Goal: Task Accomplishment & Management: Manage account settings

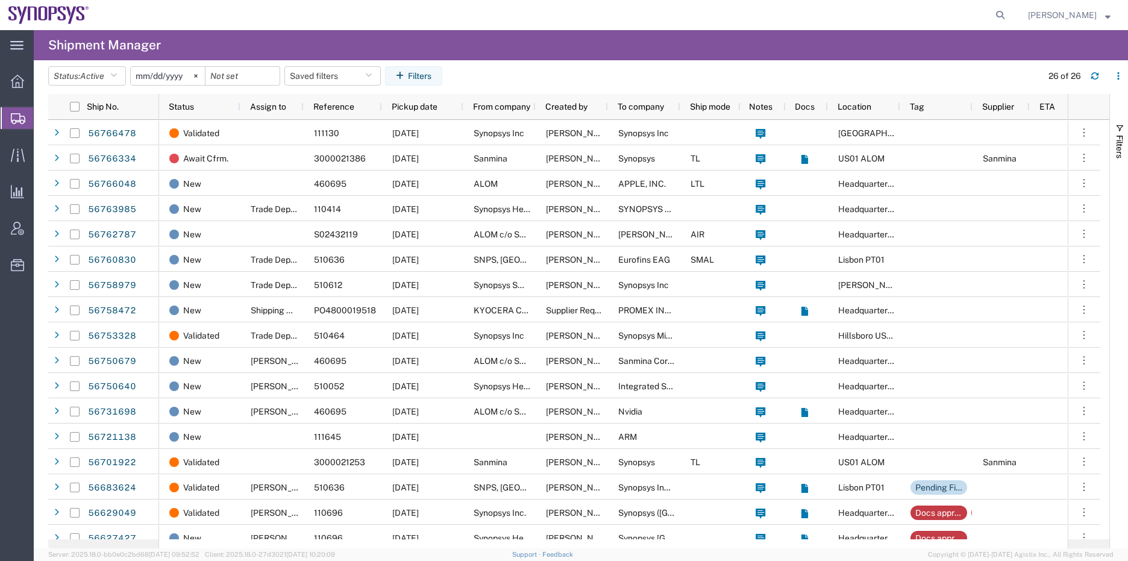
click at [0, 0] on span "Create Shipment" at bounding box center [0, 0] width 0 height 0
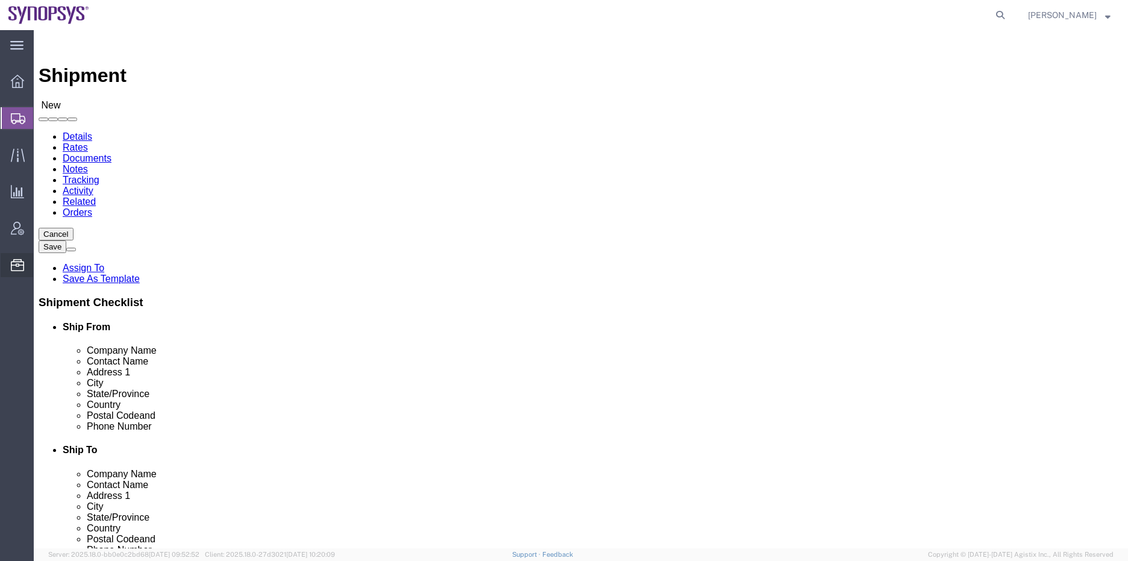
select select
select select "MYPROFILE"
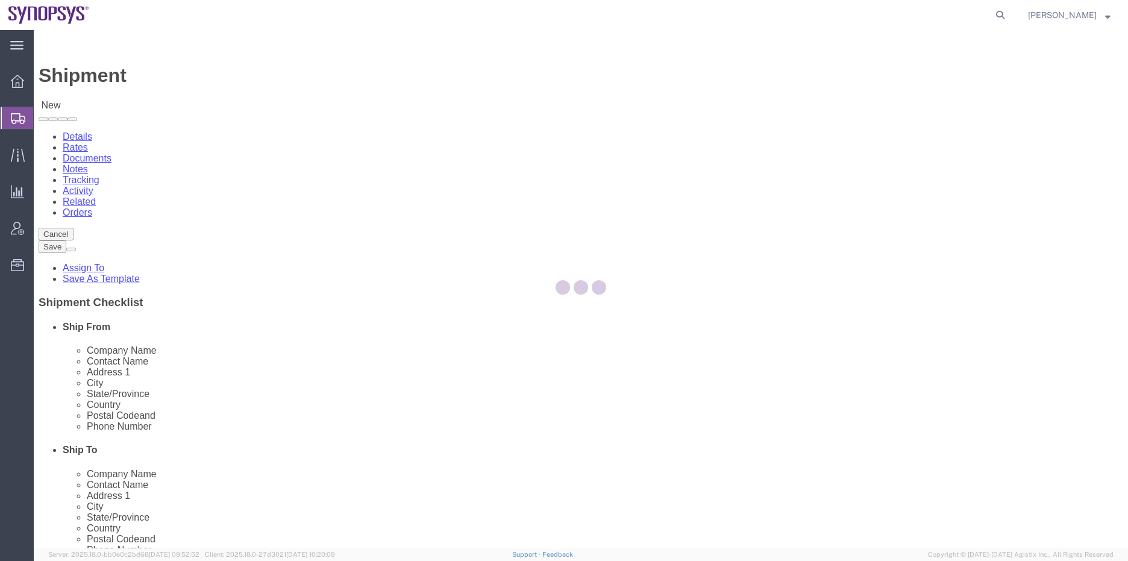
select select "CA"
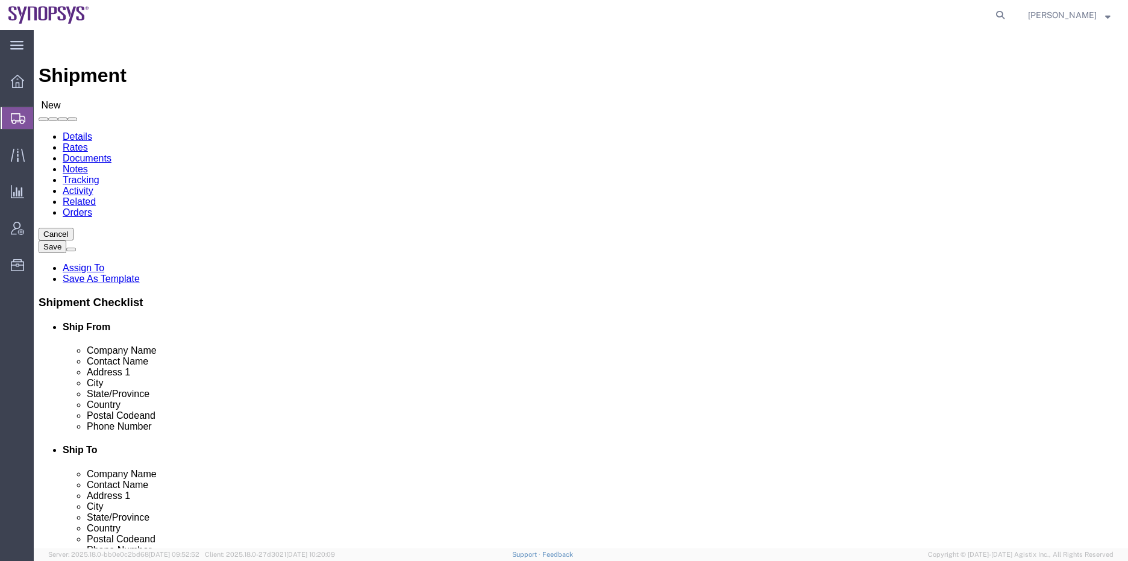
drag, startPoint x: 239, startPoint y: 247, endPoint x: 136, endPoint y: 253, distance: 103.2
click div "Contact Name"
type input "[PERSON_NAME]"
type input "[STREET_ADDRESS]"
type input "Sunnyvale"
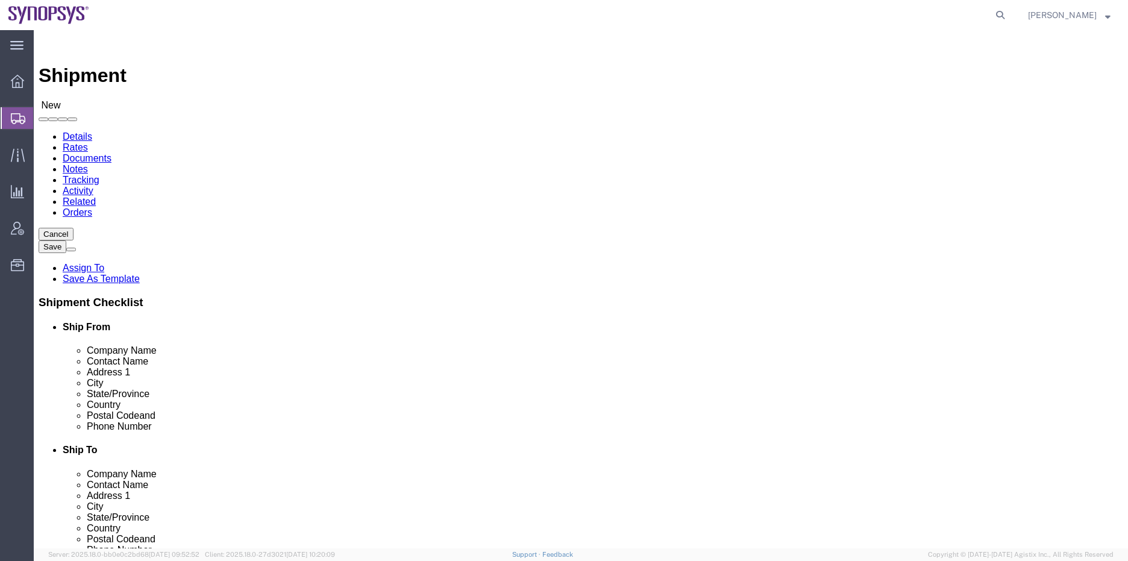
type input "94085"
type input "[PHONE_NUMBER]"
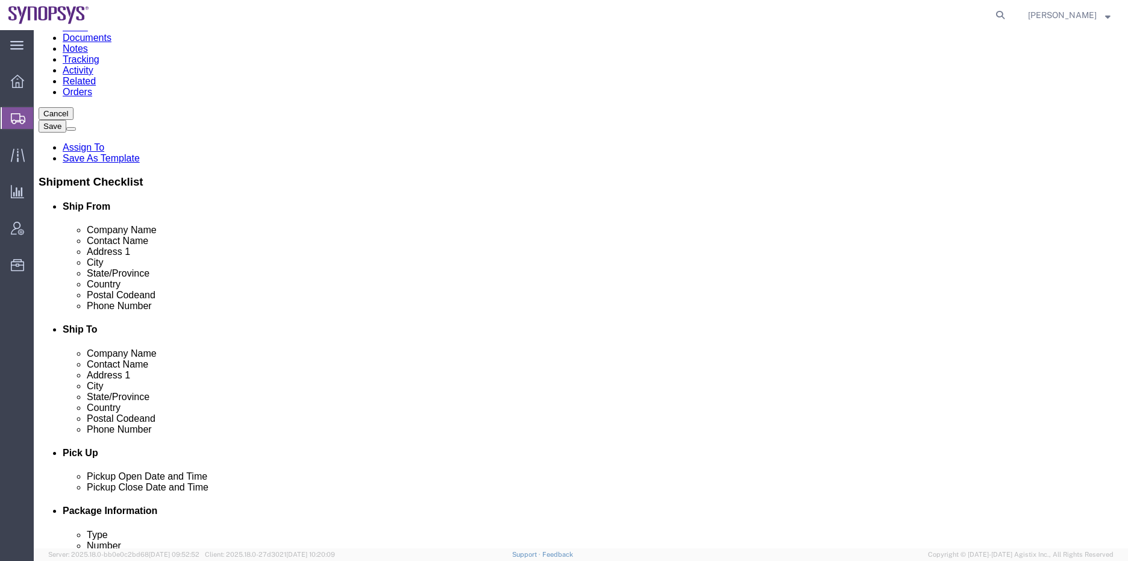
type input "[EMAIL_ADDRESS][DOMAIN_NAME]"
click div "ADDITIONAL INFORMATION"
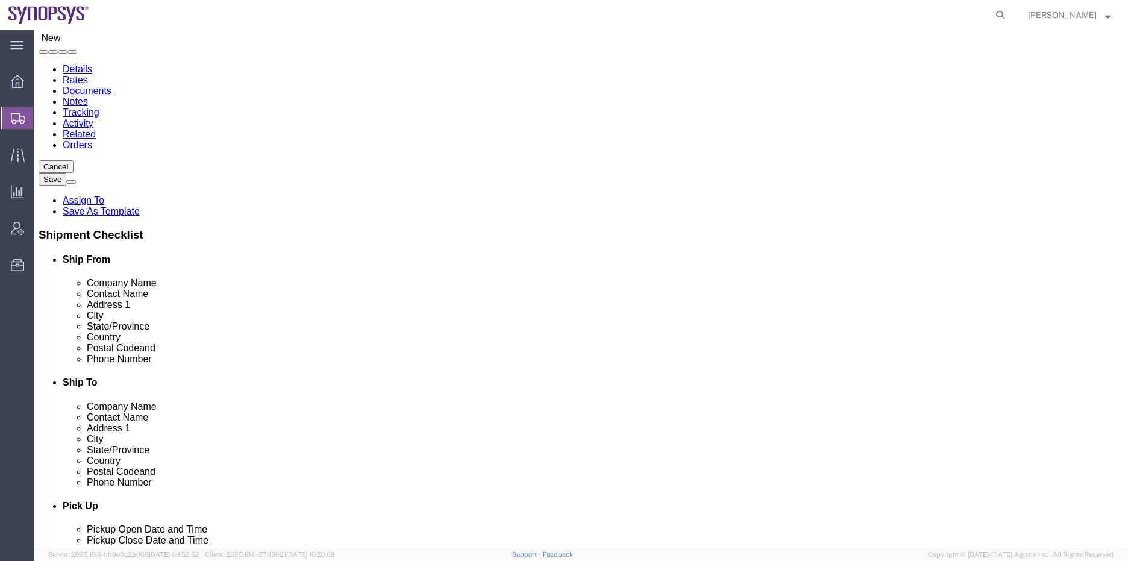
scroll to position [0, 0]
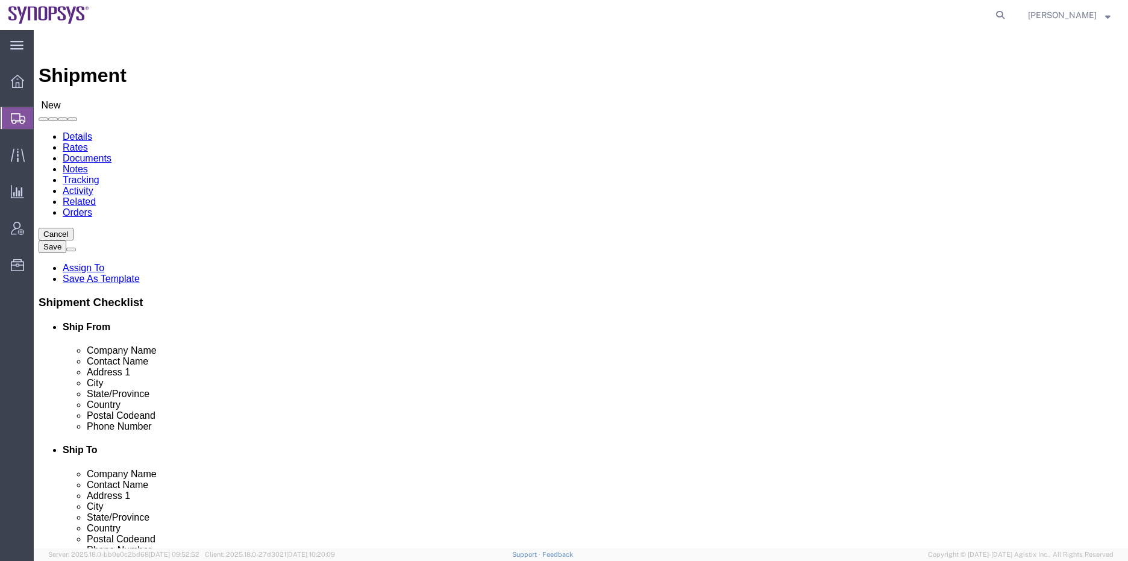
click input "text"
paste input "[PERSON_NAME]"
type input "[PERSON_NAME]"
click input "text"
paste input "[PERSON_NAME]"
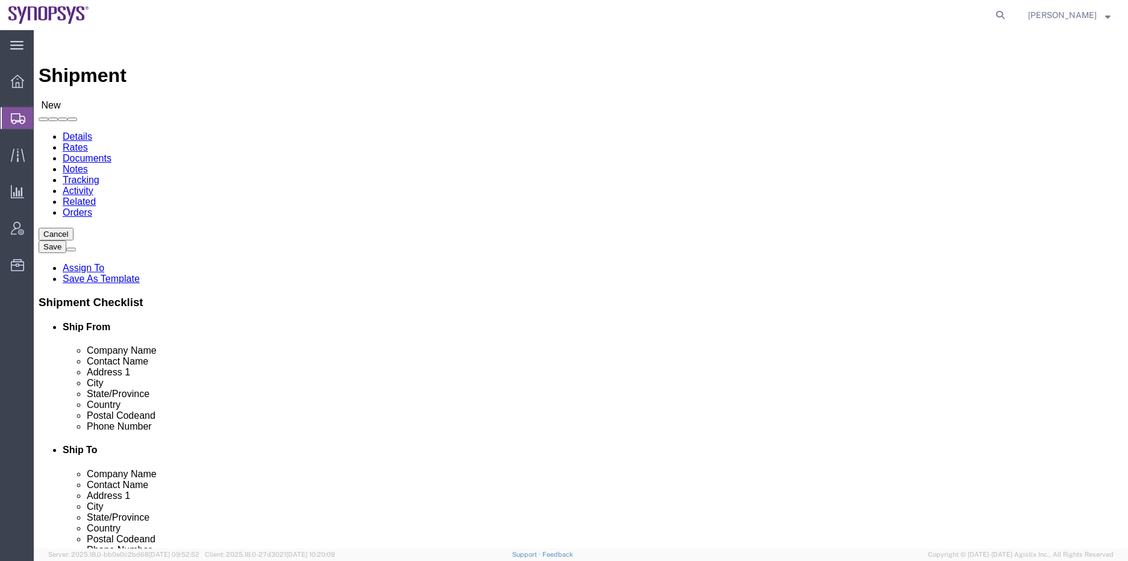
type input "[PERSON_NAME]"
click input "text"
paste input "[PERSON_NAME]"
type input "[PERSON_NAME]"
drag, startPoint x: 642, startPoint y: 224, endPoint x: 566, endPoint y: 221, distance: 75.4
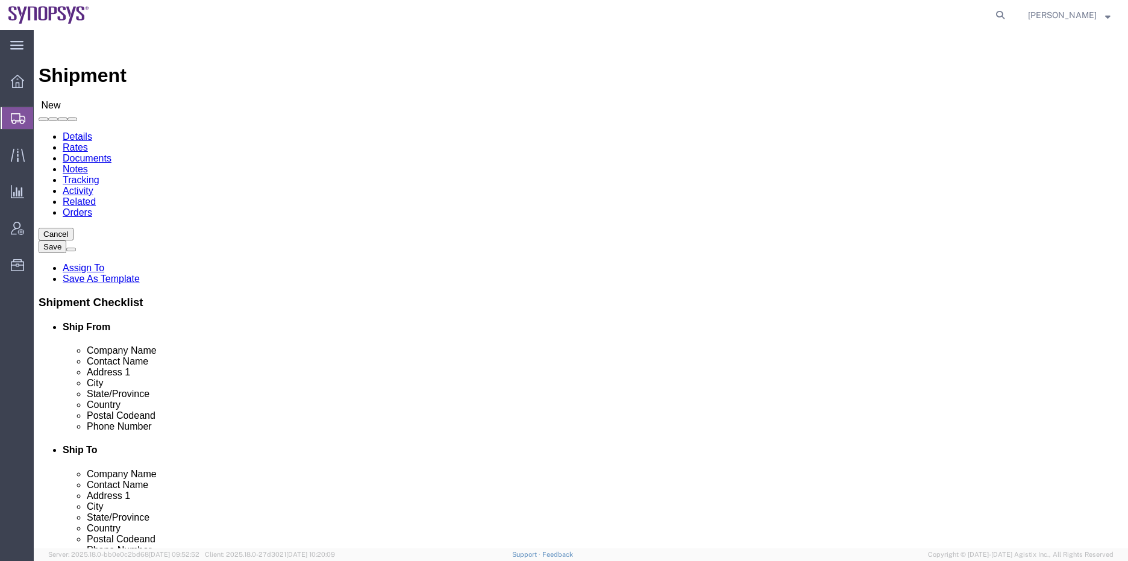
click div "Company Name [PERSON_NAME]"
click div "Ship To Location"
drag, startPoint x: 641, startPoint y: 221, endPoint x: 545, endPoint y: 222, distance: 95.8
click div "Company Name Synopsys Synopsys"
paste input "[PERSON_NAME]"
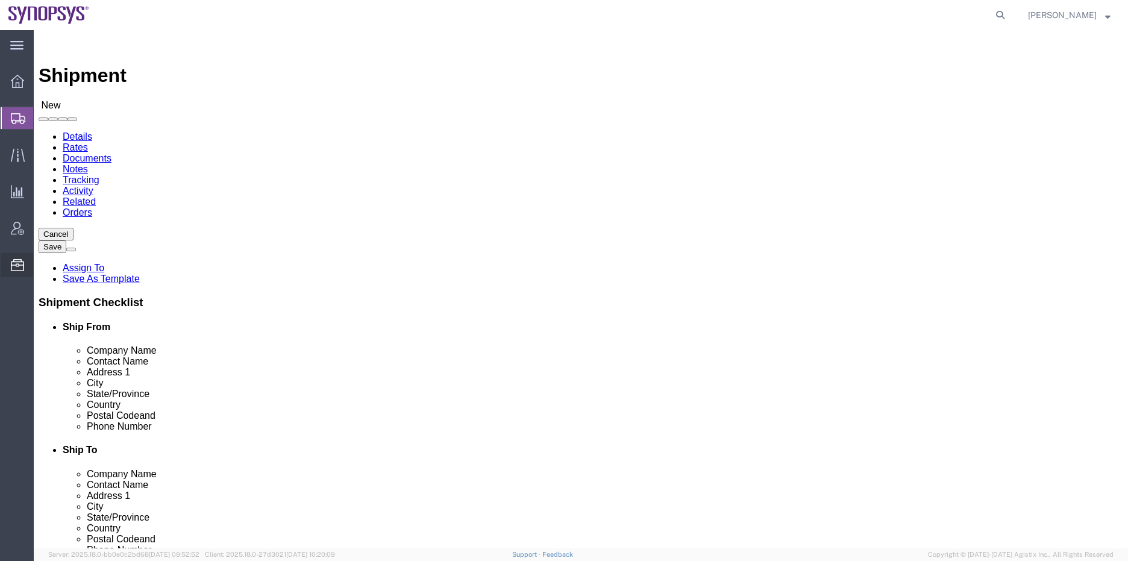
type input "[PERSON_NAME]"
click input "text"
paste input "[STREET_ADDRESS][PERSON_NAME]"
type input "[STREET_ADDRESS][PERSON_NAME]"
click input "text"
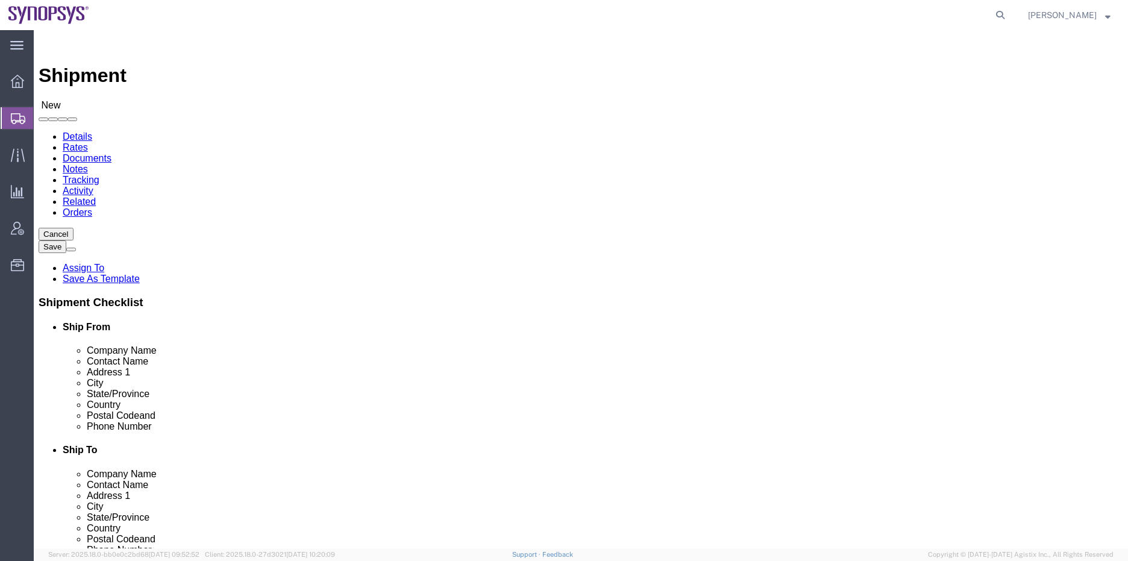
type input "Suite 1100"
click input "text"
type input "[GEOGRAPHIC_DATA][PERSON_NAME]"
click div "Location My Profile Location [GEOGRAPHIC_DATA] DE04 Agrate Brianza IT01 [GEOGRA…"
click input "Postal Code"
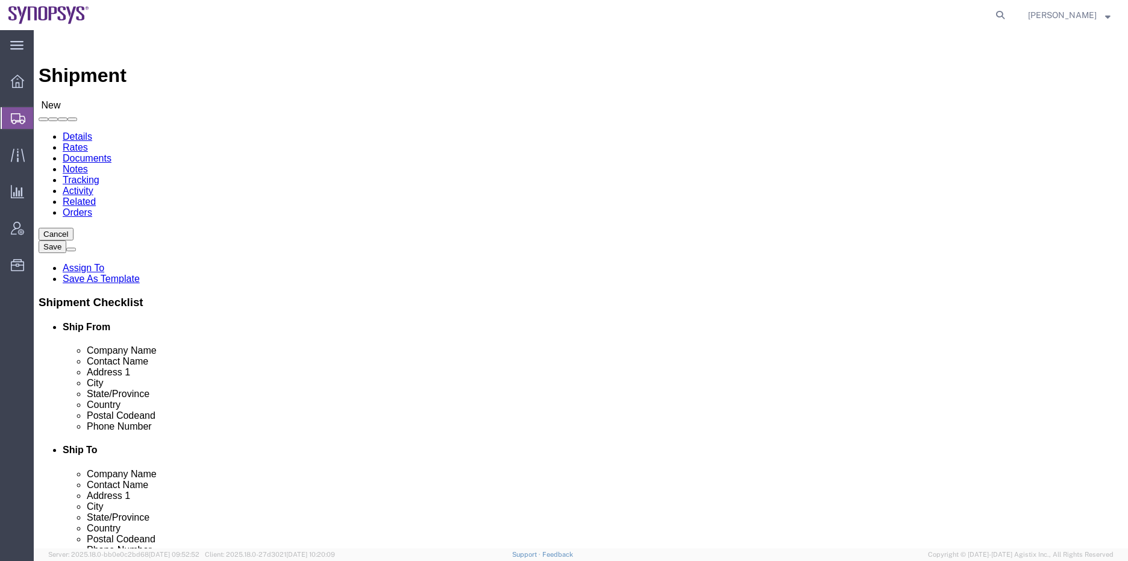
type input "95110"
click input "text"
drag, startPoint x: 258, startPoint y: 408, endPoint x: 146, endPoint y: 406, distance: 112.1
click div "Phone Number [PHONE_NUMBER]"
click input "text"
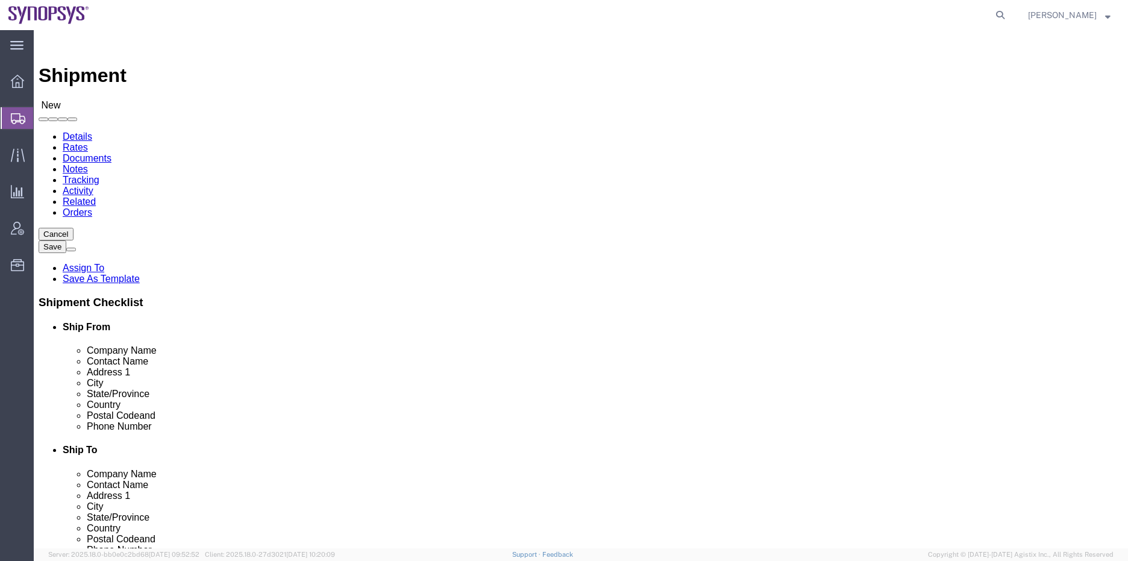
paste input "[PHONE_NUMBER]"
type input "[PHONE_NUMBER]"
click div "Ship To Location"
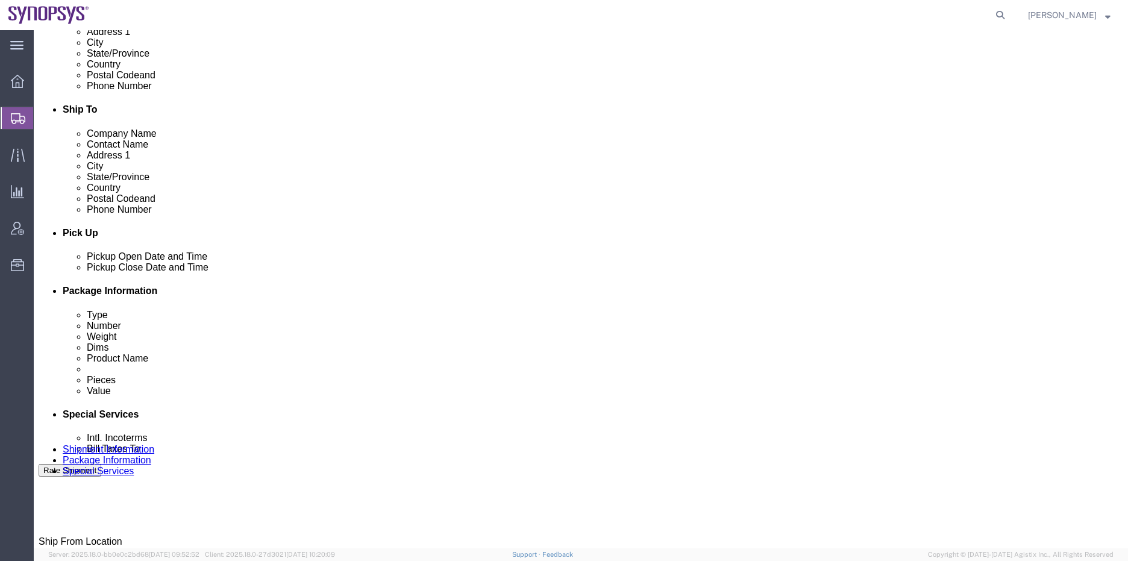
scroll to position [362, 0]
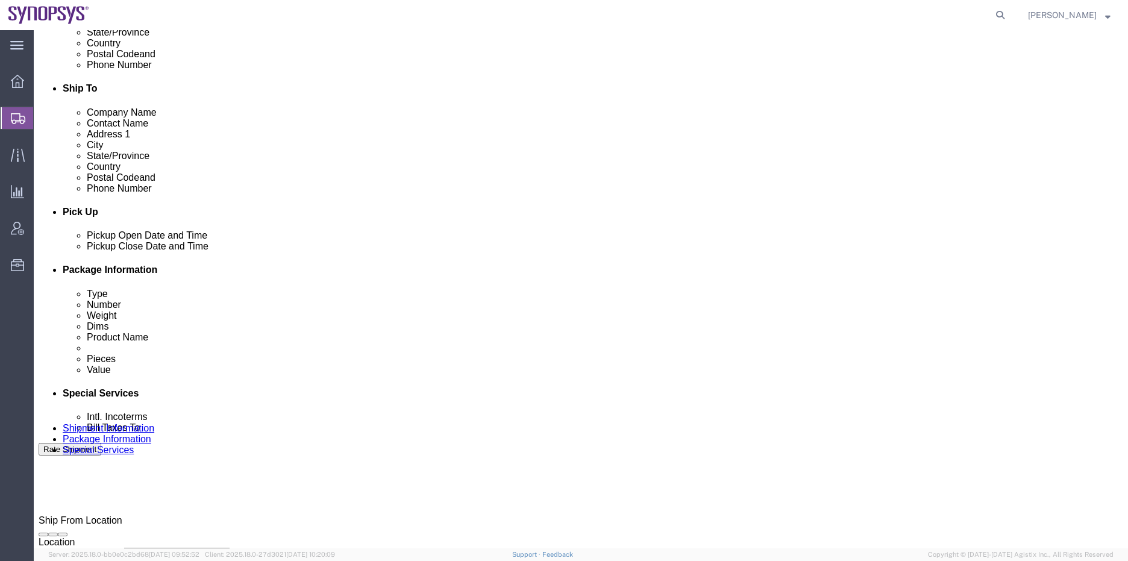
click div "[DATE] 12:00 PM"
type input "2:00 PM"
click button "Apply"
click div "[DATE] 3:00 PM"
type input "4:00 PM"
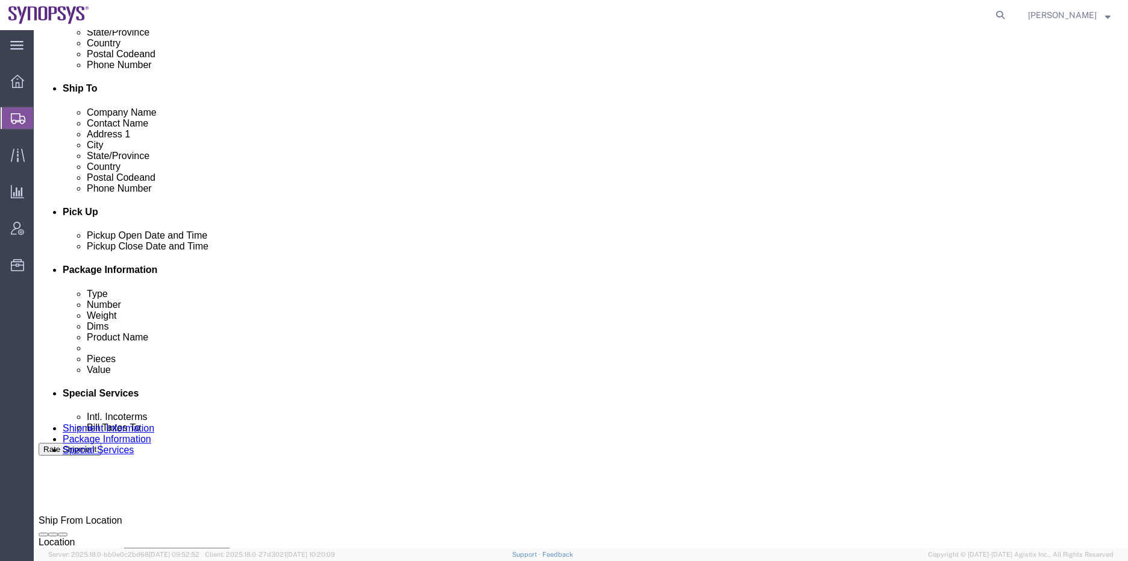
click button "Apply"
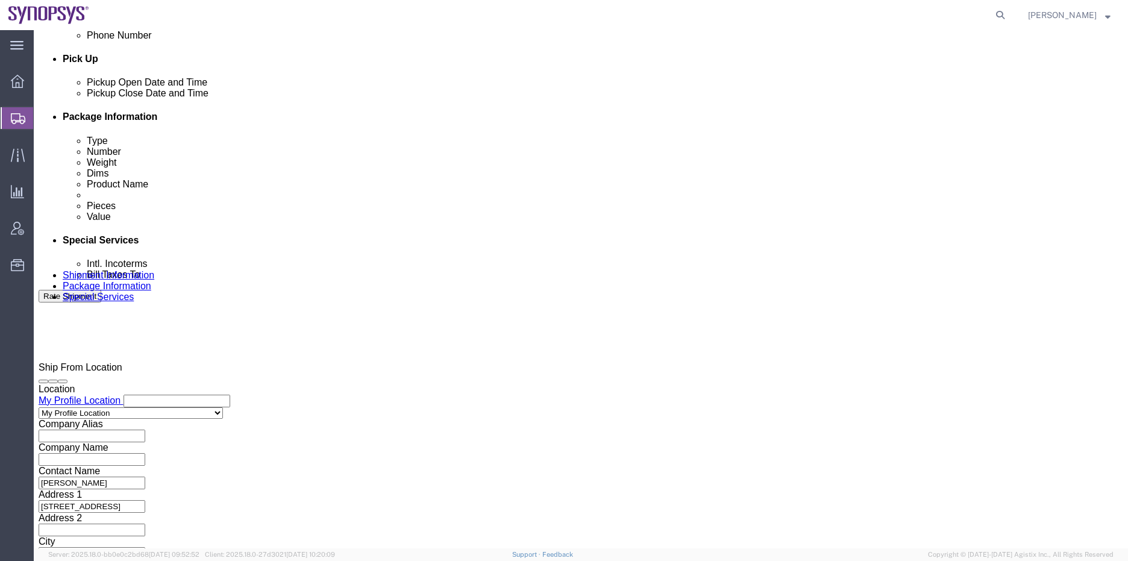
scroll to position [518, 0]
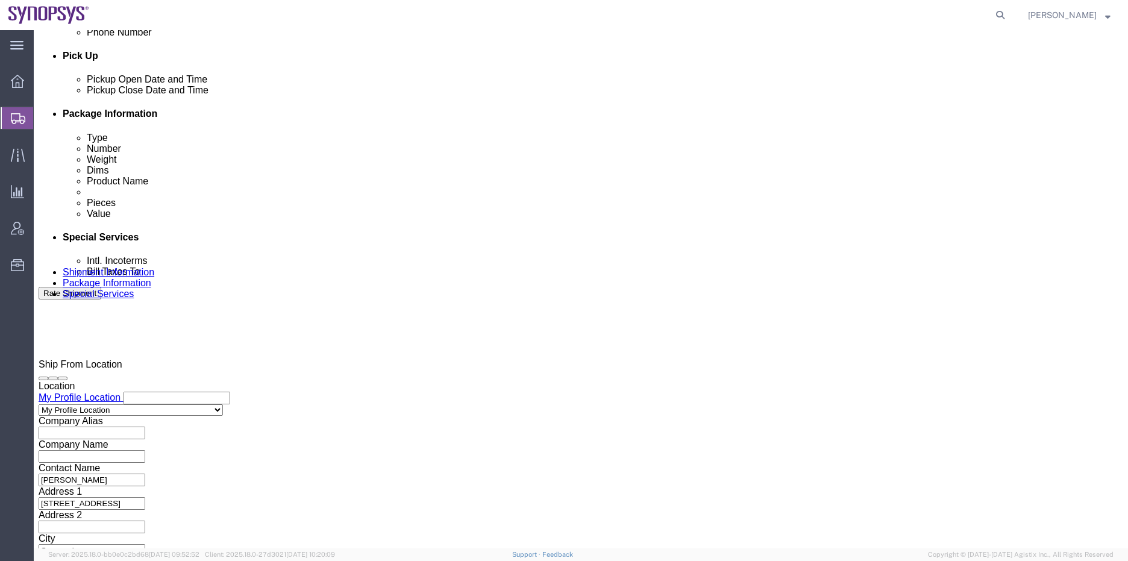
click button "Continue"
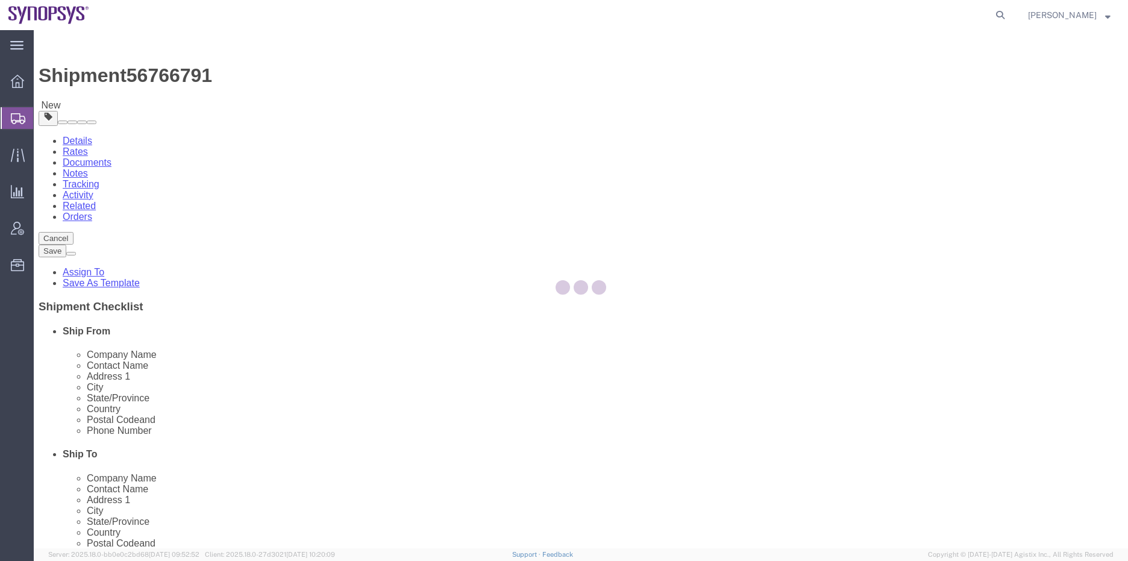
select select "CBOX"
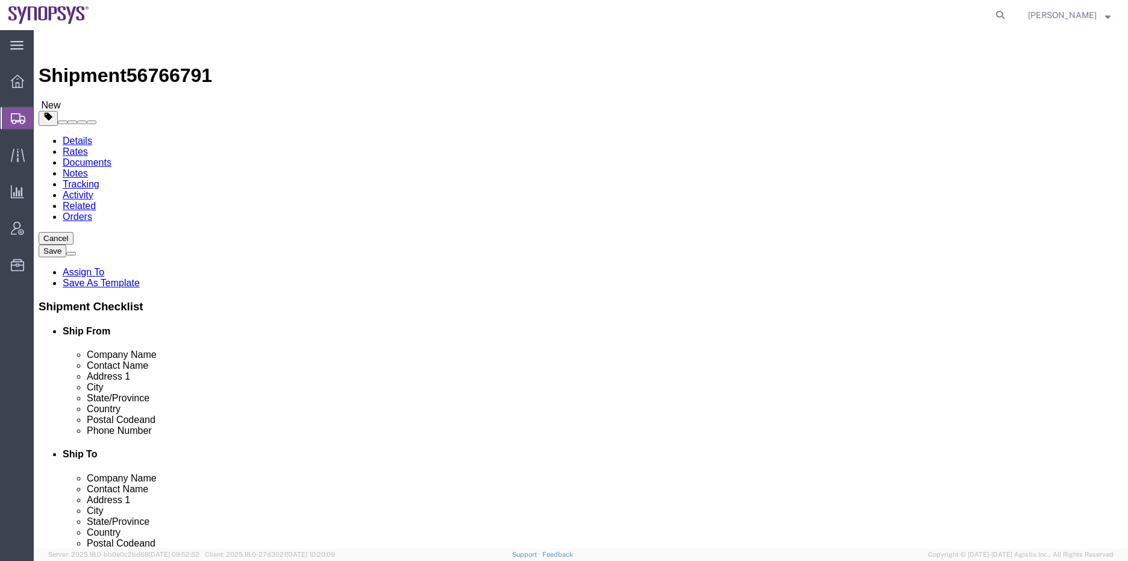
click link "Add Content"
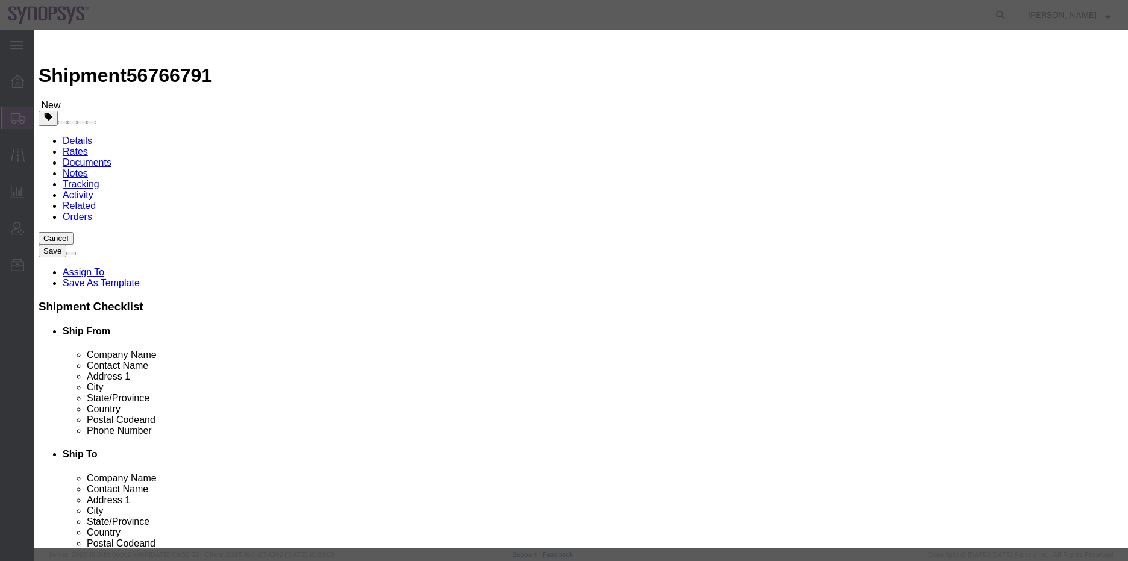
click input "text"
type input "lap"
click strong "Lap"
select select "USD"
type input "Dell Laptop"
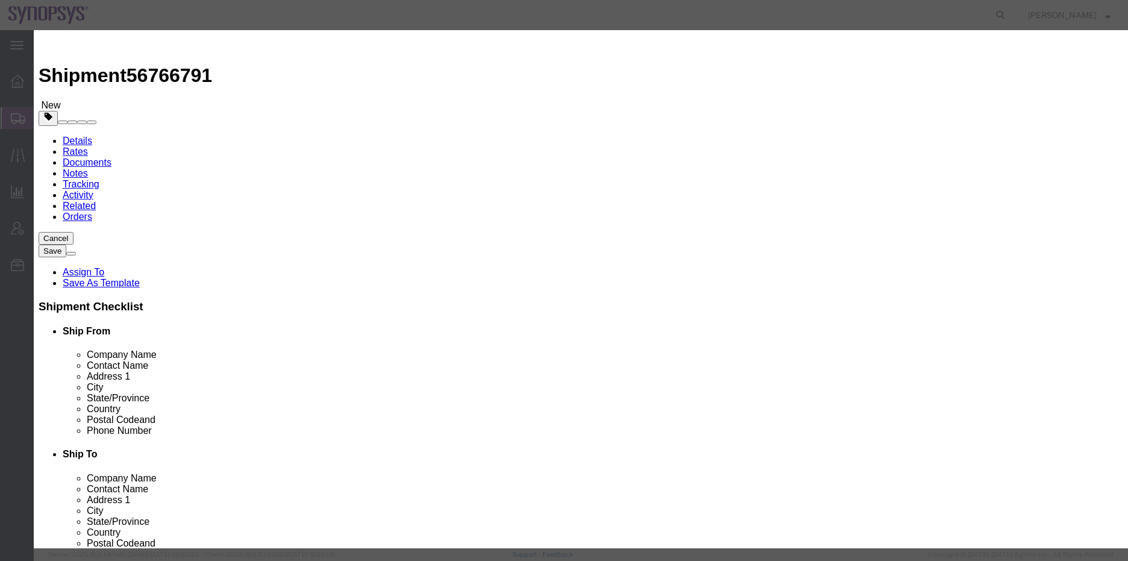
type textarea "Dell Laptop"
type input "Dell Laptop"
click input "text"
type input "1"
click input "text"
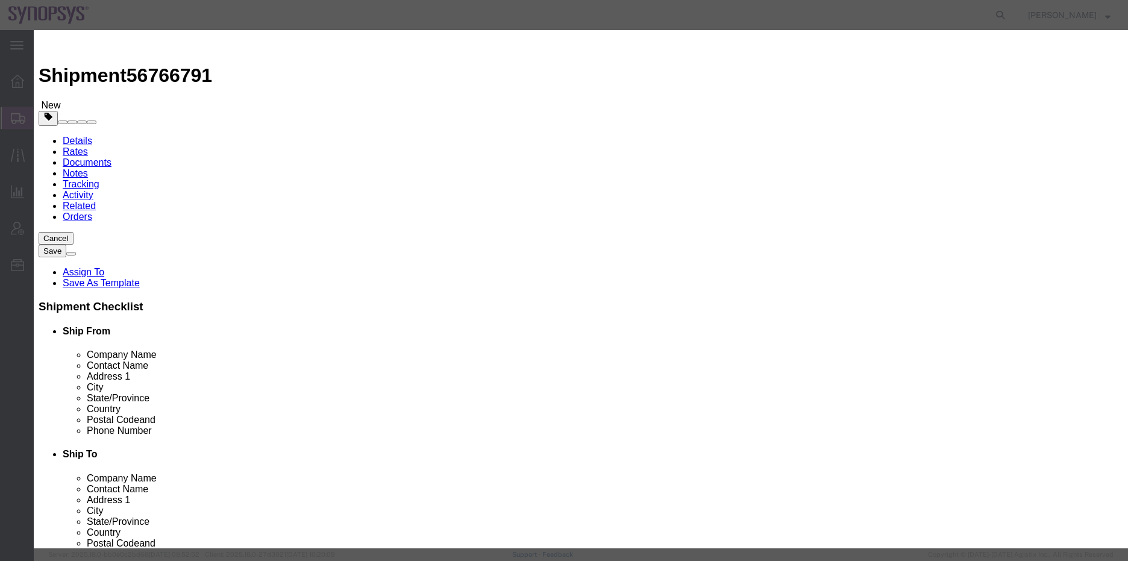
type input "4"
type input "1000"
click select "Select 50 55 60 65 70 85 92.5 100 125 175 250 300 400"
select select "50"
click select "Select 50 55 60 65 70 85 92.5 100 125 175 250 300 400"
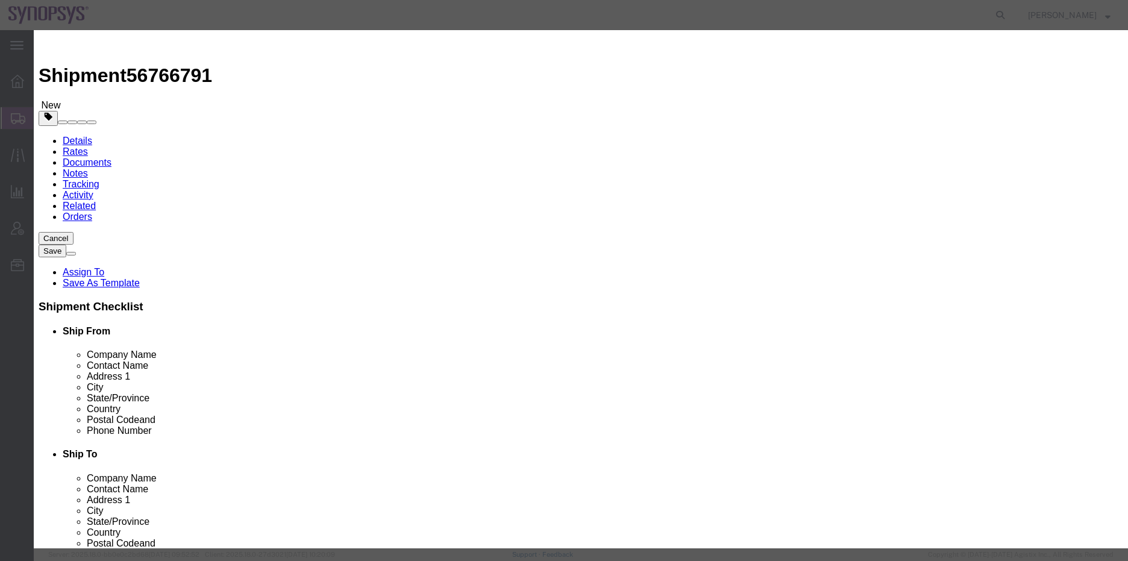
click select "Select [GEOGRAPHIC_DATA] [GEOGRAPHIC_DATA] [GEOGRAPHIC_DATA] [GEOGRAPHIC_DATA] …"
select select "US"
click select "Select [GEOGRAPHIC_DATA] [GEOGRAPHIC_DATA] [GEOGRAPHIC_DATA] [GEOGRAPHIC_DATA] …"
click input "Dell Laptop"
type input "Laptop"
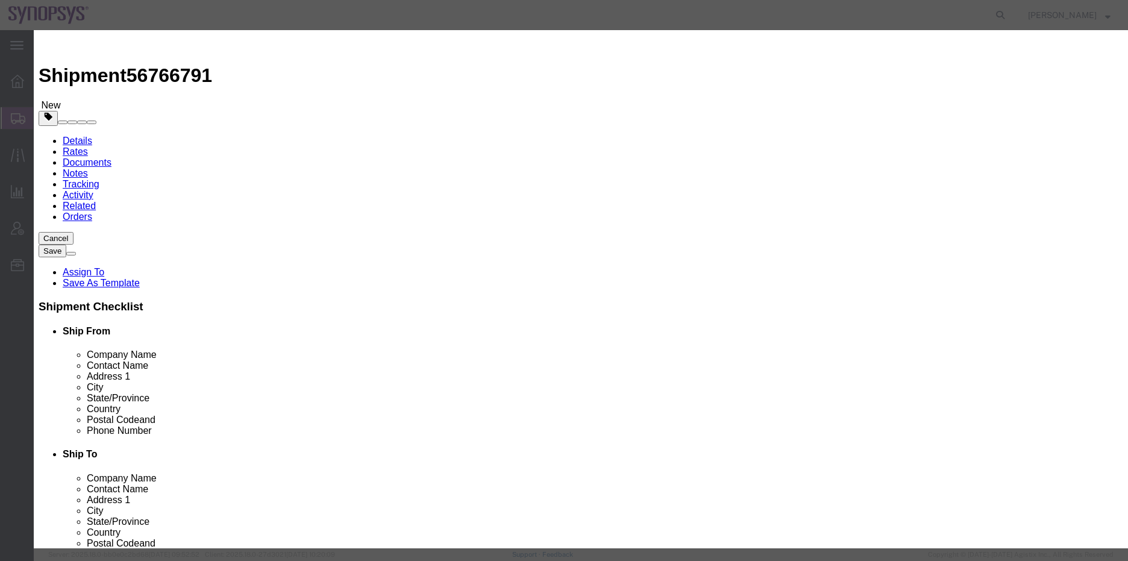
click textarea "Dell Laptop"
type textarea "Laptop"
click button "Save & Close"
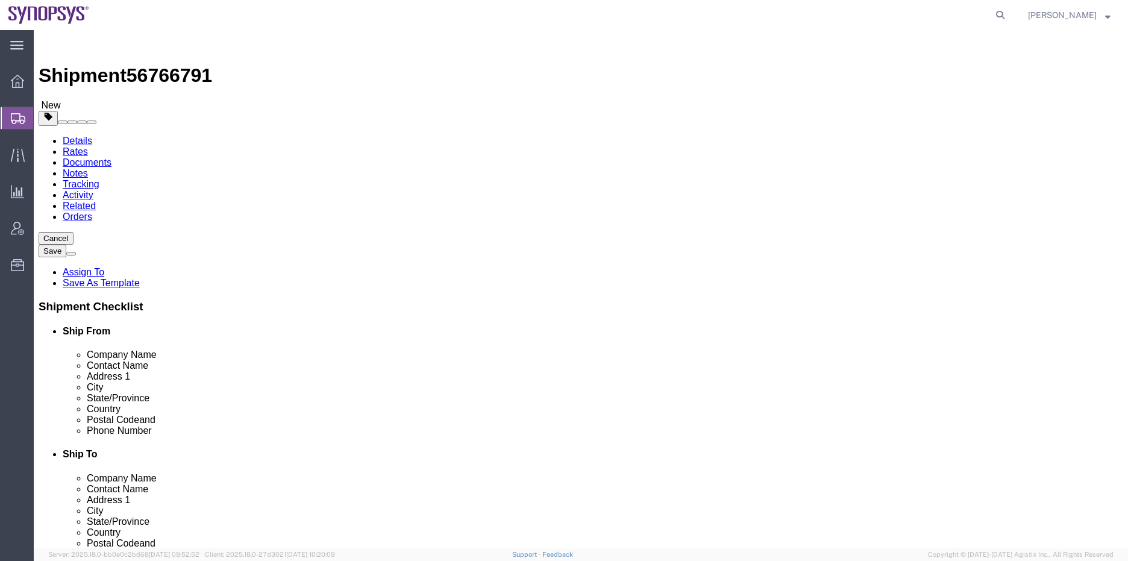
click select "Select Bale(s) Basket(s) Bolt(s) Bottle(s) Buckets Bulk Bundle(s) Can(s) Cardbo…"
select select "MBX"
click select "Select Bale(s) Basket(s) Bolt(s) Bottle(s) Buckets Bulk Bundle(s) Can(s) Cardbo…"
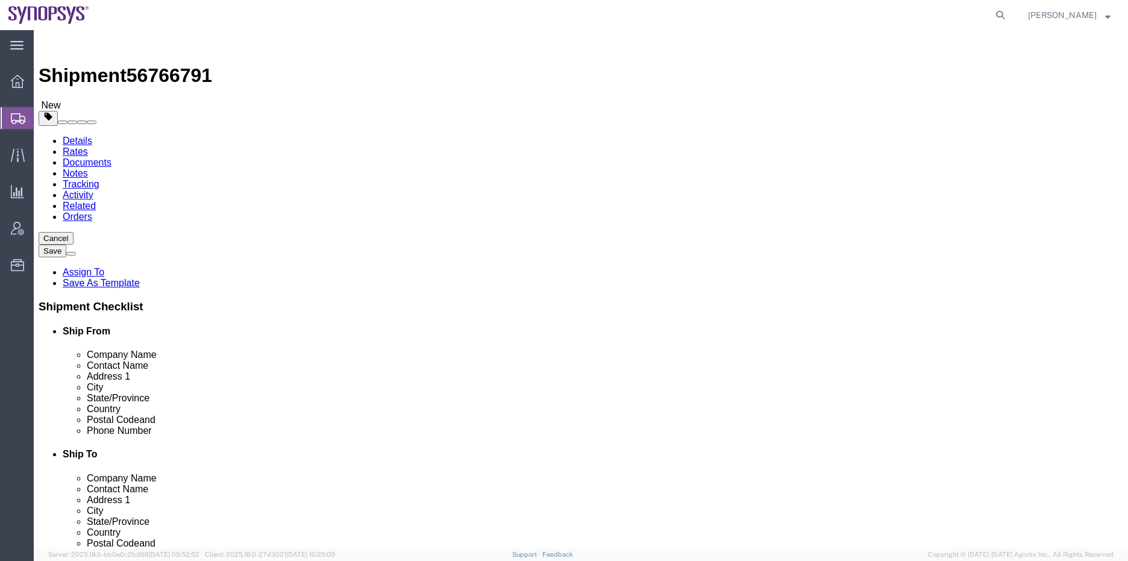
type input "13.00"
type input "11.50"
type input "2.50"
drag, startPoint x: 193, startPoint y: 280, endPoint x: 127, endPoint y: 272, distance: 66.7
click div "Weight 0.00 Select kgs lbs Ship. t°"
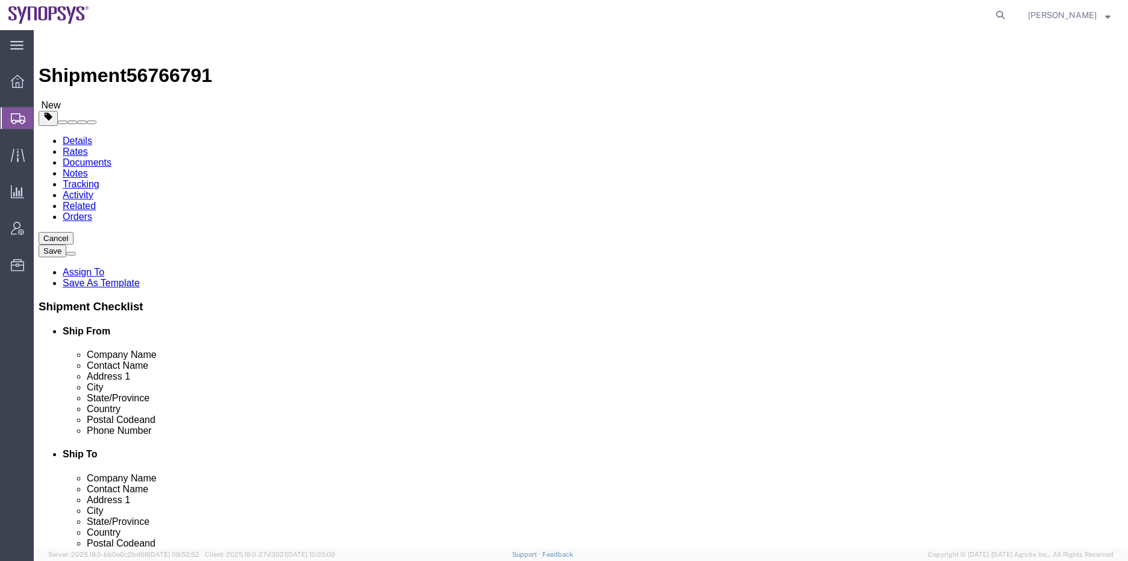
type input "10"
click div "1 x Medium Box Package Type Select Bale(s) Basket(s) Bolt(s) Bottle(s) Buckets …"
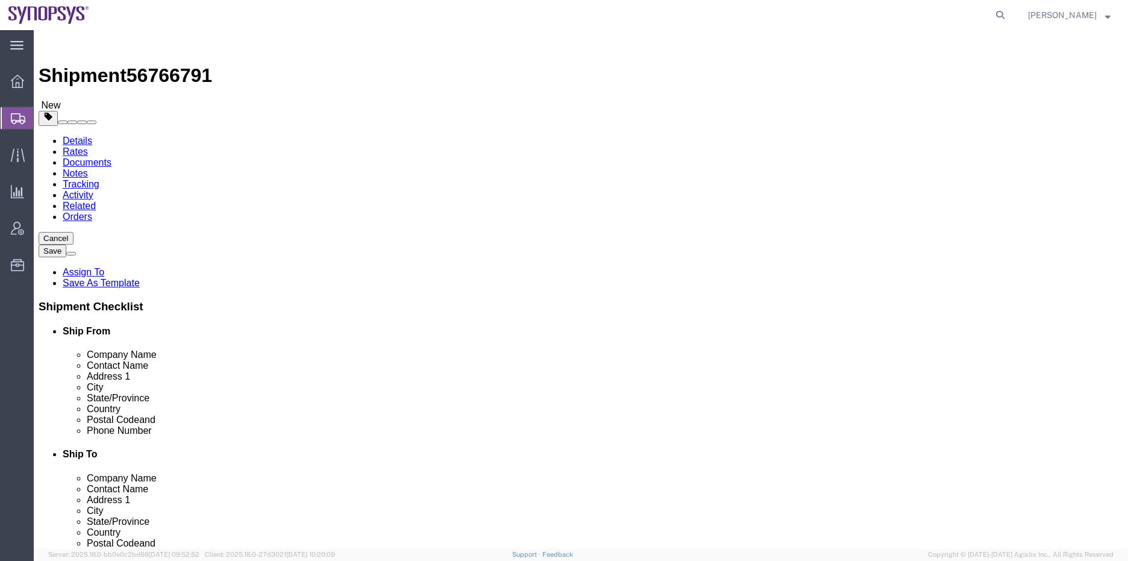
click button "Cancel"
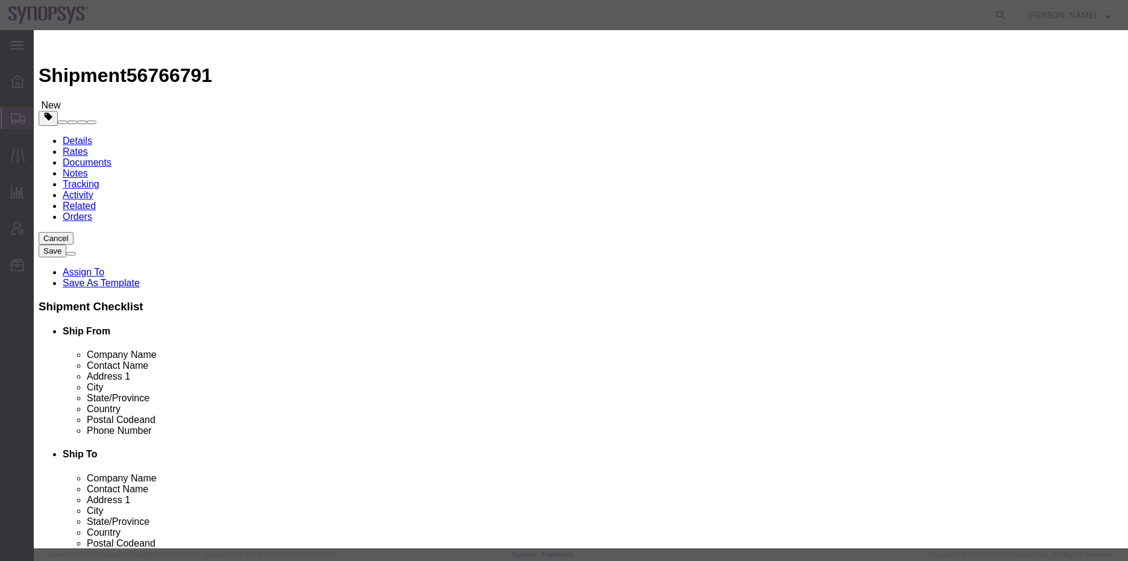
click button "Yes"
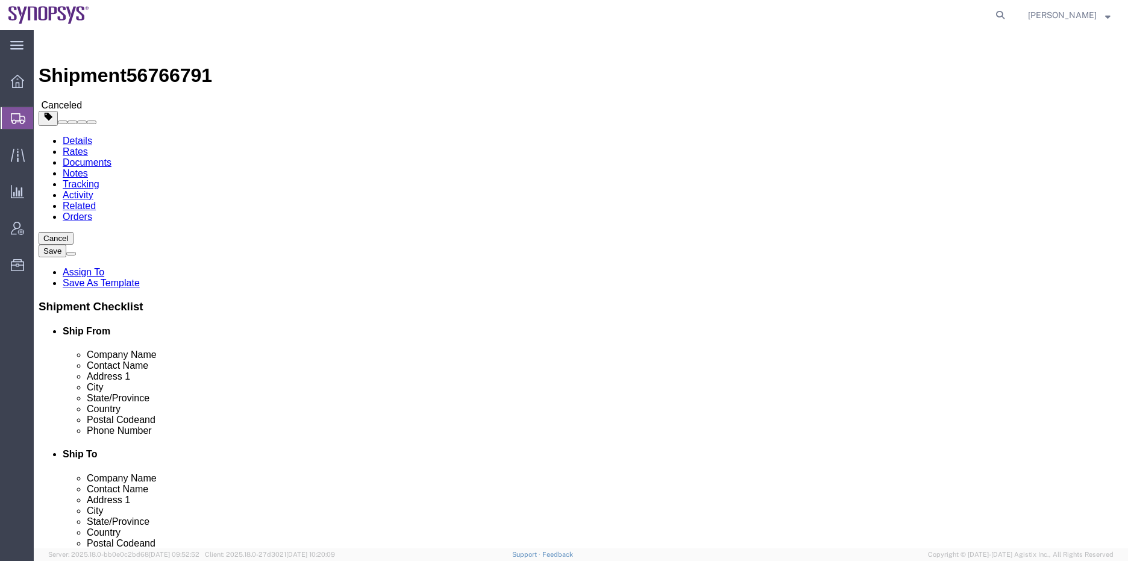
click at [20, 118] on icon at bounding box center [18, 118] width 14 height 11
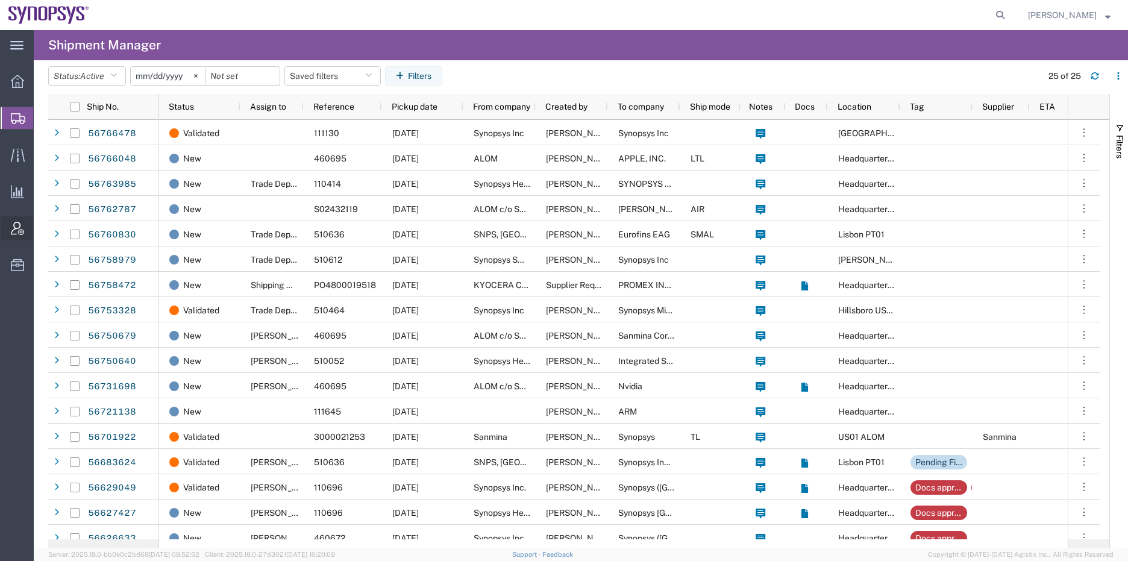
click at [42, 229] on span "Account Admin" at bounding box center [37, 228] width 8 height 24
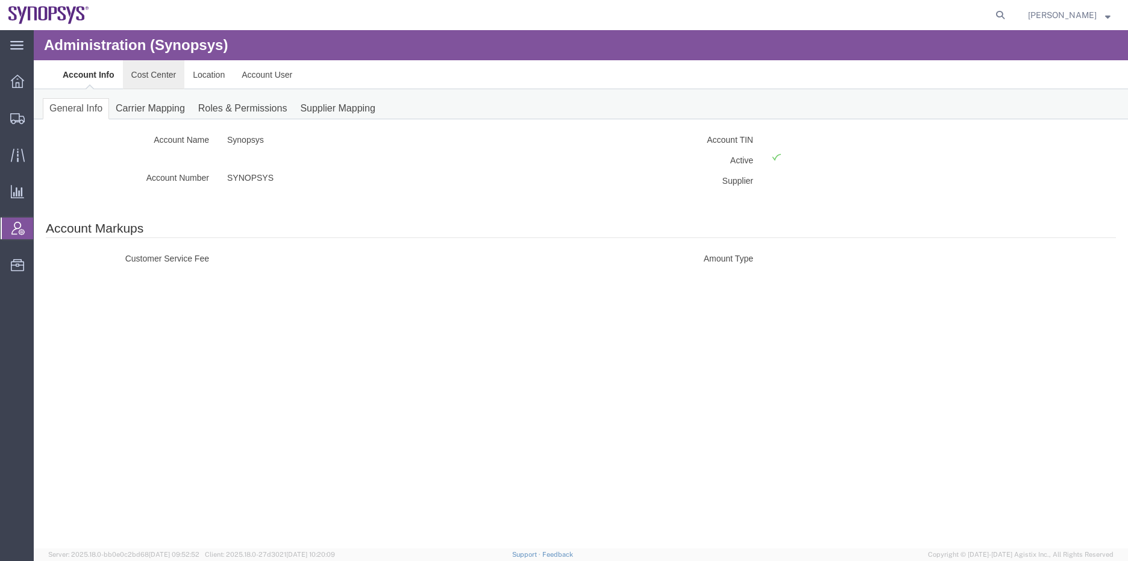
click at [157, 77] on link "Cost Center" at bounding box center [154, 74] width 62 height 29
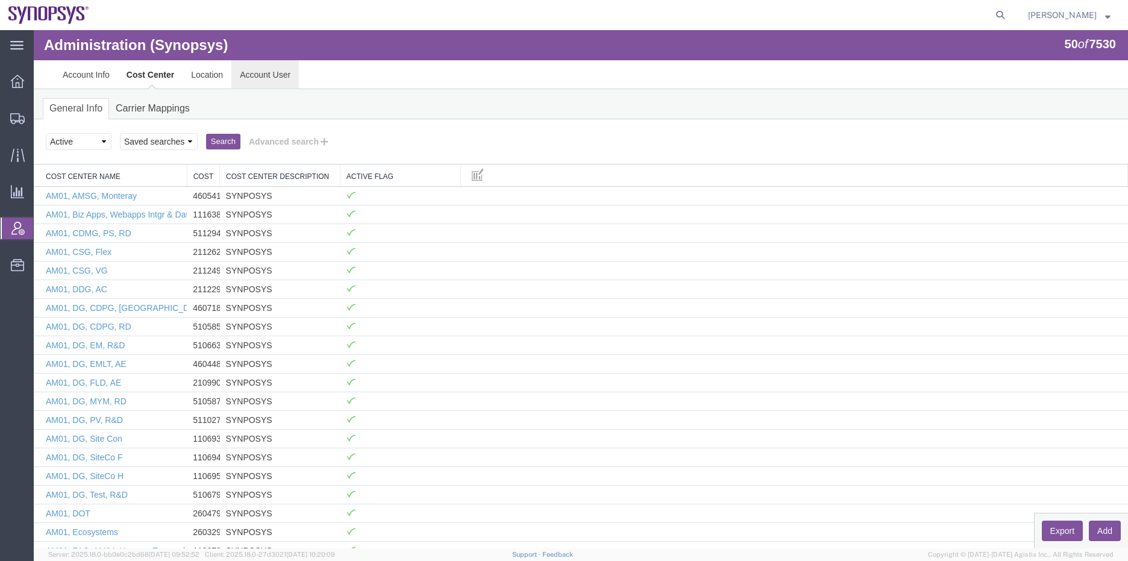
click at [250, 74] on link "Account User" at bounding box center [264, 74] width 67 height 29
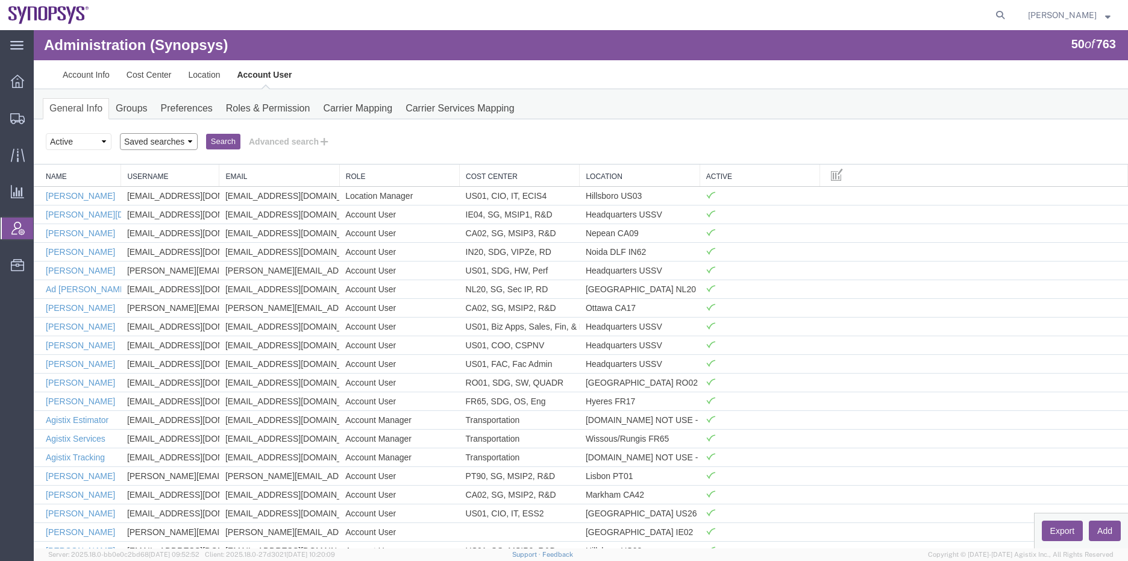
click at [173, 142] on select "Saved searches" at bounding box center [159, 141] width 78 height 17
click at [155, 74] on link "Cost Center" at bounding box center [149, 74] width 62 height 29
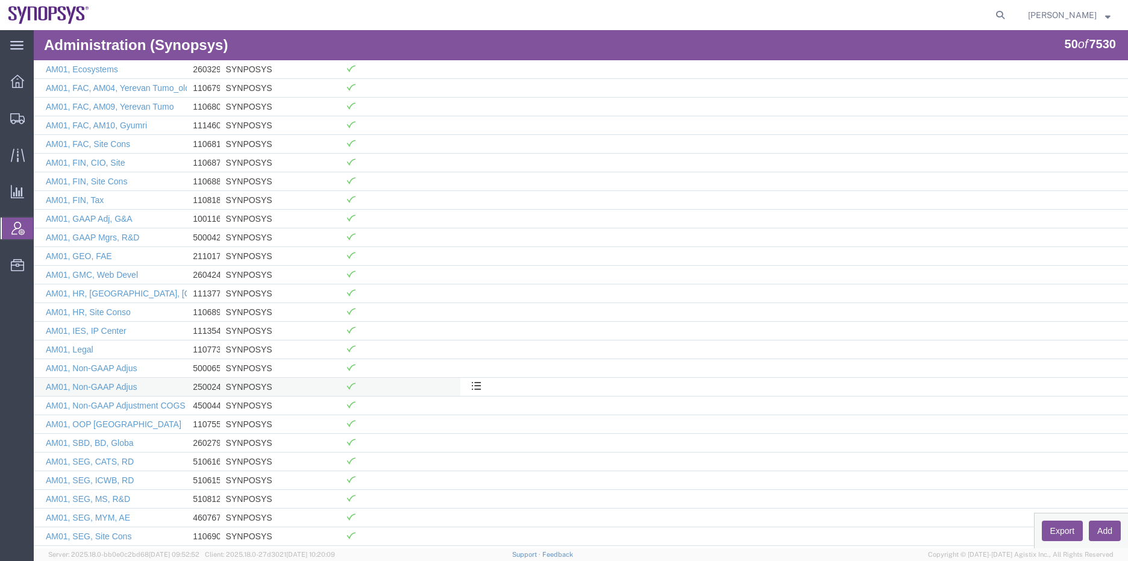
scroll to position [584, 0]
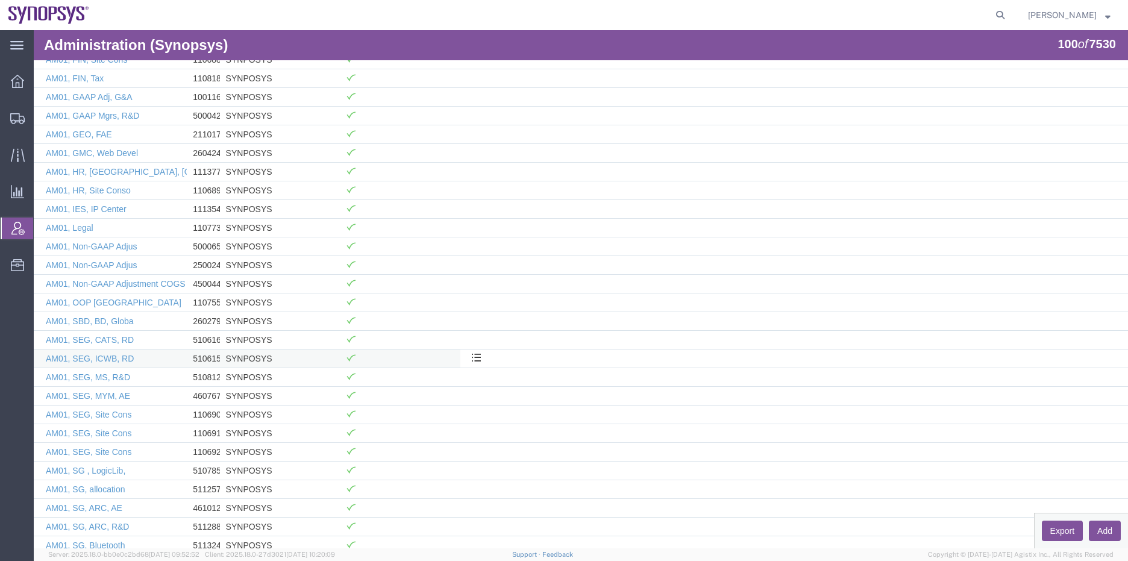
drag, startPoint x: 313, startPoint y: 251, endPoint x: 268, endPoint y: 352, distance: 111.1
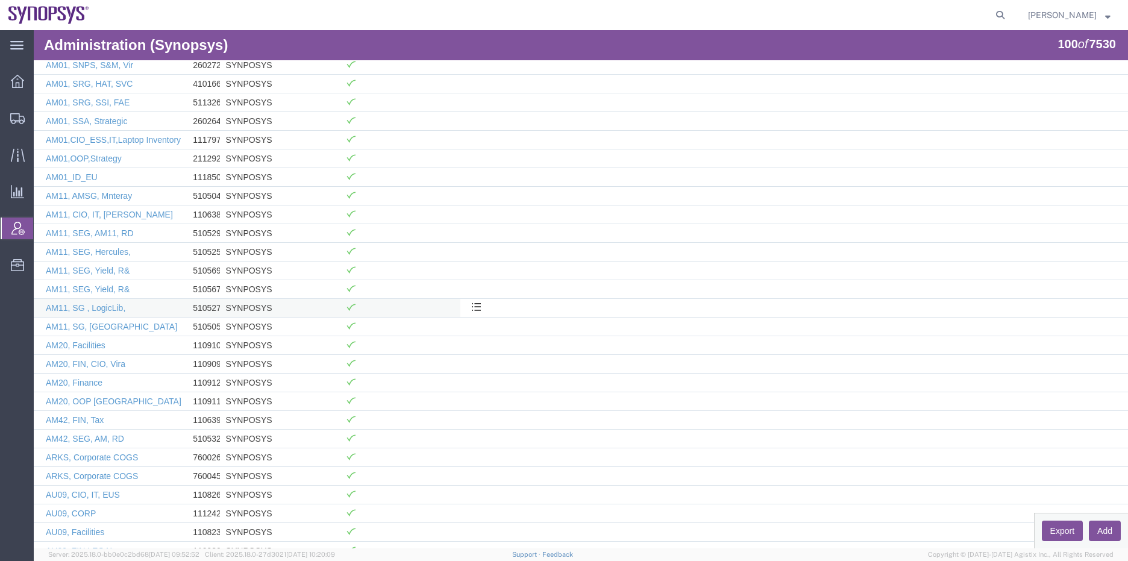
scroll to position [1518, 0]
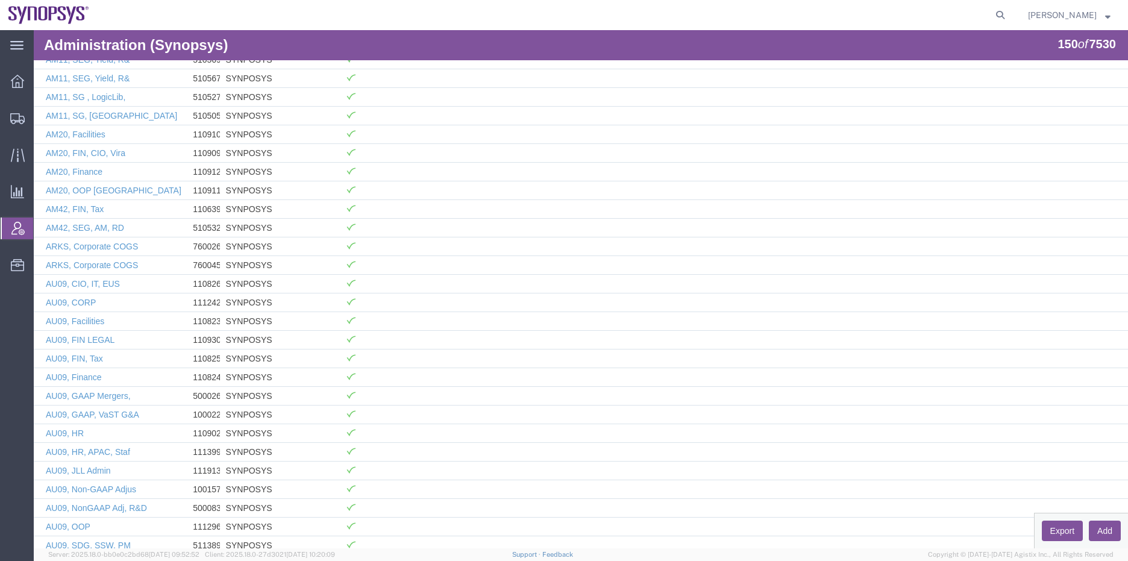
click at [1103, 531] on button "Add" at bounding box center [1105, 531] width 32 height 20
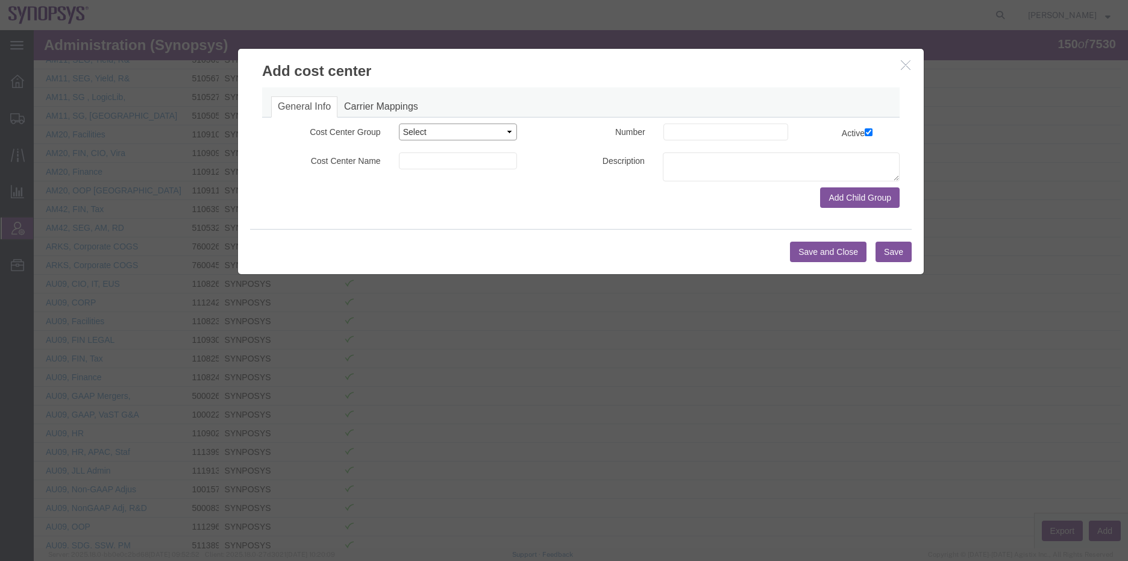
click at [440, 133] on select "Select Buyer Cost Center Department Operations Number Order Number Sales Person" at bounding box center [458, 132] width 119 height 17
select select "DEPARTMENT"
click at [399, 124] on select "Select Buyer Cost Center Department Operations Number Order Number Sales Person" at bounding box center [458, 132] width 119 height 17
click at [427, 158] on input at bounding box center [458, 160] width 119 height 17
paste input "US01, CSG, Ops, HAPS, T"
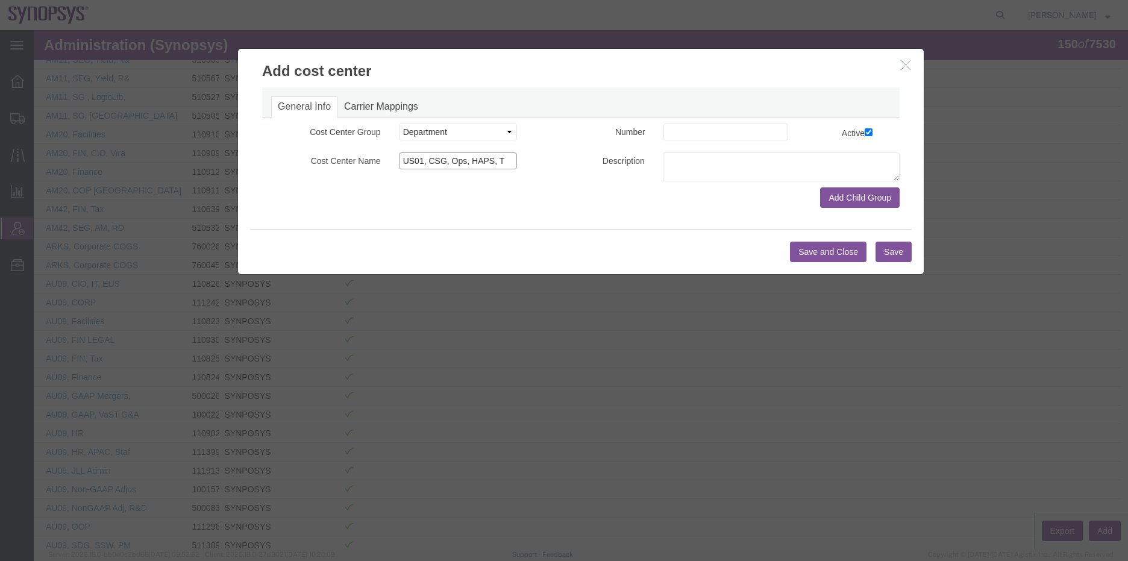
type input "US01, CSG, Ops, HAPS, T"
click at [696, 129] on input at bounding box center [725, 132] width 125 height 17
click at [685, 133] on input at bounding box center [725, 132] width 125 height 17
paste input "410278"
type input "410278"
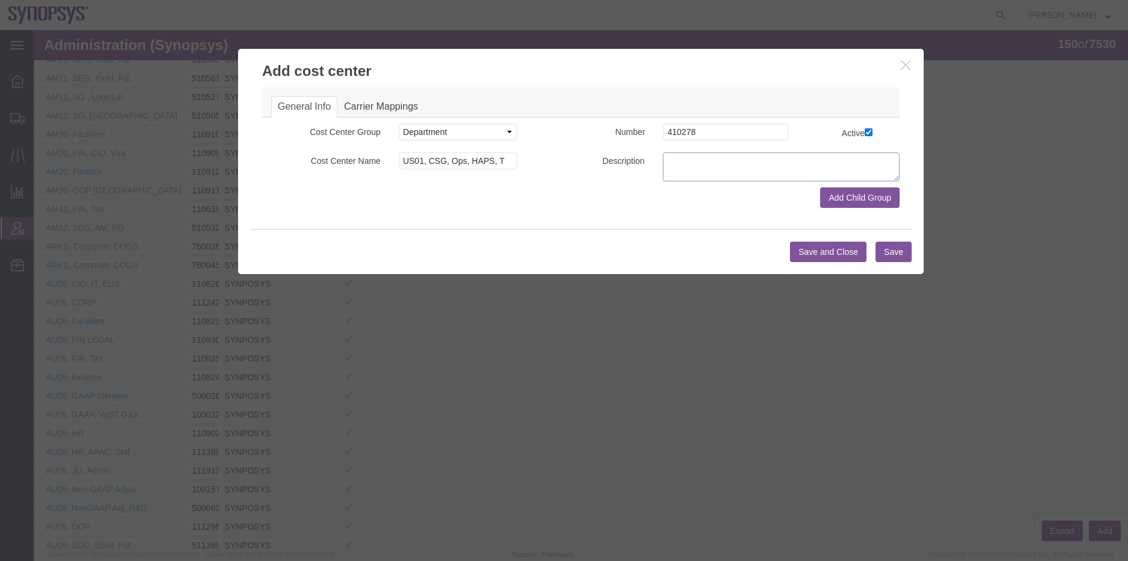
click at [712, 166] on textarea at bounding box center [781, 166] width 237 height 29
click at [506, 131] on select "Select Buyer Cost Center Department Operations Number Order Number Sales Person" at bounding box center [458, 132] width 119 height 17
click at [838, 251] on button "Save and Close" at bounding box center [828, 252] width 77 height 20
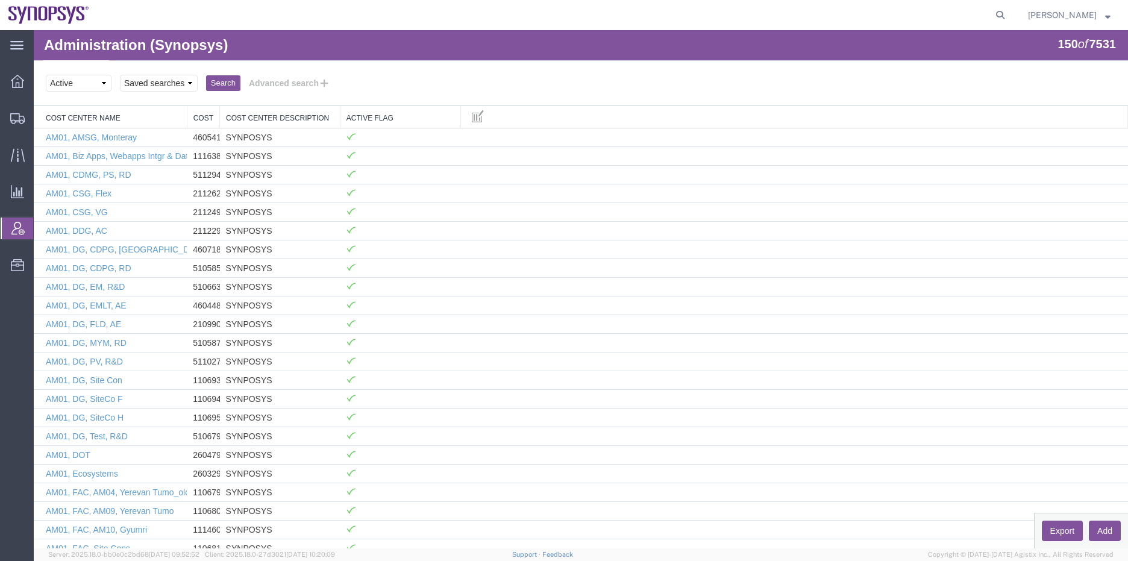
scroll to position [0, 0]
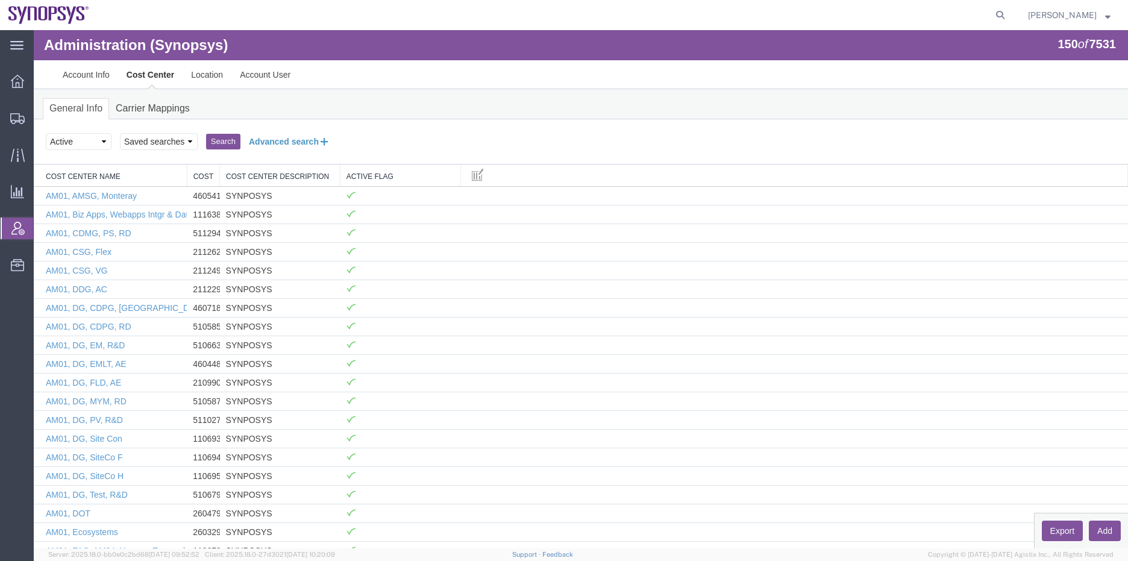
click at [284, 141] on button "Advanced search" at bounding box center [289, 141] width 98 height 20
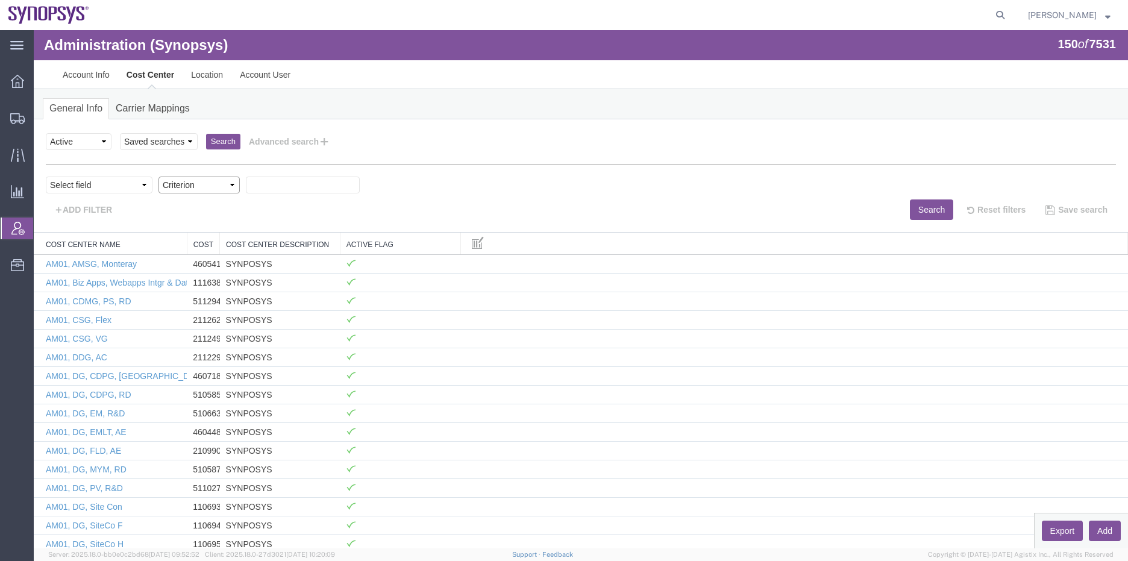
click at [231, 187] on select "Criterion" at bounding box center [198, 185] width 81 height 17
click at [146, 187] on select "Select field Cost Center Description Cost Center Name Cost Center Number" at bounding box center [99, 185] width 107 height 17
select select "costCenterNum"
click at [46, 177] on select "Select field Cost Center Description Cost Center Name Cost Center Number" at bounding box center [99, 185] width 107 height 17
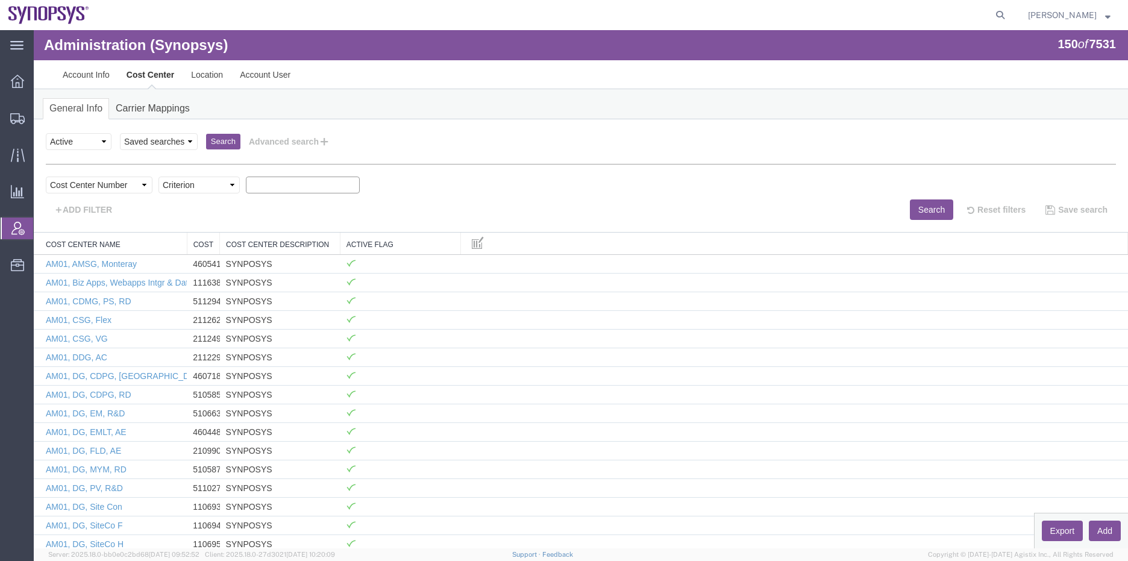
click at [260, 187] on input "text" at bounding box center [303, 185] width 114 height 17
type input "410278"
click at [436, 105] on ul "General Info Carrier Mappings" at bounding box center [581, 108] width 1076 height 20
click at [916, 210] on button "Search" at bounding box center [931, 209] width 43 height 20
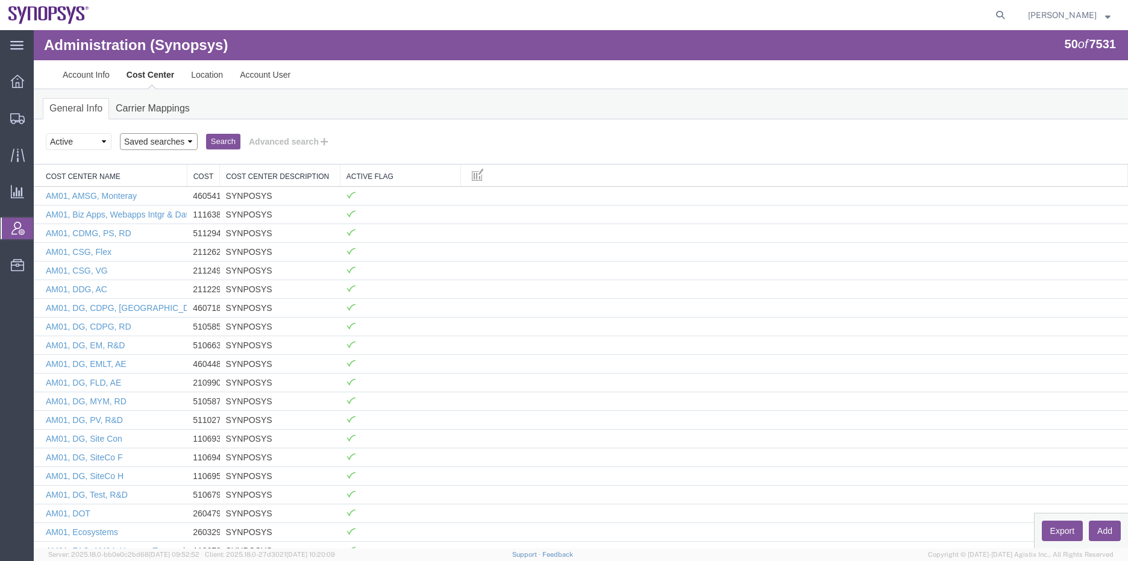
click at [185, 143] on select "Saved searches" at bounding box center [159, 141] width 78 height 17
click at [103, 143] on select "Select status Active All Inactive" at bounding box center [79, 141] width 66 height 17
click at [46, 133] on select "Select status Active All Inactive" at bounding box center [79, 141] width 66 height 17
click at [293, 143] on button "Advanced search" at bounding box center [289, 141] width 98 height 20
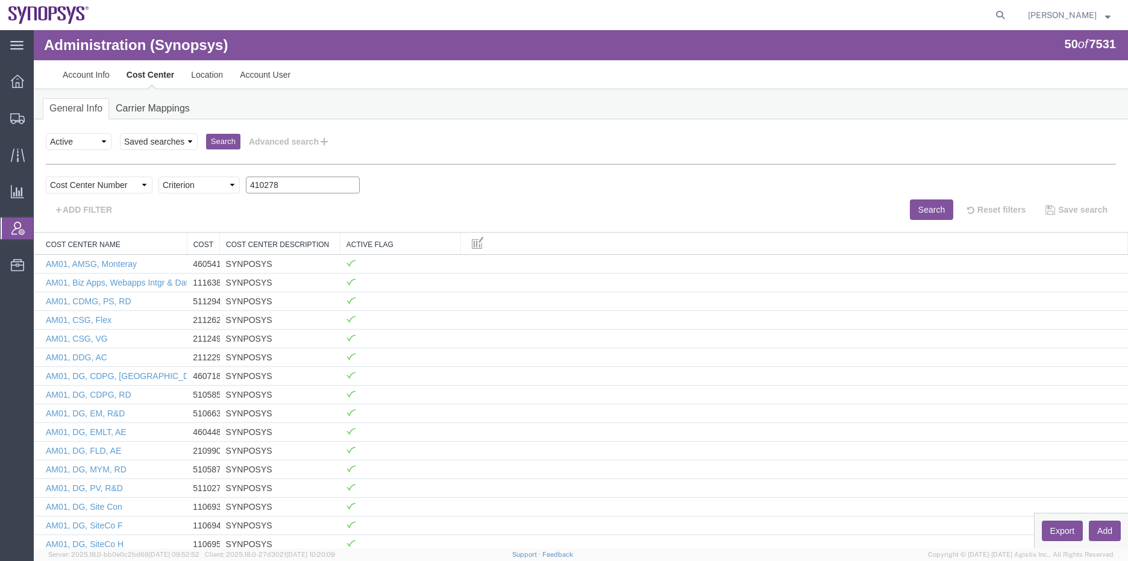
click at [295, 182] on input "410278" at bounding box center [303, 185] width 114 height 17
click at [230, 185] on select "Criterion contains does not contain is is blank is not blank starts with" at bounding box center [198, 185] width 81 height 17
select select "contains"
click at [158, 177] on select "Criterion contains does not contain is is blank is not blank starts with" at bounding box center [198, 185] width 81 height 17
click at [910, 210] on button "Search" at bounding box center [931, 209] width 43 height 20
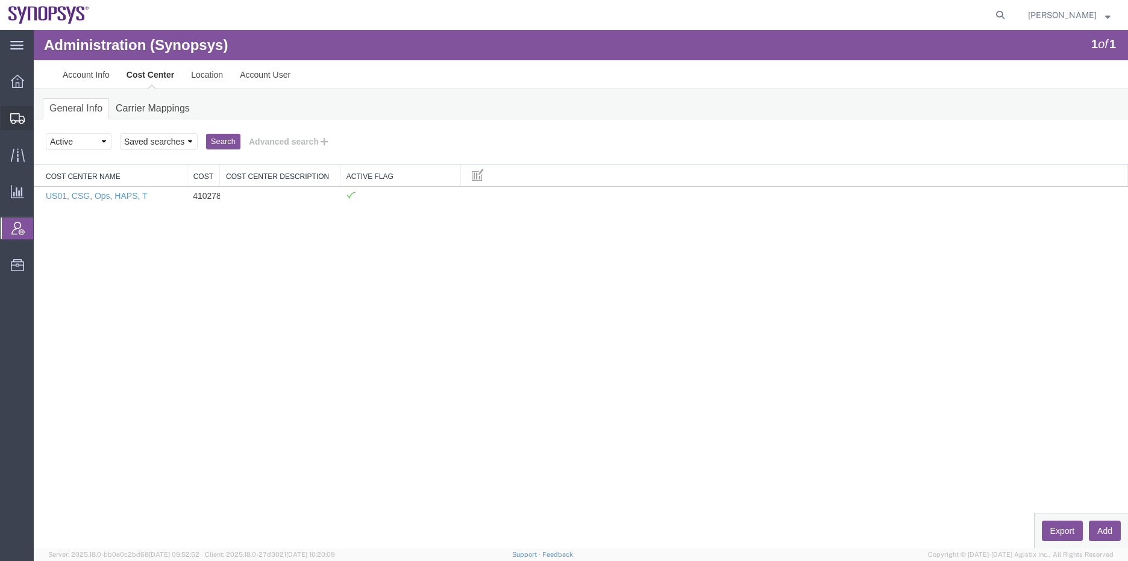
click at [20, 116] on icon at bounding box center [17, 118] width 14 height 11
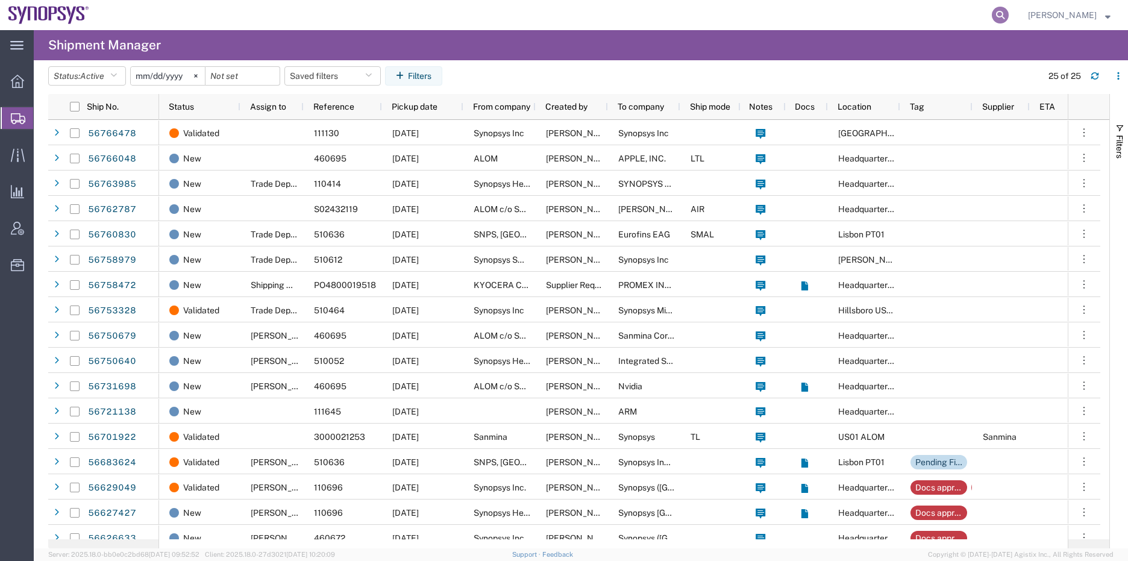
click at [1009, 14] on icon at bounding box center [1000, 15] width 17 height 17
click at [947, 17] on input "search" at bounding box center [808, 15] width 366 height 29
paste input "56766791"
type input "56766791"
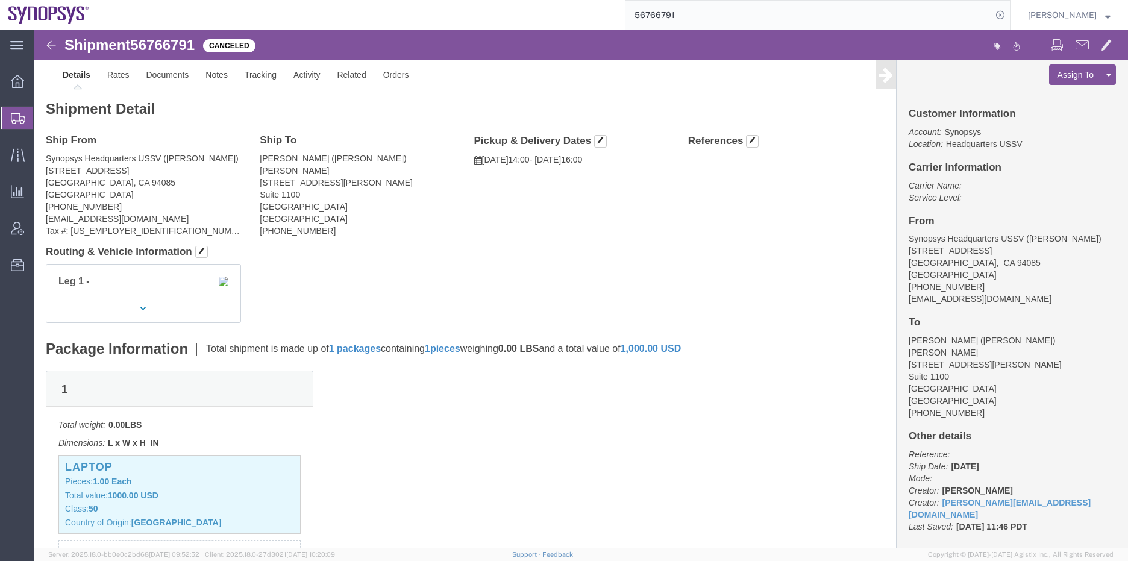
click div "Leg 1 -"
click link "Clone Shipment"
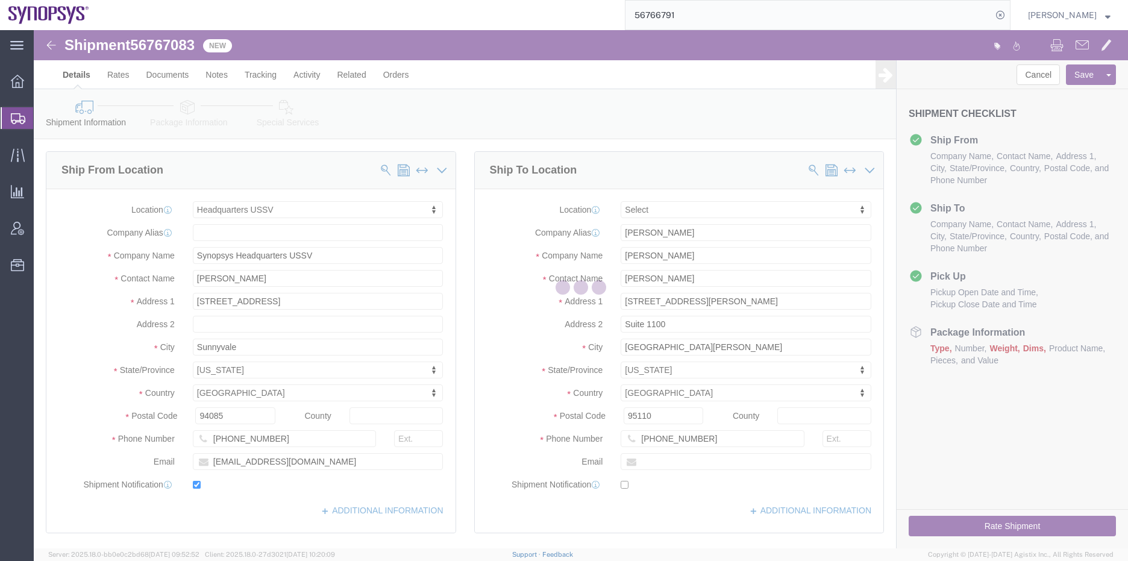
select select "63204"
select select
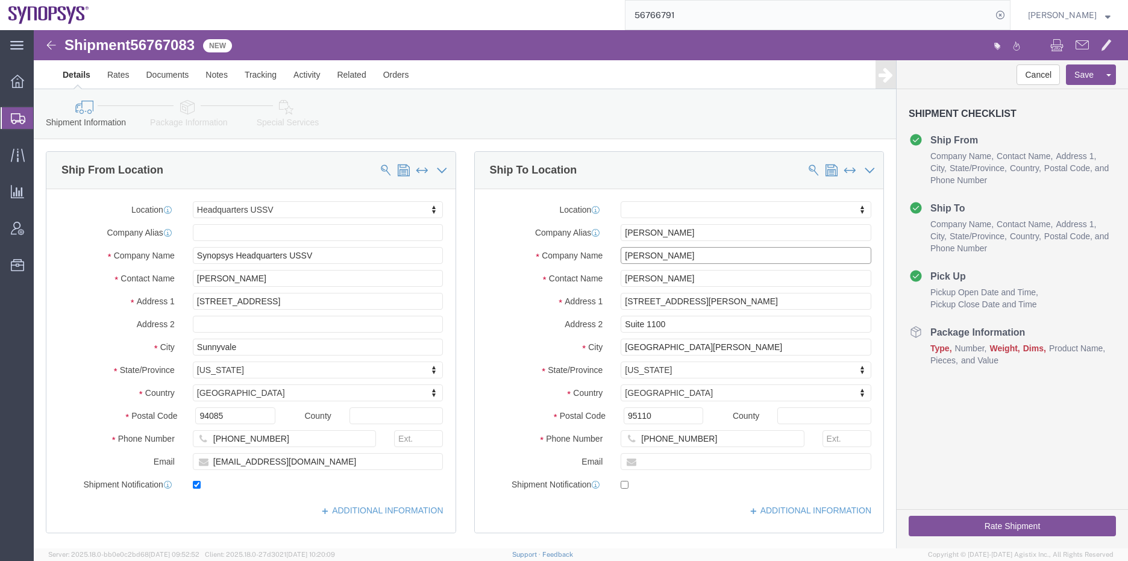
drag, startPoint x: 645, startPoint y: 223, endPoint x: 568, endPoint y: 232, distance: 77.7
click div "Company Name [PERSON_NAME]"
paste input "SiMa.a"
type input "[URL]"
click div "Shipment Information Package Information Special Services"
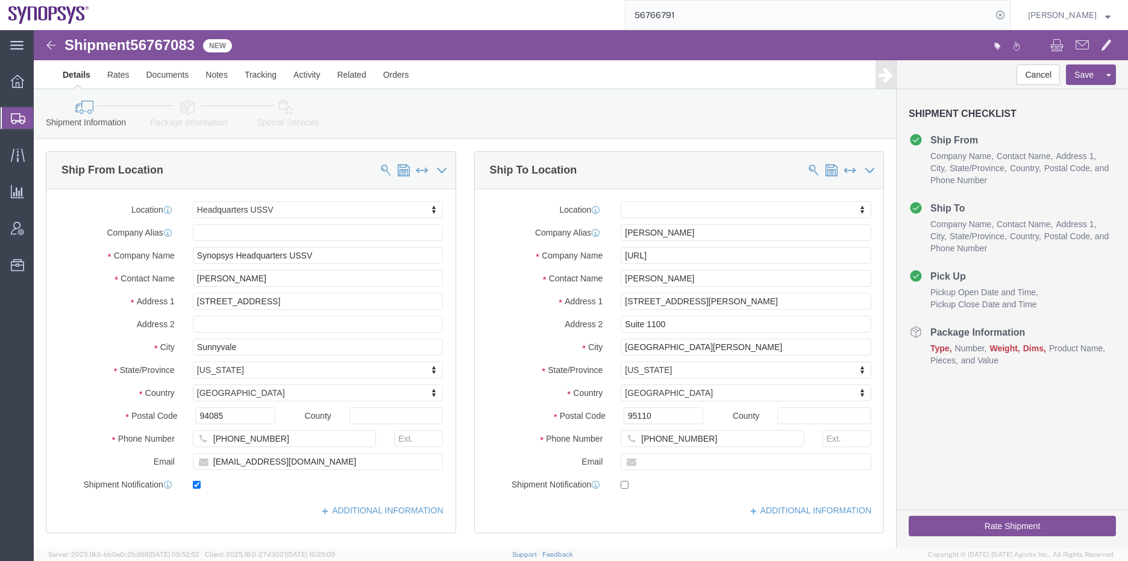
click div "Shipment Information Package Information Special Services"
drag, startPoint x: 642, startPoint y: 206, endPoint x: 571, endPoint y: 222, distance: 72.4
click div "Location My Profile Location [GEOGRAPHIC_DATA] DE04 Agrate Brianza IT01 [GEOGRA…"
paste input "SiMa.a"
type input "[URL]"
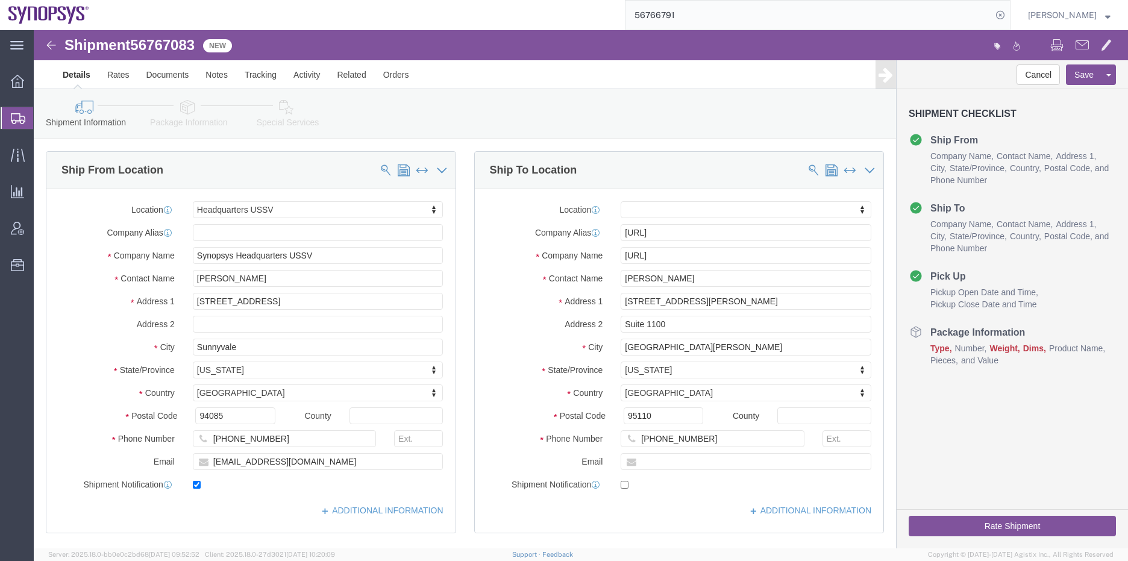
click div "Shipment Information Package Information Special Services"
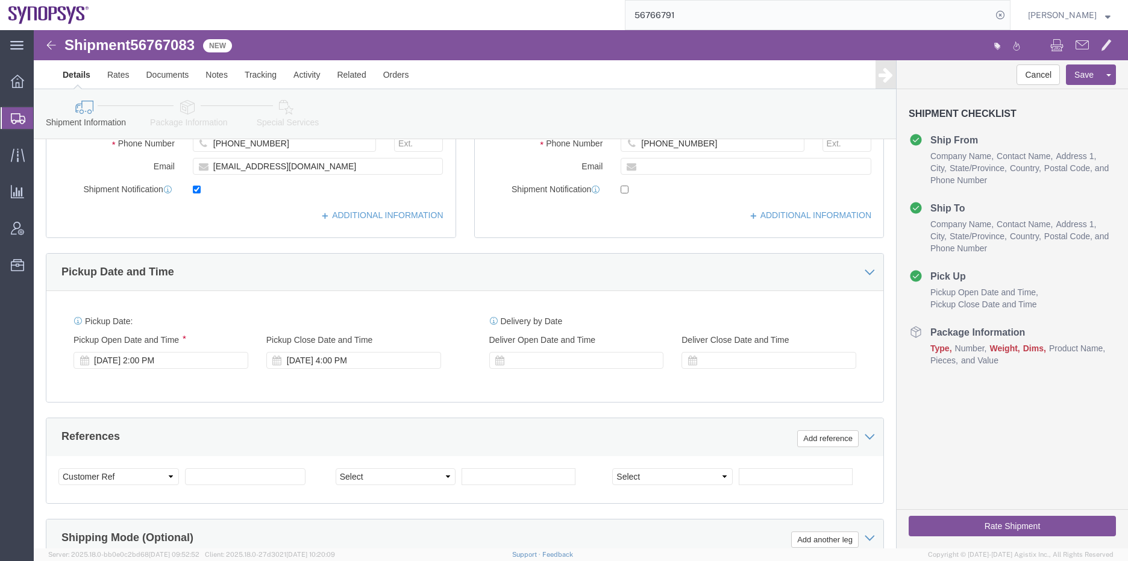
scroll to position [362, 0]
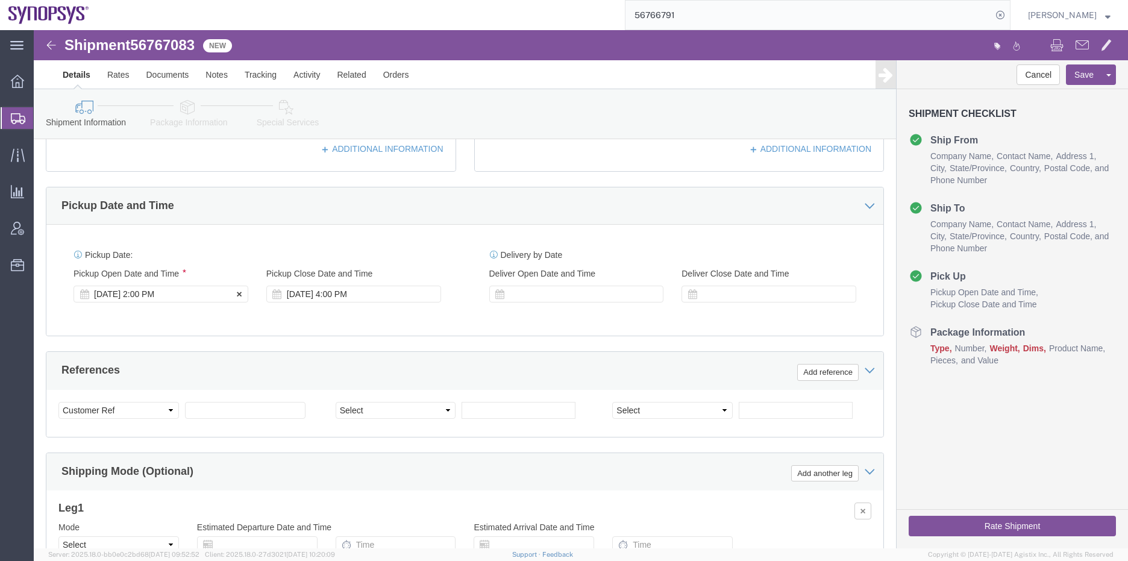
click div "[DATE] 2:00 PM"
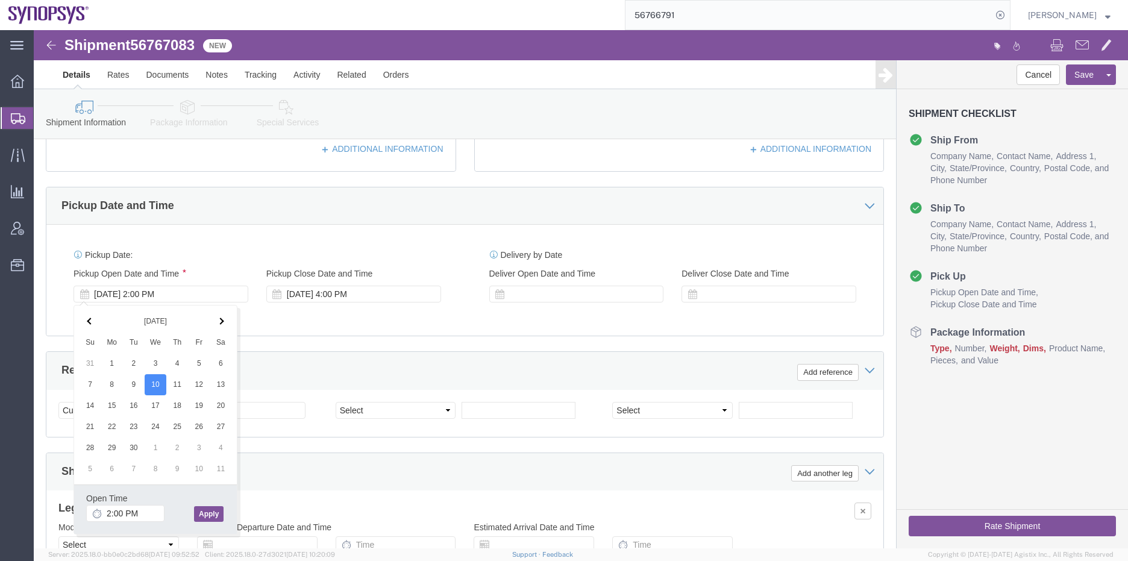
click button "Apply"
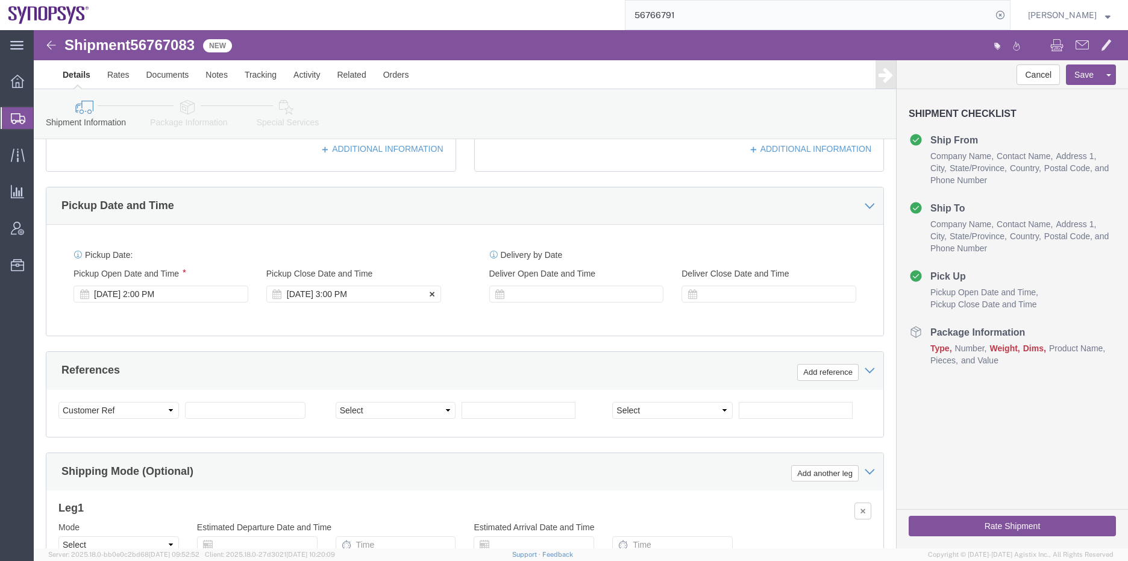
click div "[DATE] 3:00 PM"
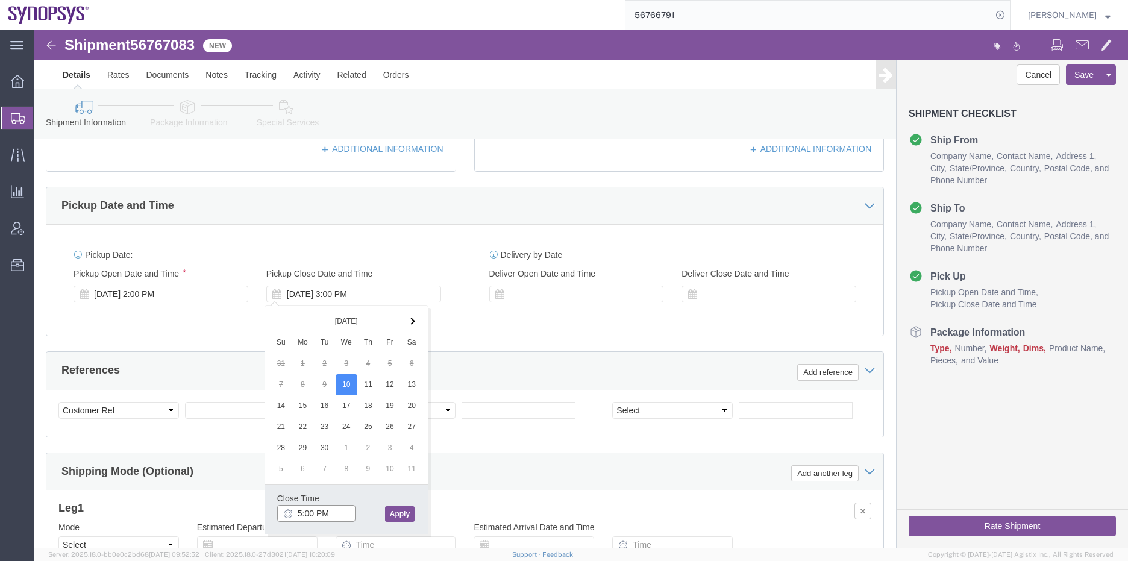
type input "5:00 PM"
click button "Apply"
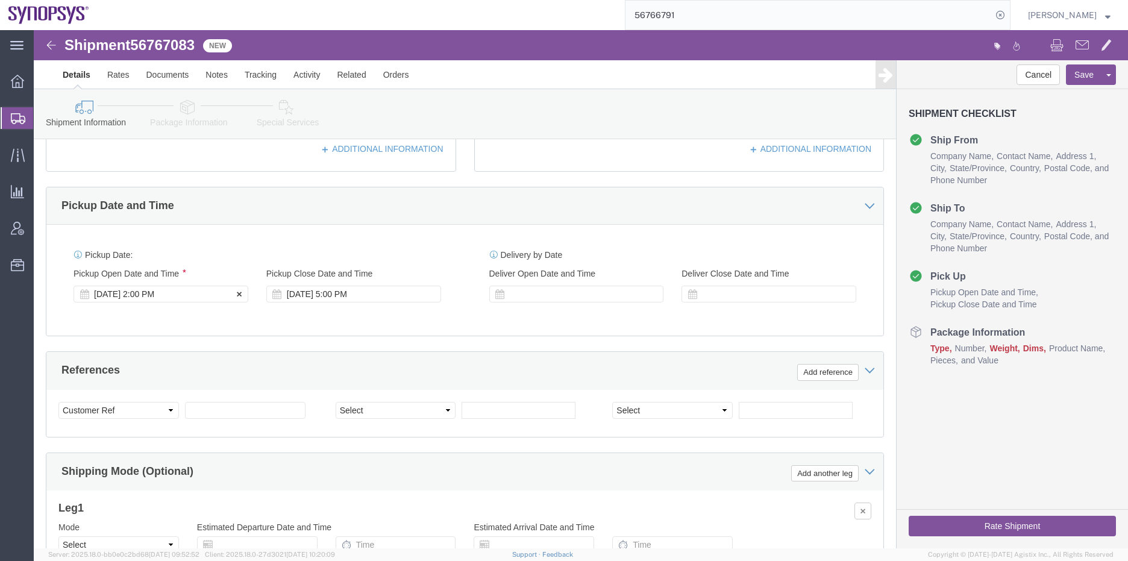
click div "[DATE] 2:00 PM"
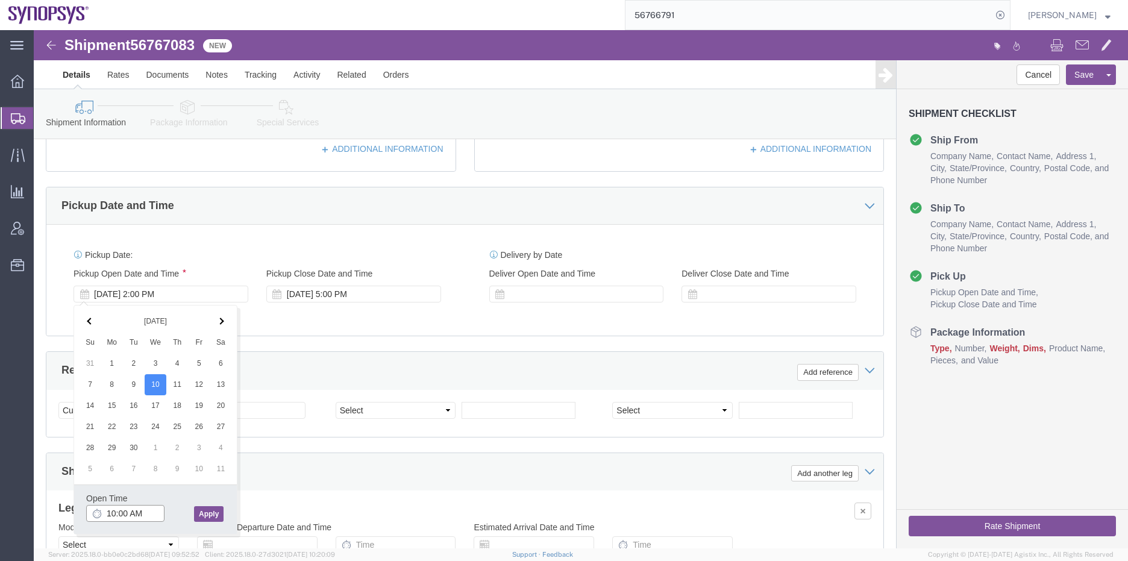
type input "10:00 AM"
click button "Apply"
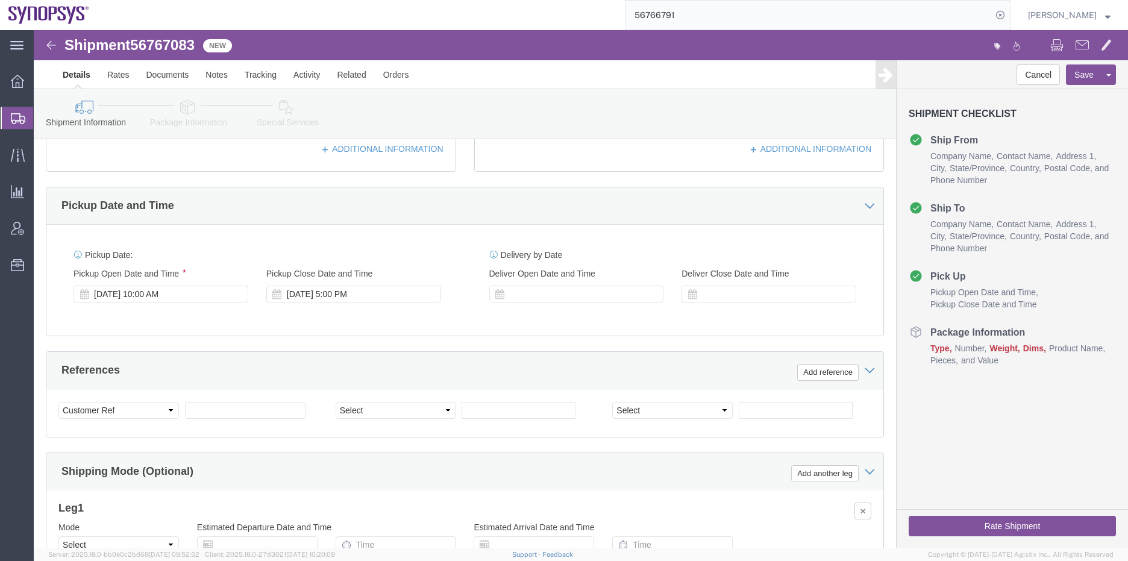
click div "Pickup Date: Pickup Start Date Pickup Start Time Pickup Open Date and Time [DAT…"
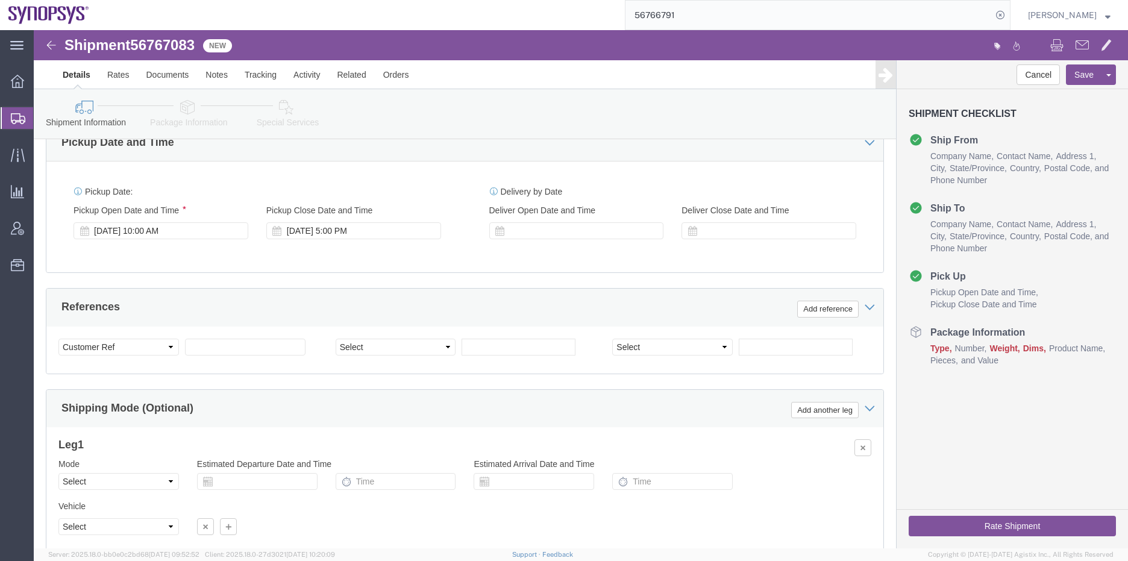
scroll to position [518, 0]
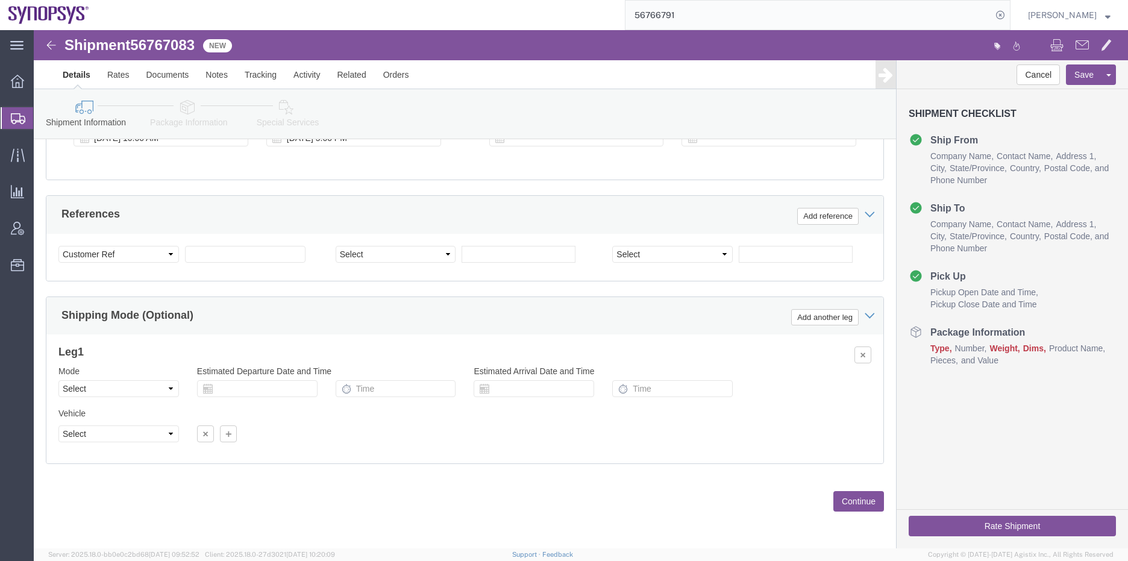
click button "Continue"
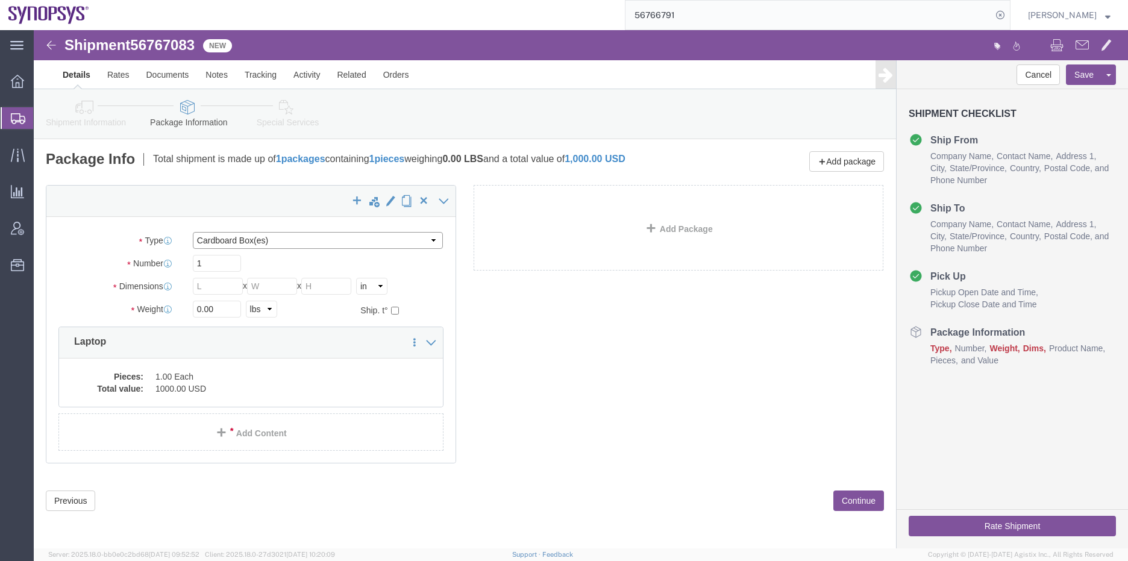
click select "Select Bale(s) Basket(s) Bolt(s) Bottle(s) Buckets Bulk Bundle(s) Can(s) Cardbo…"
select select "MBX"
click select "Select Bale(s) Basket(s) Bolt(s) Bottle(s) Buckets Bulk Bundle(s) Can(s) Cardbo…"
type input "13.00"
type input "11.50"
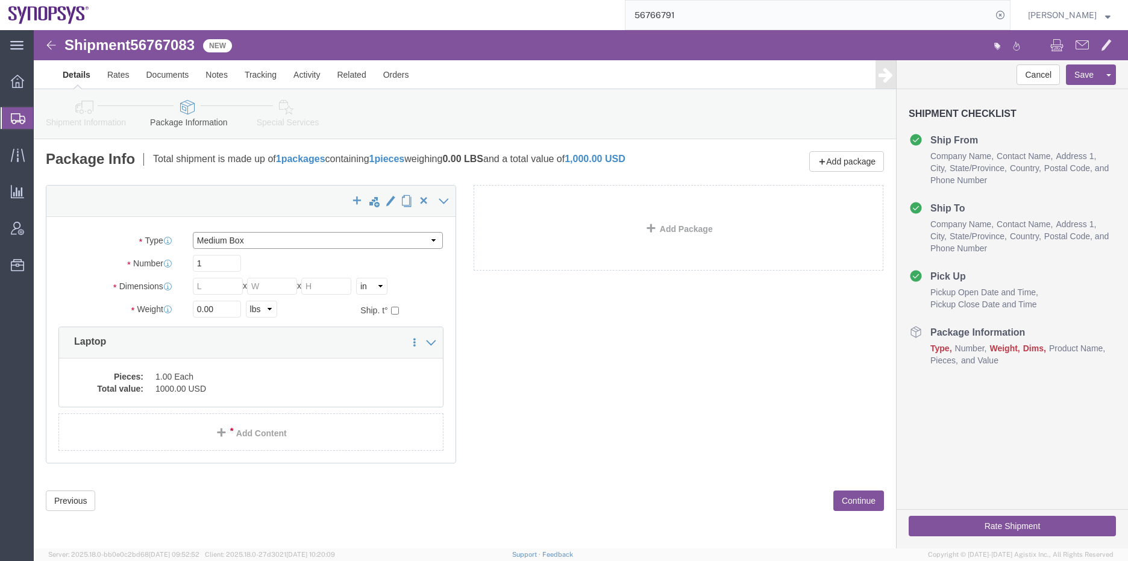
type input "2.50"
drag, startPoint x: 195, startPoint y: 284, endPoint x: 141, endPoint y: 284, distance: 54.2
click div "Weight 0.00 Select kgs lbs Ship. t°"
type input "10"
click dd "1.00 Each"
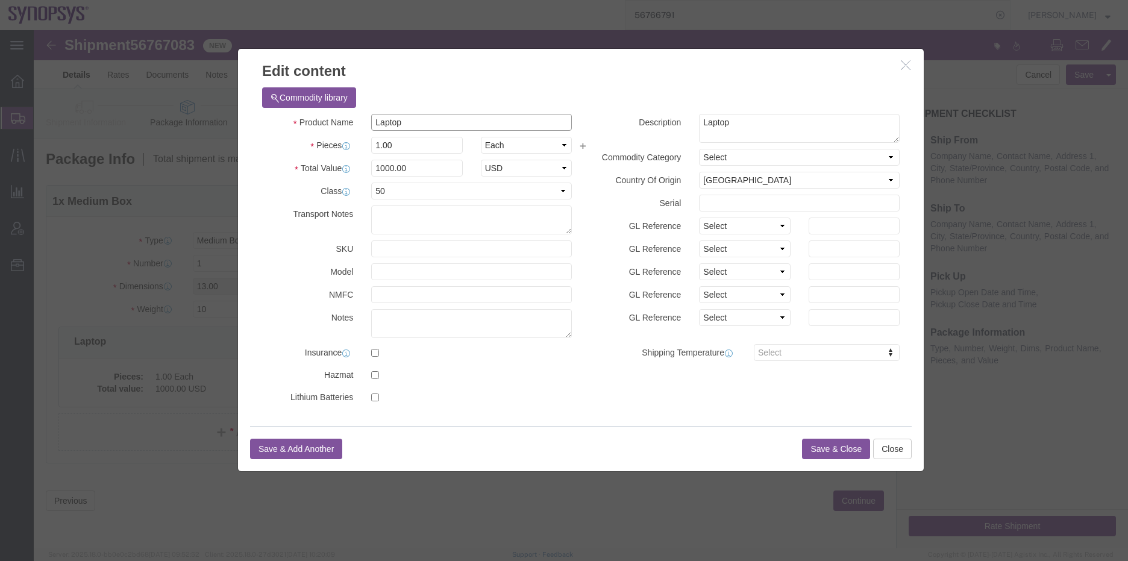
click input "Laptop"
type input "Dell Laptop"
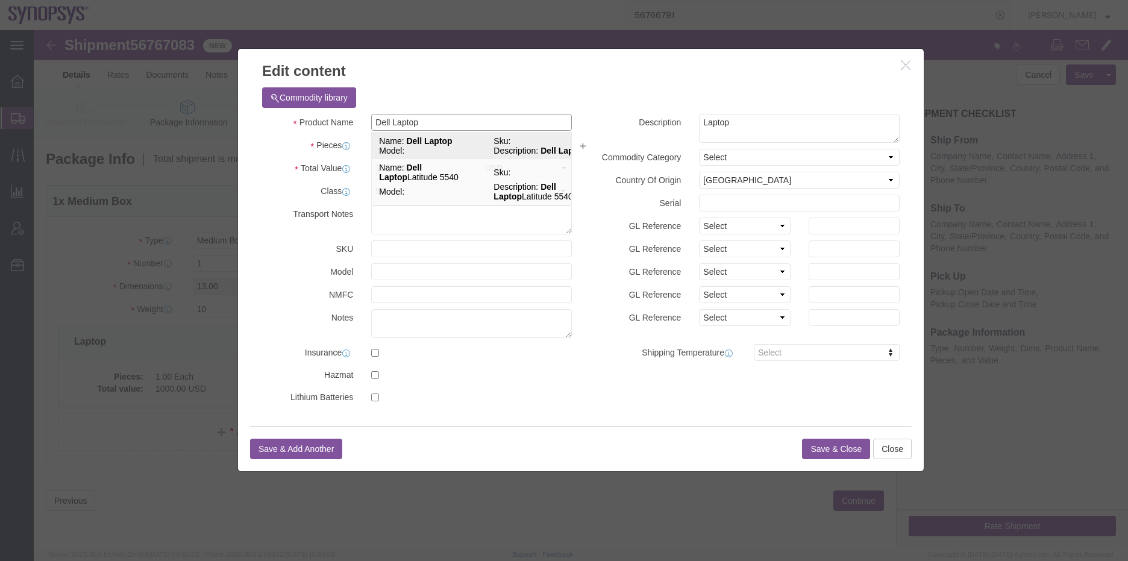
click td "Sku:"
select select "USD"
select select
type textarea "Dell Laptop"
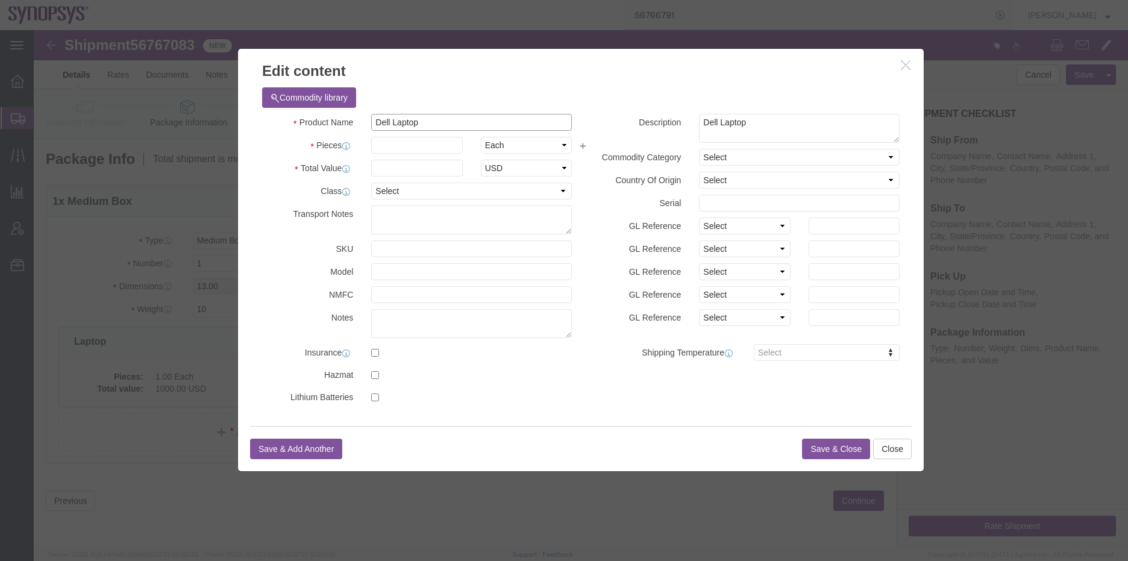
type input "Dell Laptop"
click input "text"
type input "1"
click input "text"
type input "1000"
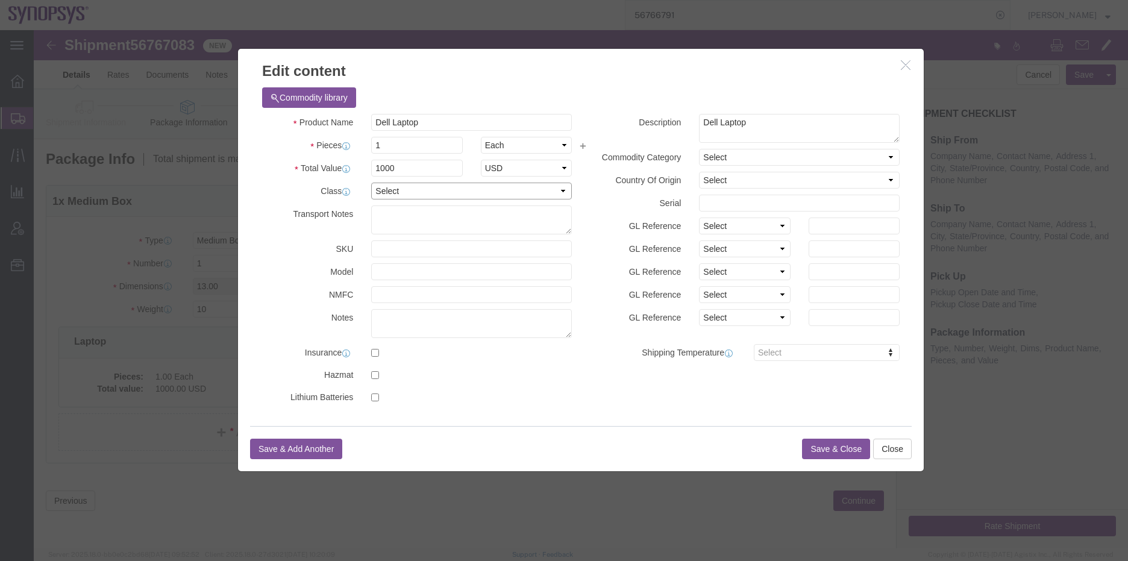
click select "Select 50 55 60 65 70 85 92.5 100 125 175 250 300 400"
select select "50"
click select "Select 50 55 60 65 70 85 92.5 100 125 175 250 300 400"
click div "Description Laptop Commodity Category Select Country Of Origin Select [GEOGRAPH…"
click select "Select [GEOGRAPHIC_DATA] [GEOGRAPHIC_DATA] [GEOGRAPHIC_DATA] [GEOGRAPHIC_DATA] …"
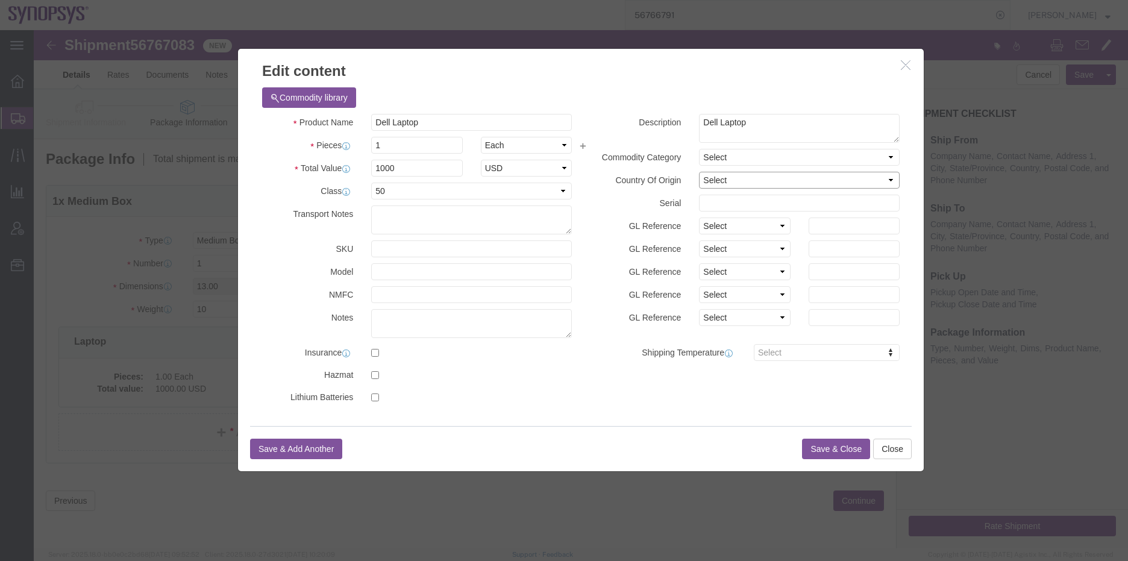
select select "US"
click select "Select [GEOGRAPHIC_DATA] [GEOGRAPHIC_DATA] [GEOGRAPHIC_DATA] [GEOGRAPHIC_DATA] …"
click button "Save & Close"
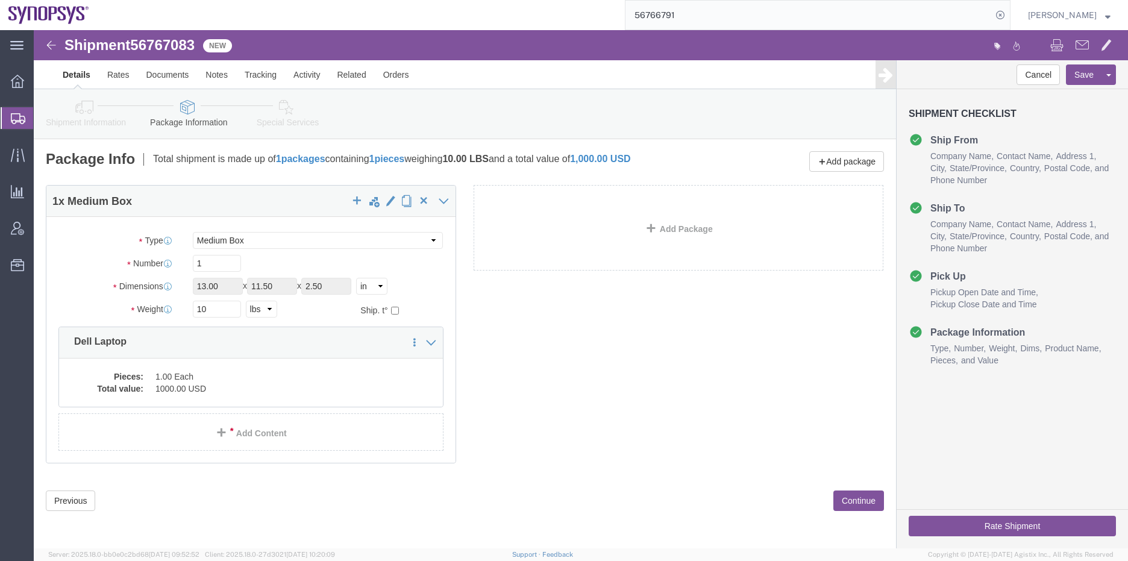
click div "1 x Medium Box Package Type Select Bale(s) Basket(s) Bolt(s) Bottle(s) Buckets …"
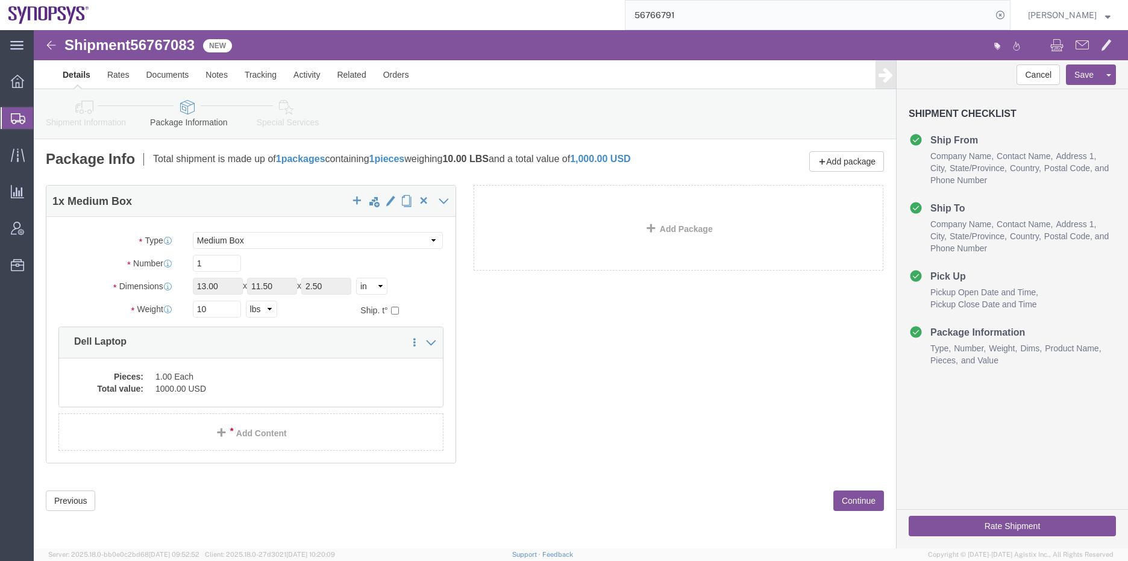
click button "Continue"
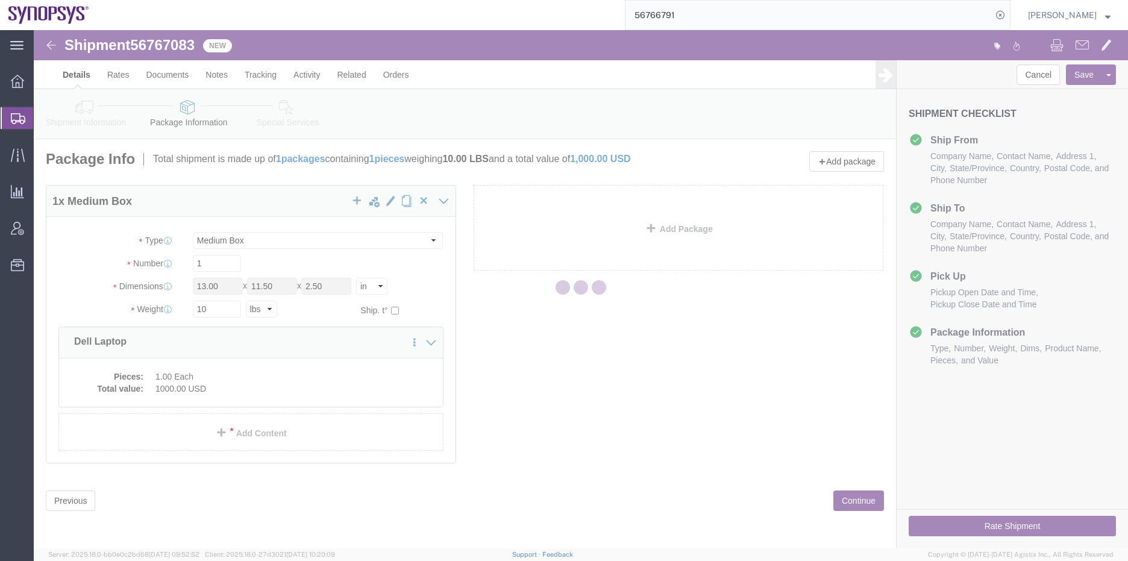
select select
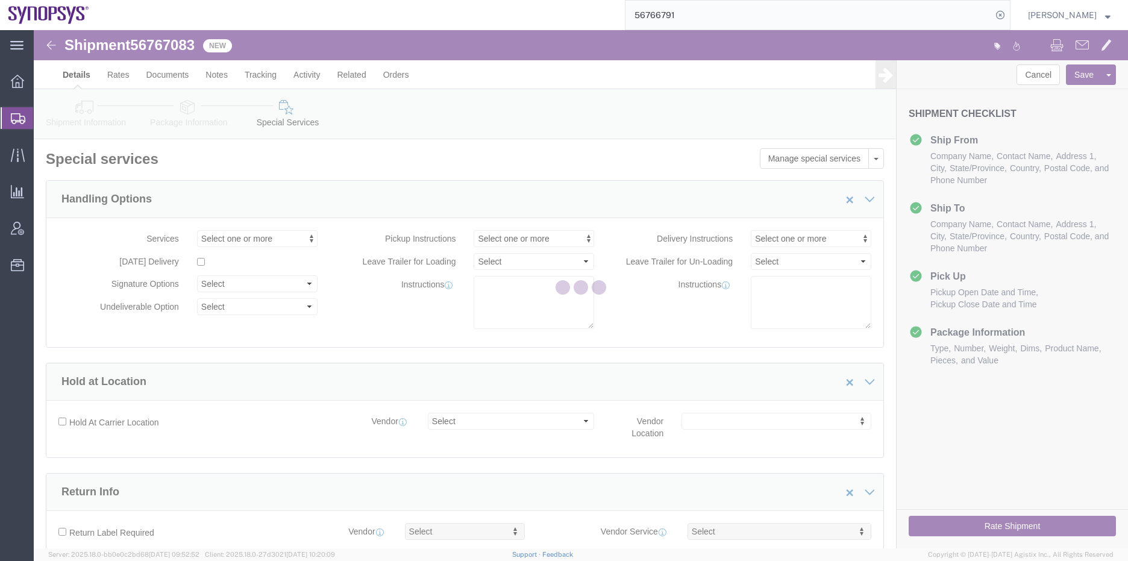
select select "COSTCENTER"
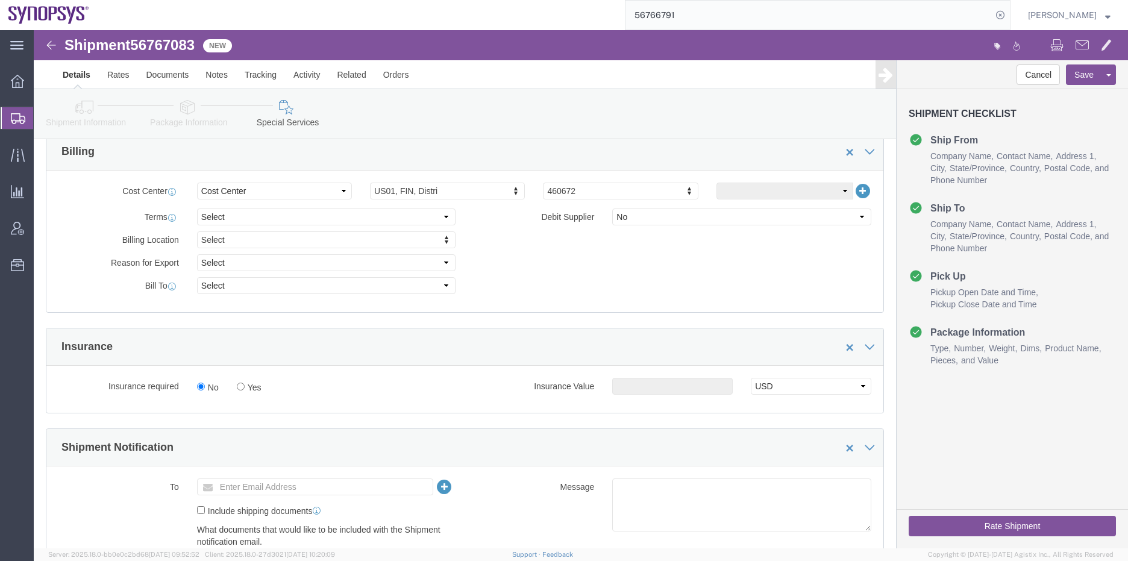
scroll to position [542, 0]
click select "Select Recipient Account Sender/Shipper Third Party Account"
select select "SHIP"
click select "Select Recipient Account Sender/Shipper Third Party Account"
click div "Billing Location Select Select My Profile Location [GEOGRAPHIC_DATA] DE04 Agrat…"
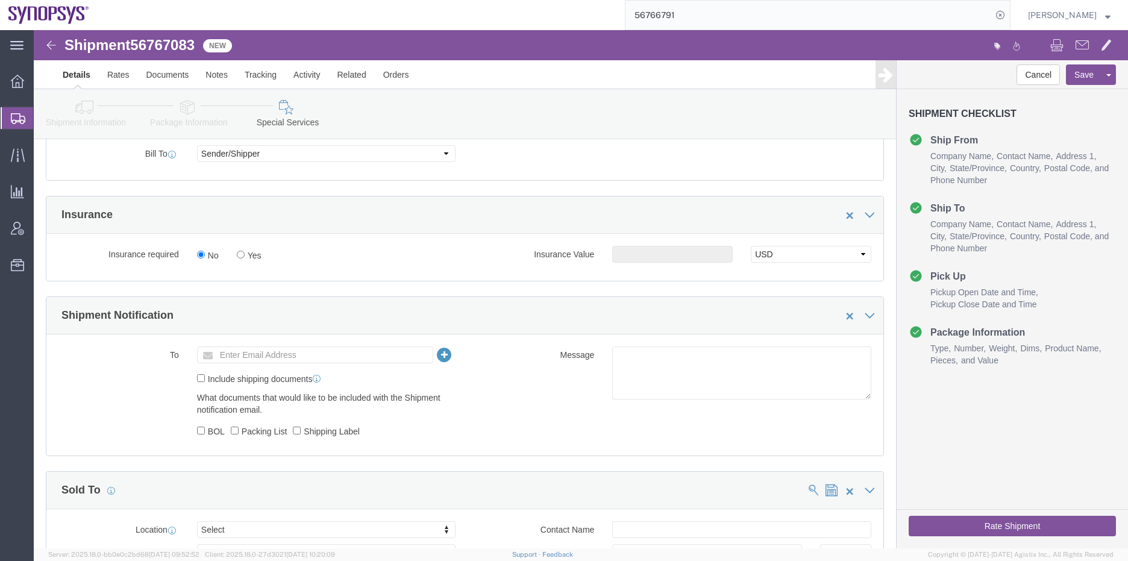
scroll to position [723, 0]
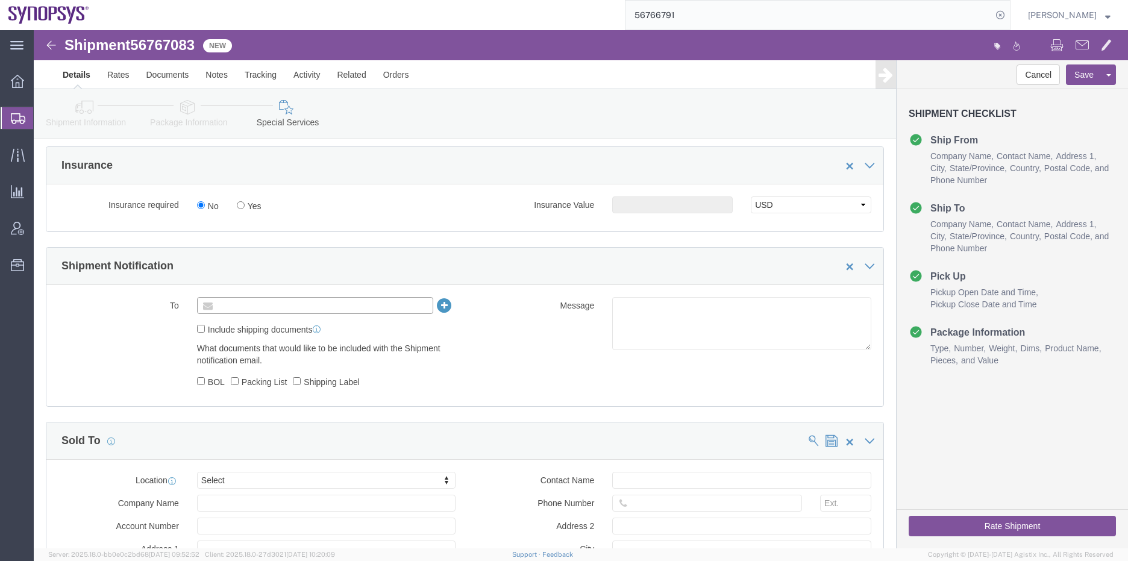
click input "text"
type input "[EMAIL_ADDRESS][DOMAIN_NAME]"
click label "To"
click ul "[EMAIL_ADDRESS][DOMAIN_NAME] (new)"
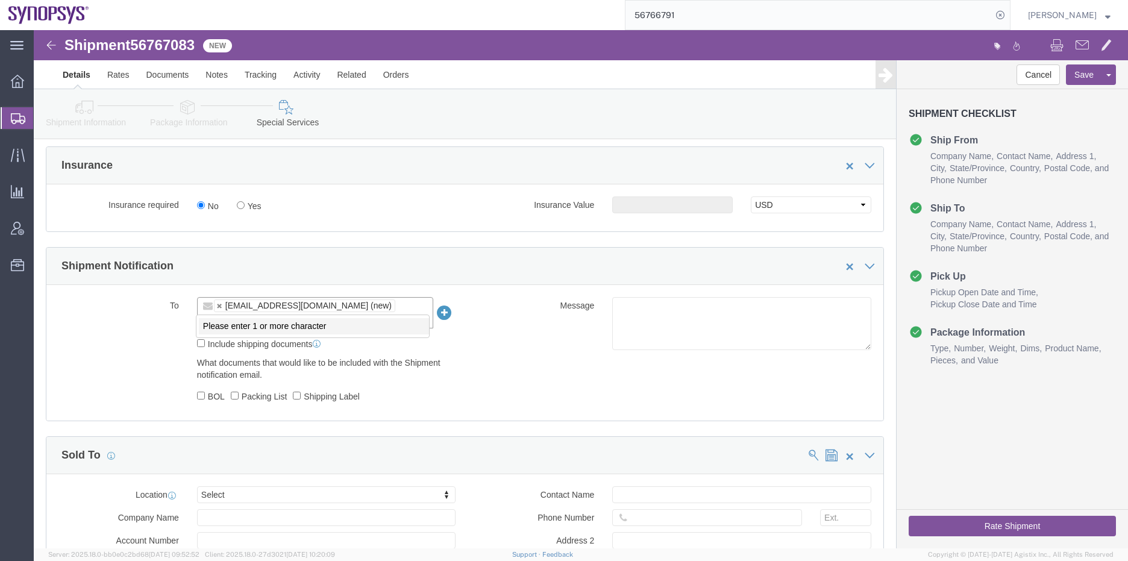
paste input "[PERSON_NAME][EMAIL_ADDRESS][DOMAIN_NAME]"
type input "[PERSON_NAME][EMAIL_ADDRESS][DOMAIN_NAME]"
type input "[EMAIL_ADDRESS][DOMAIN_NAME],[PERSON_NAME][EMAIL_ADDRESS][DOMAIN_NAME]"
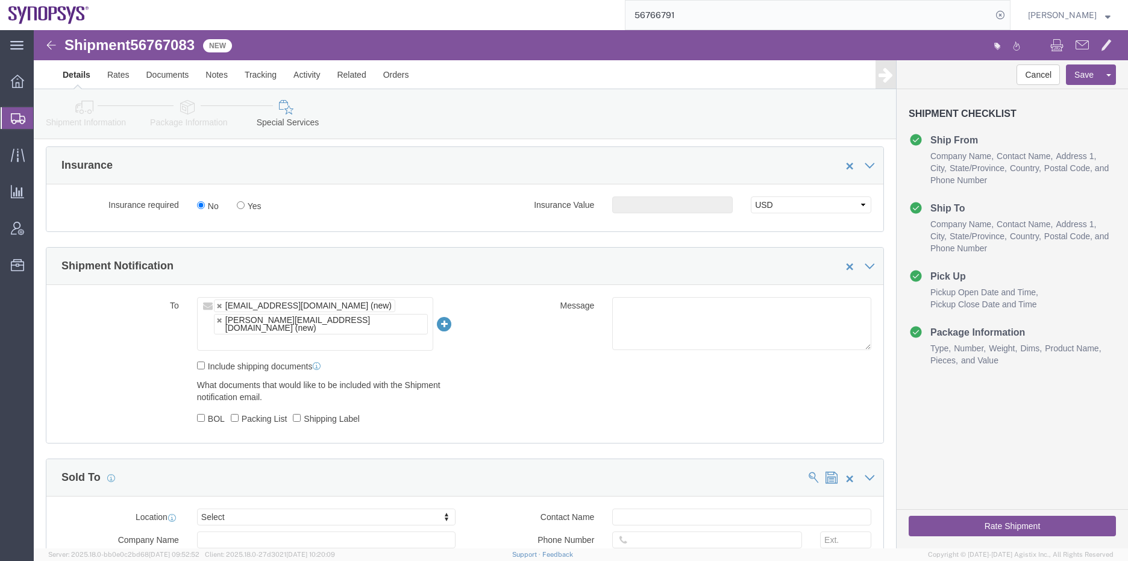
click div "Include shipping documents"
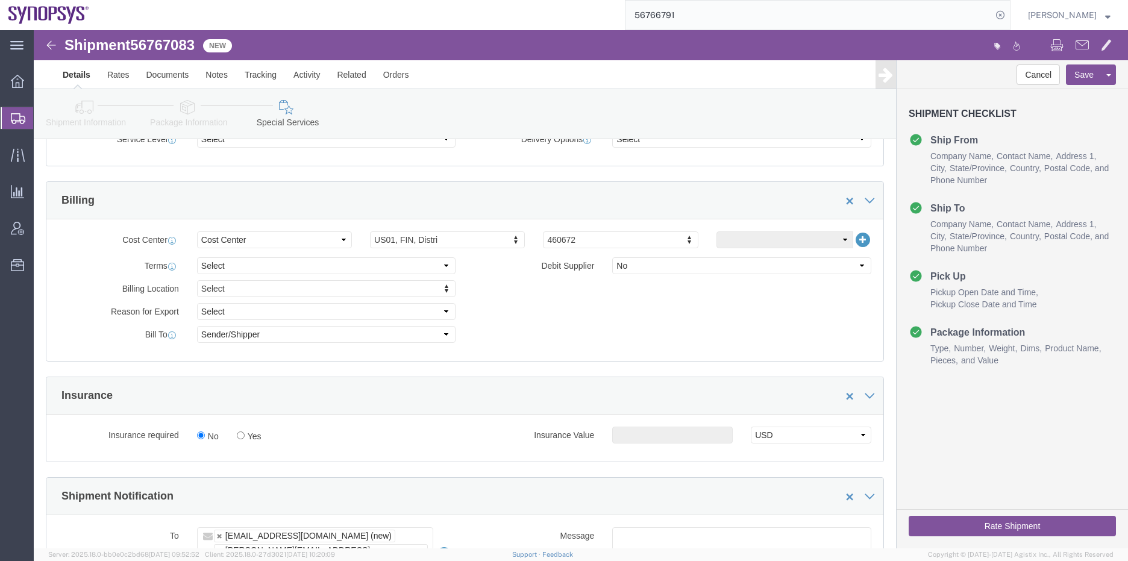
scroll to position [422, 0]
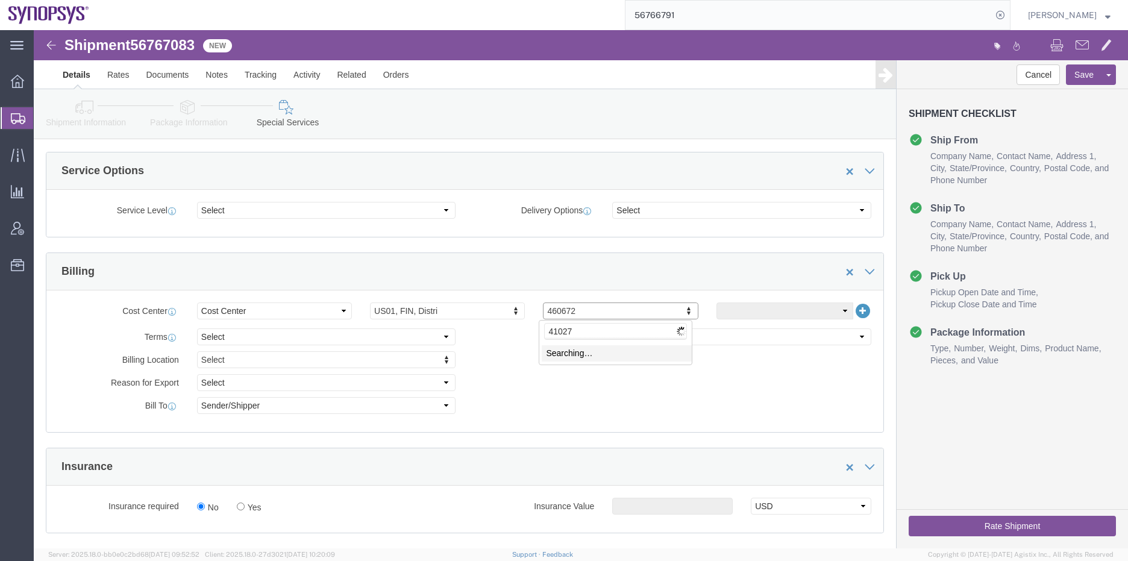
type input "410278"
click input "410278"
type input "US01"
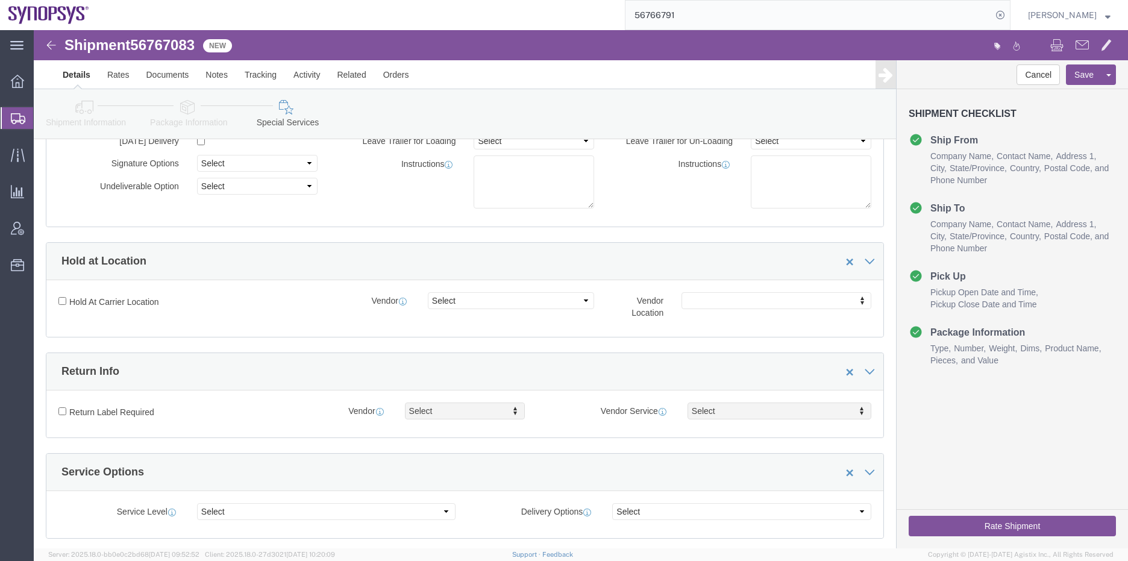
scroll to position [362, 0]
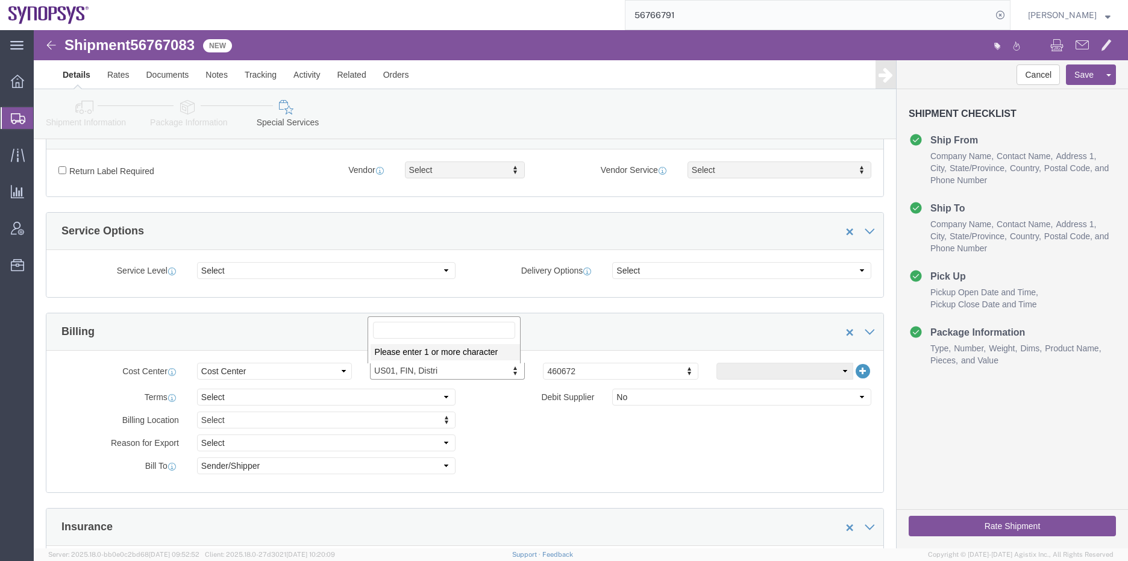
click input "text"
drag, startPoint x: 580, startPoint y: 342, endPoint x: 541, endPoint y: 343, distance: 38.6
drag, startPoint x: 544, startPoint y: 339, endPoint x: 522, endPoint y: 340, distance: 22.3
click input "us01,CSG"
click input "US01,CSG"
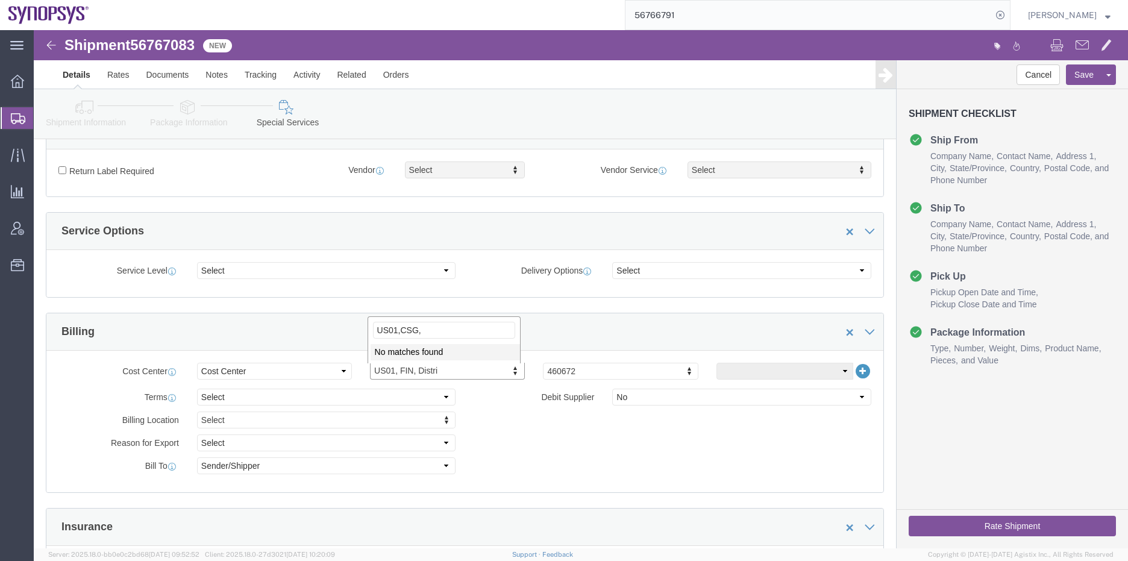
click input "US01,CSG,"
click input "US01, CSG,"
type input "US01, CSG, Ops, HAPS, T"
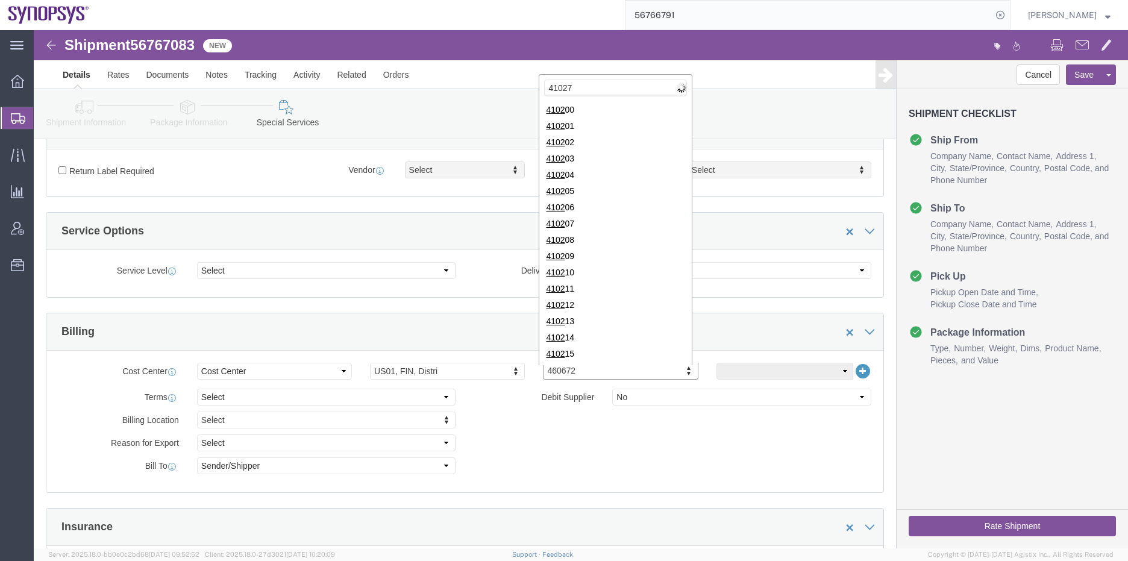
type input "410278"
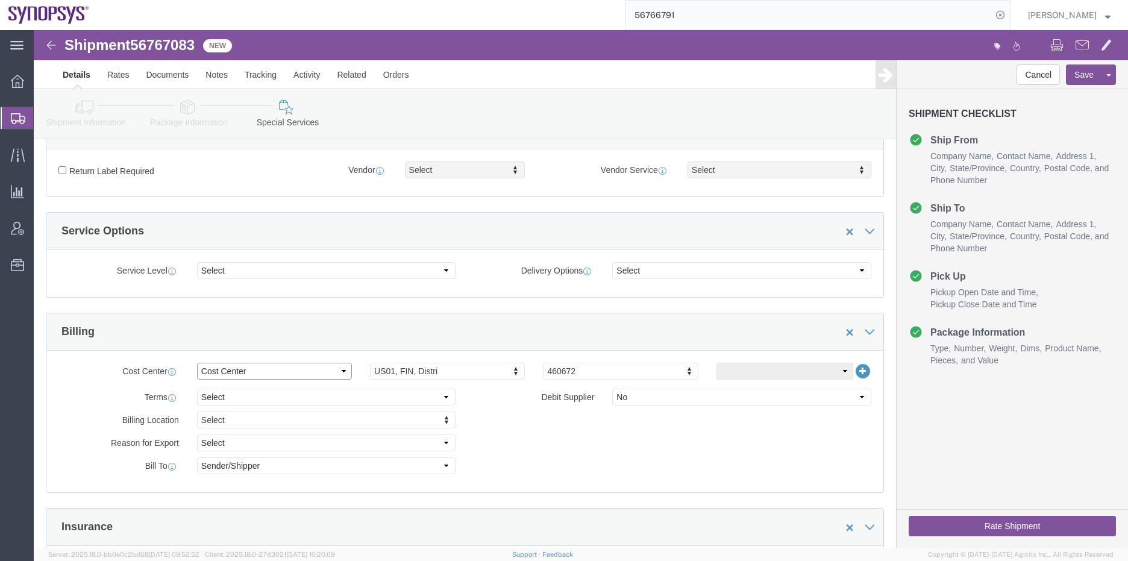
click select "Select Buyer Cost Center Department Operations Number Order Number Sales Person"
select select "DEPARTMENT"
click select "Select Buyer Cost Center Department Operations Number Order Number Sales Person"
type input "US01, CSG"
click div "Billing Location Select Select My Profile Location [GEOGRAPHIC_DATA] DE04 Agrat…"
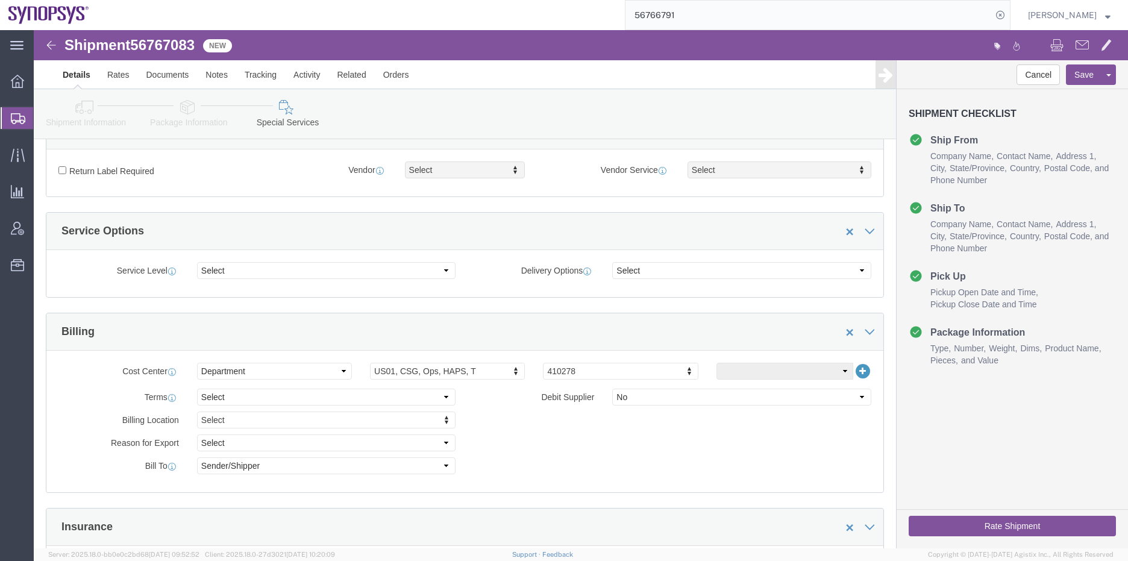
click div "Billing Location Select Select My Profile Location [GEOGRAPHIC_DATA] DE04 Agrat…"
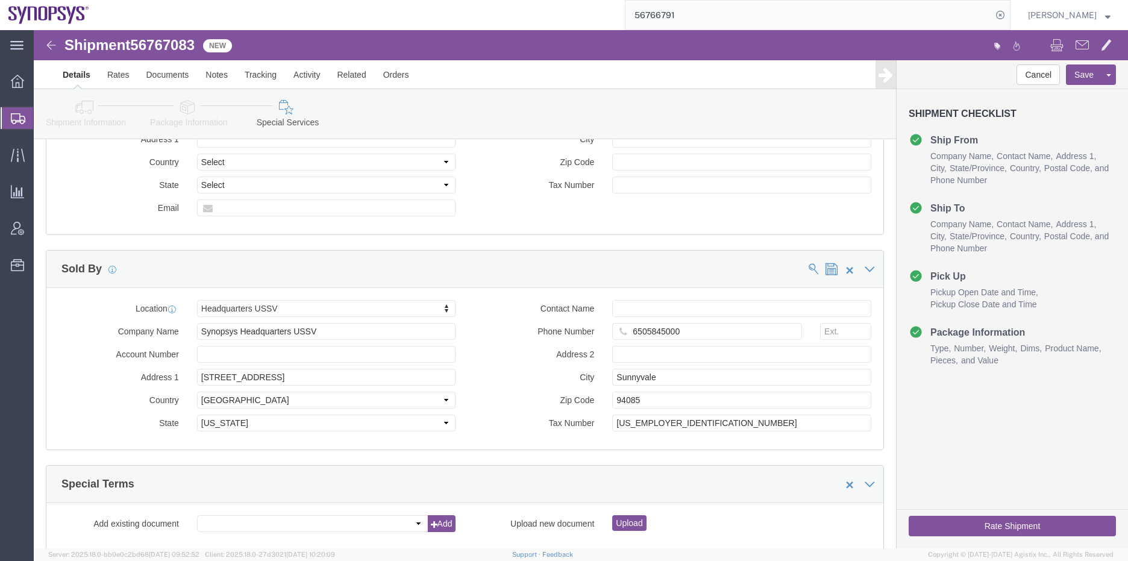
scroll to position [1386, 0]
click input "Contact Name"
type input "[PERSON_NAME]"
click div "Location Select Select My Profile Location [GEOGRAPHIC_DATA] DE04 Agrate Brianz…"
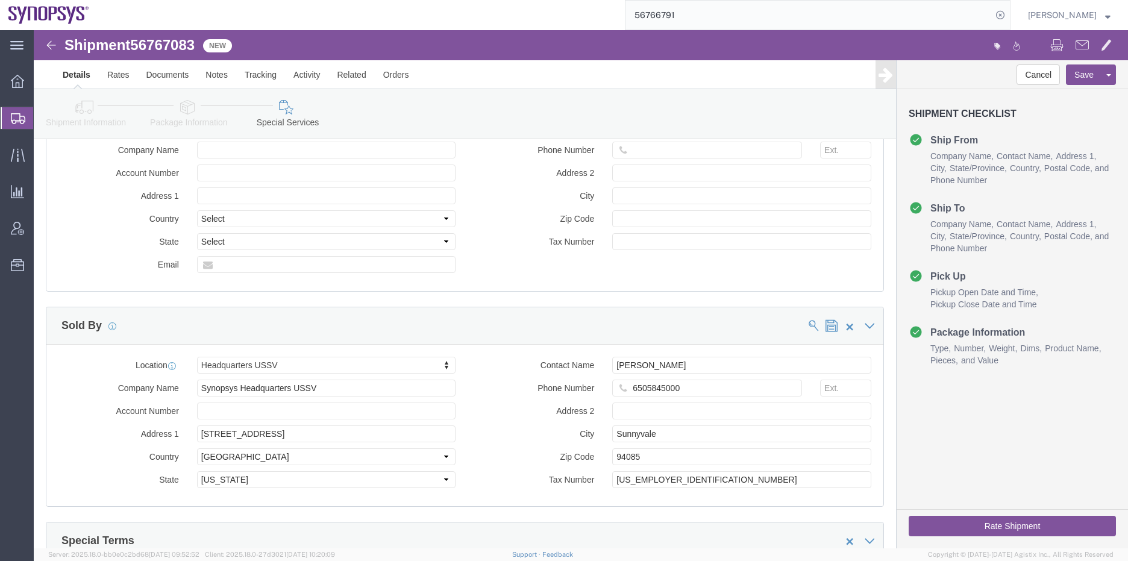
scroll to position [1449, 0]
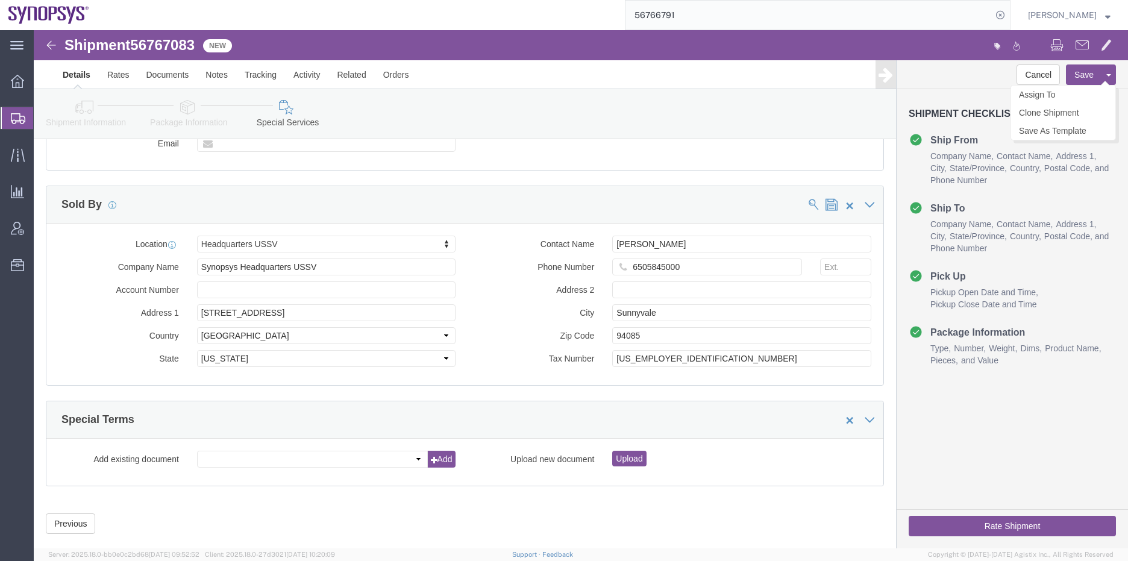
click button "Save"
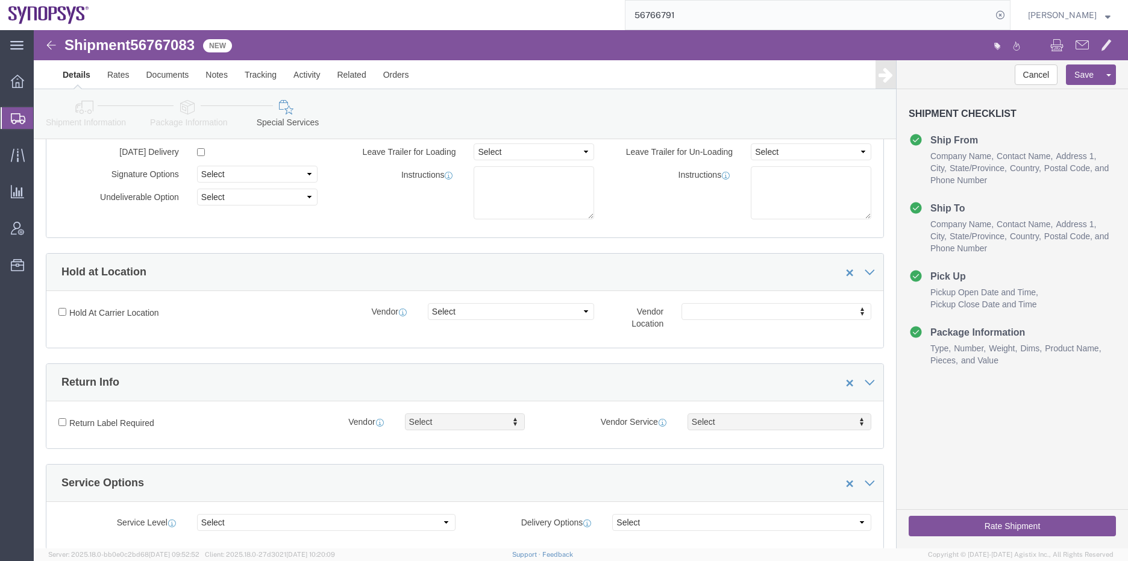
scroll to position [0, 0]
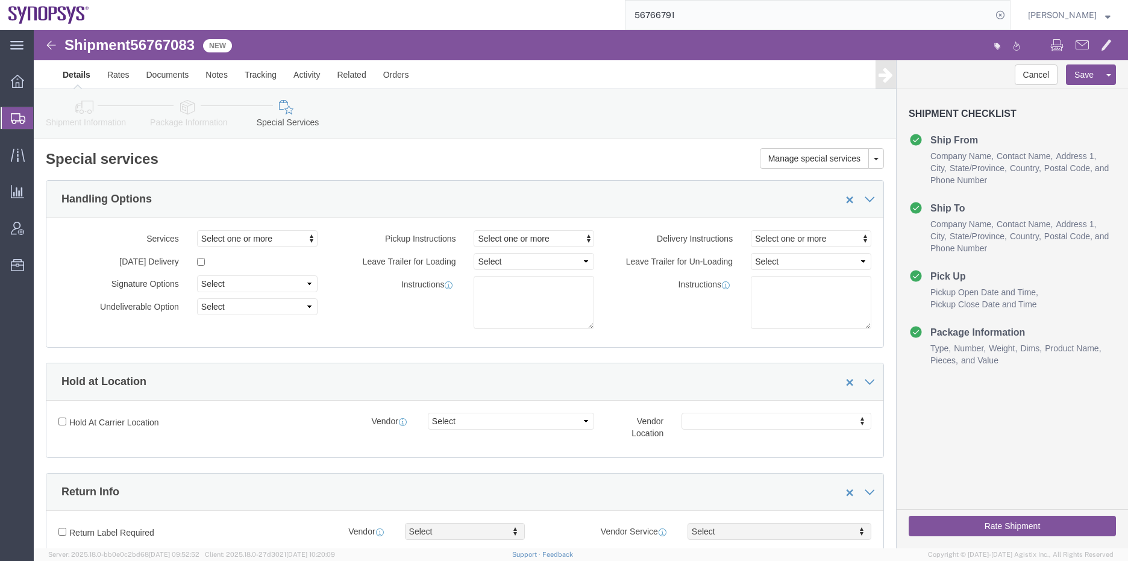
click button "Rate Shipment"
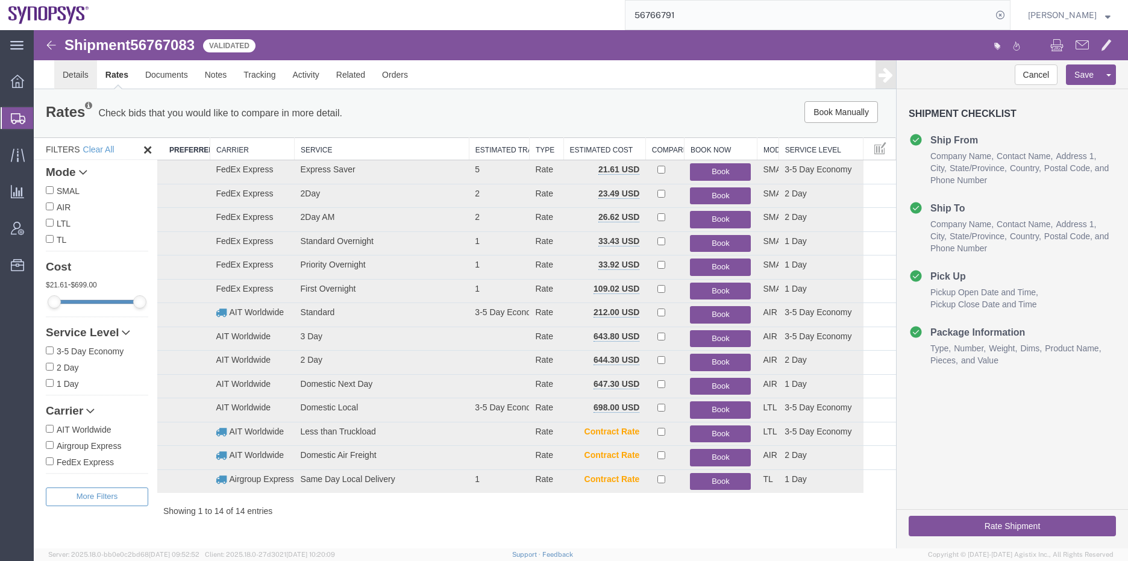
click at [62, 72] on link "Details" at bounding box center [75, 74] width 43 height 29
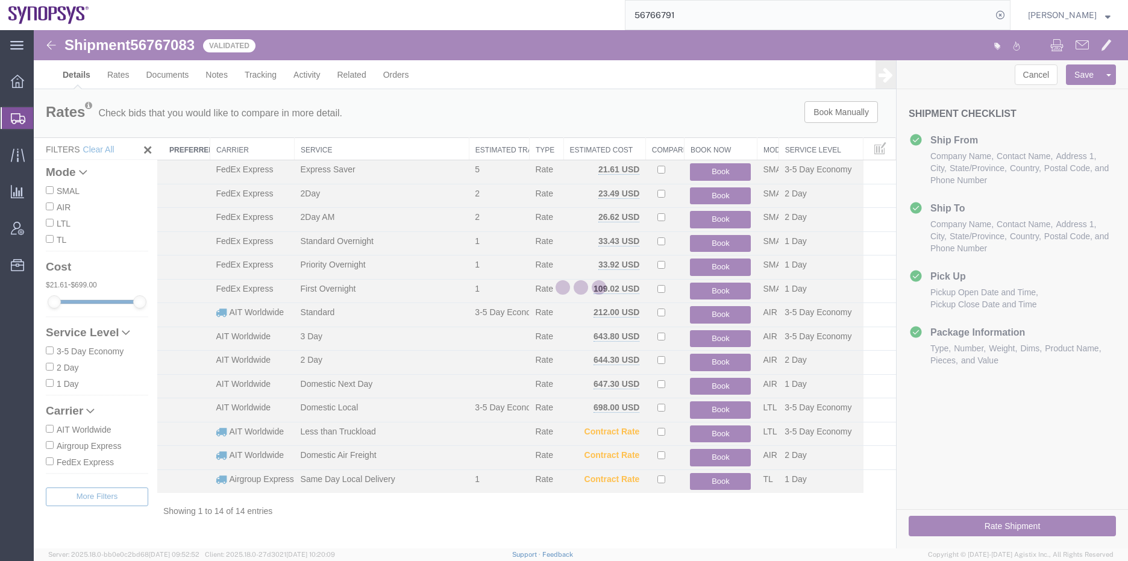
select select "63204"
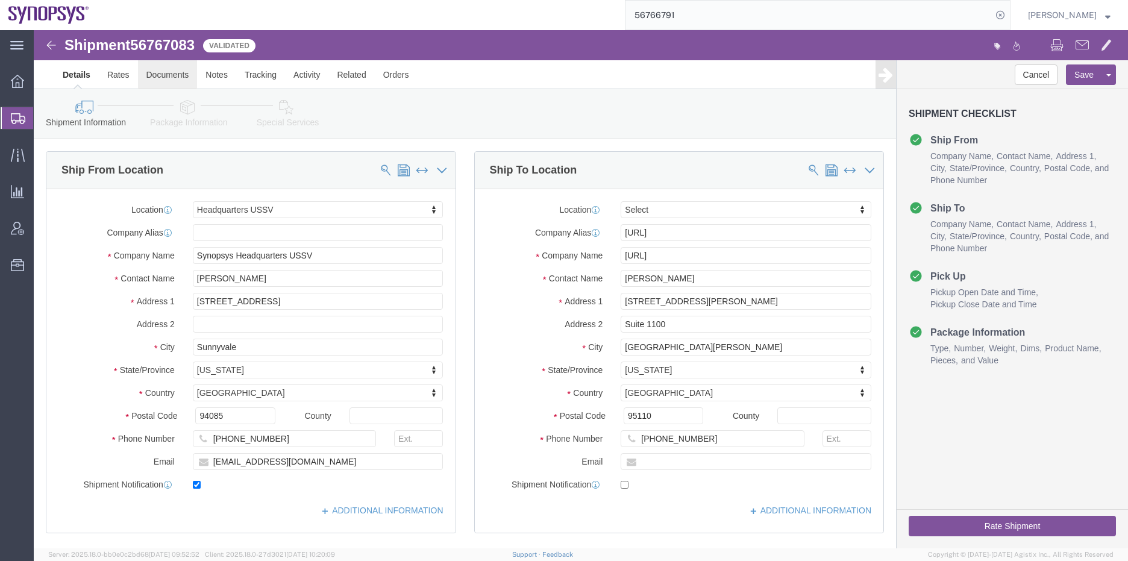
click link "Documents"
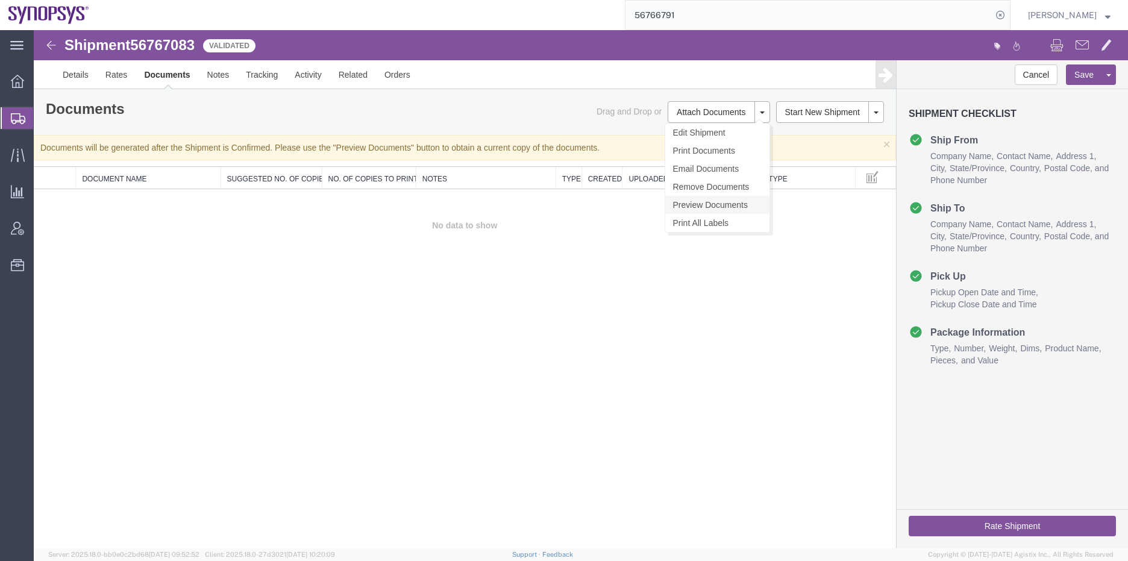
click at [708, 201] on link "Preview Documents" at bounding box center [717, 205] width 104 height 18
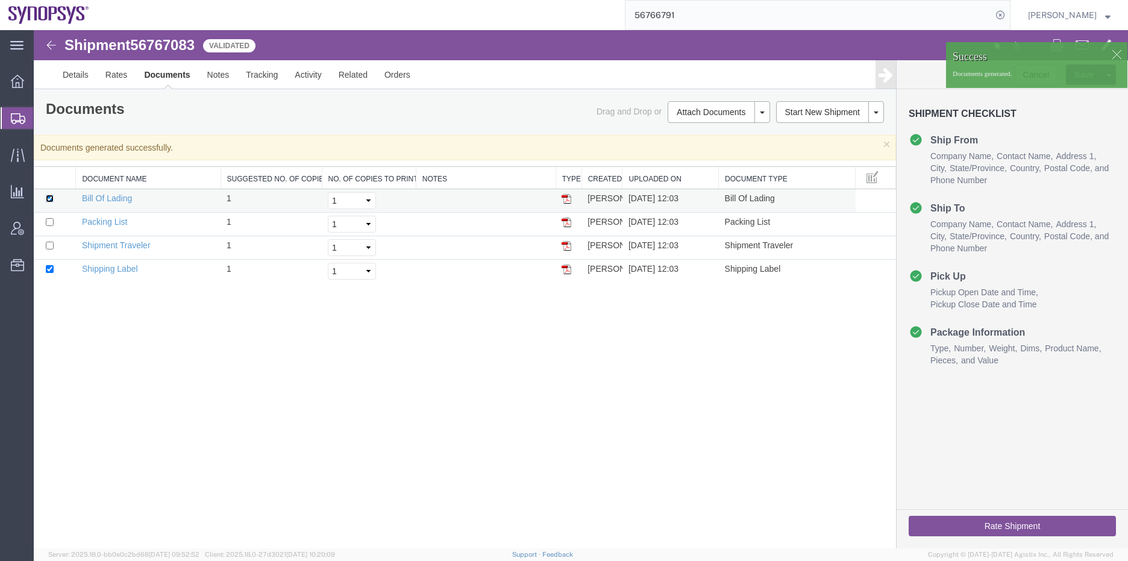
click at [51, 199] on input "checkbox" at bounding box center [50, 199] width 8 height 8
checkbox input "false"
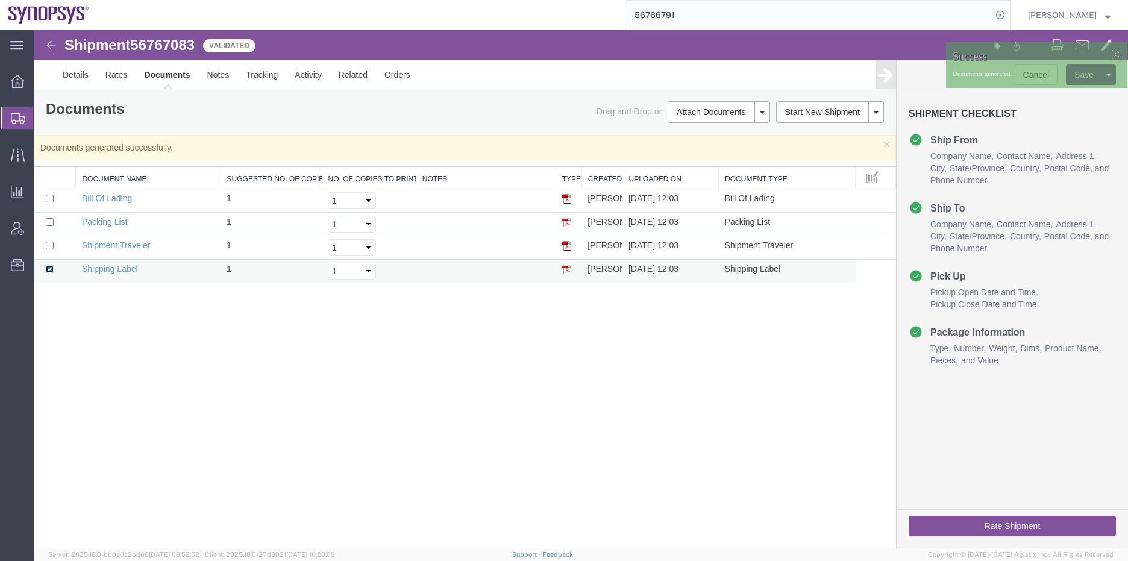
click at [50, 269] on input "checkbox" at bounding box center [50, 269] width 8 height 8
checkbox input "false"
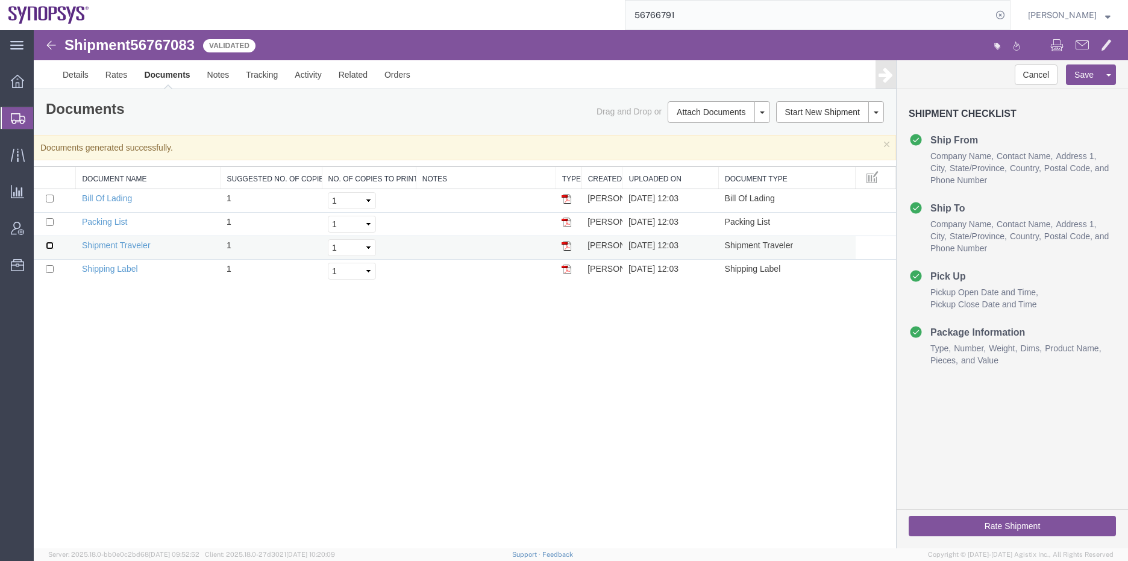
click at [51, 245] on input "checkbox" at bounding box center [50, 246] width 8 height 8
checkbox input "true"
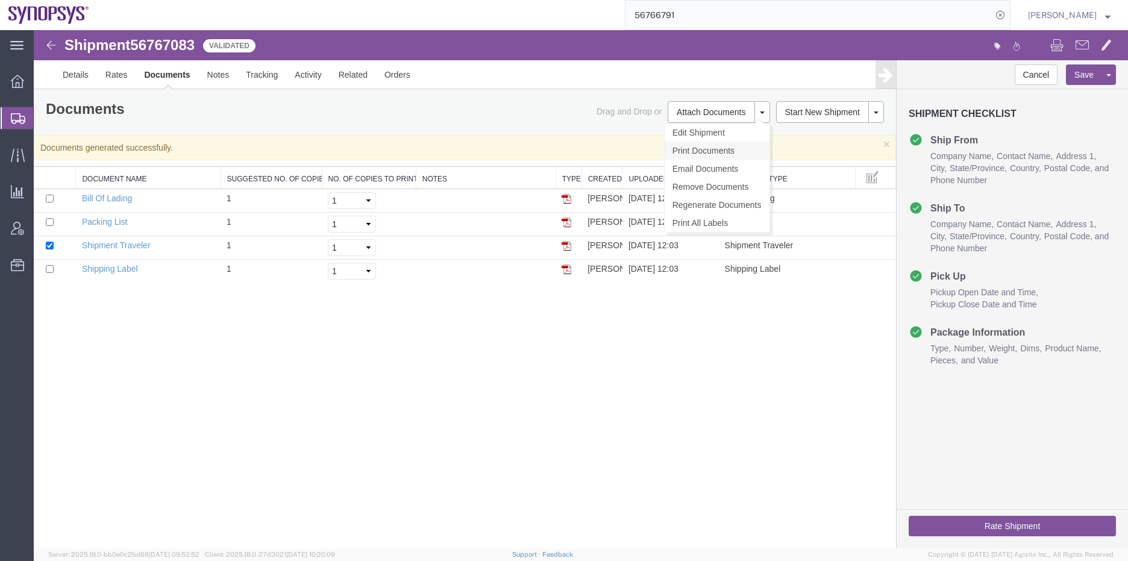
click at [700, 151] on link "Print Documents" at bounding box center [717, 151] width 105 height 18
click at [641, 372] on div "Shipment 56767083 4 of 4 Validated Details Rates Documents Notes Tracking Activ…" at bounding box center [581, 289] width 1094 height 518
drag, startPoint x: 418, startPoint y: 397, endPoint x: 406, endPoint y: 402, distance: 13.0
click at [418, 397] on div "Shipment 56767083 4 of 4 Validated Details Rates Documents Notes Tracking Activ…" at bounding box center [581, 289] width 1094 height 518
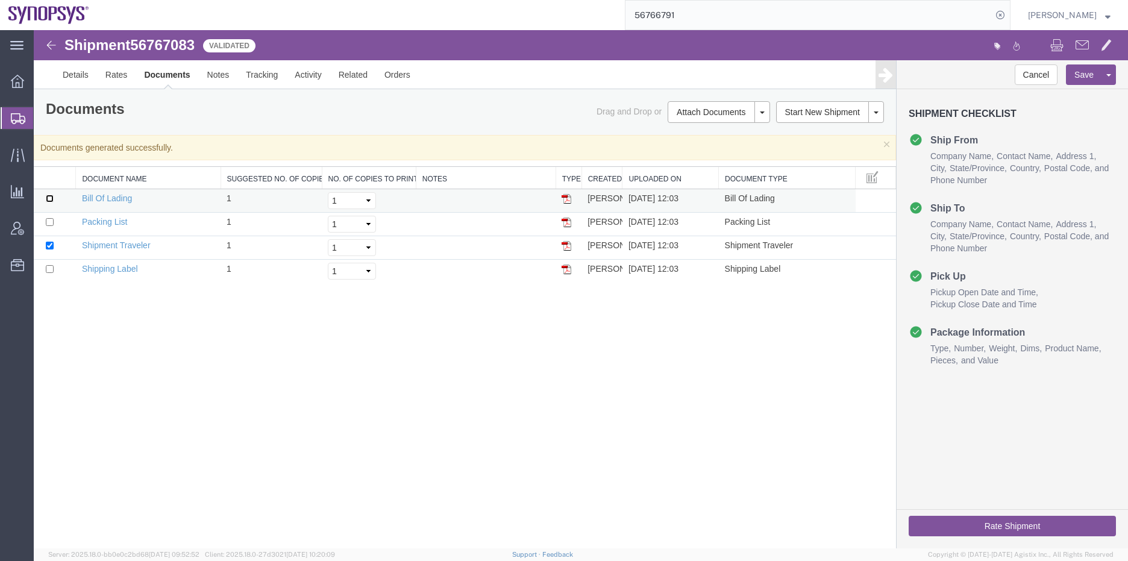
click at [50, 201] on input "checkbox" at bounding box center [50, 199] width 8 height 8
checkbox input "true"
click at [51, 222] on input "checkbox" at bounding box center [50, 222] width 8 height 8
checkbox input "true"
click at [50, 266] on input "checkbox" at bounding box center [50, 269] width 8 height 8
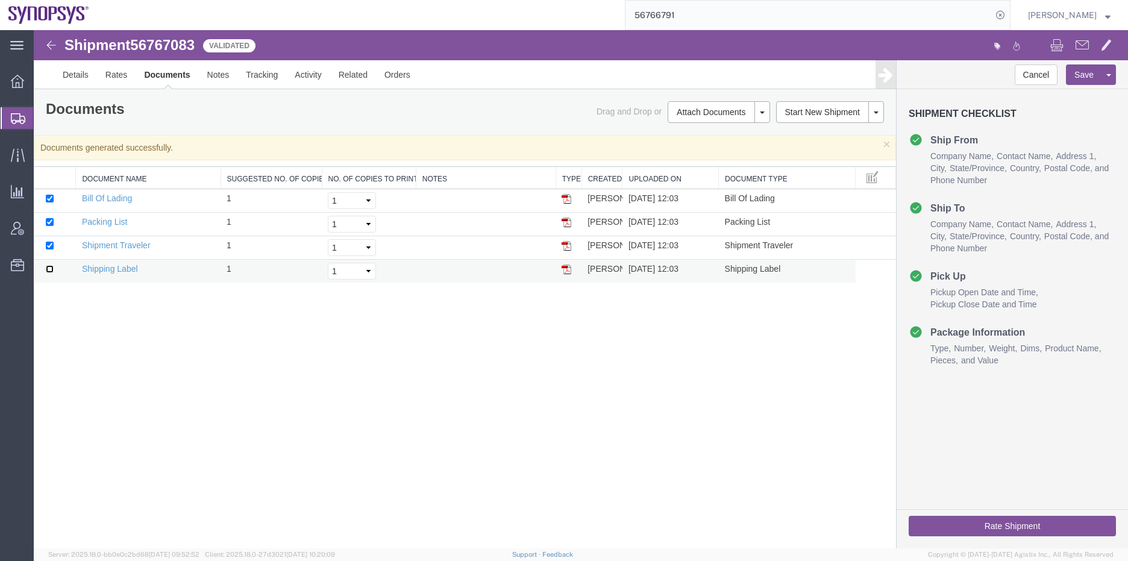
checkbox input "true"
click at [721, 184] on link "Remove Documents" at bounding box center [717, 187] width 105 height 18
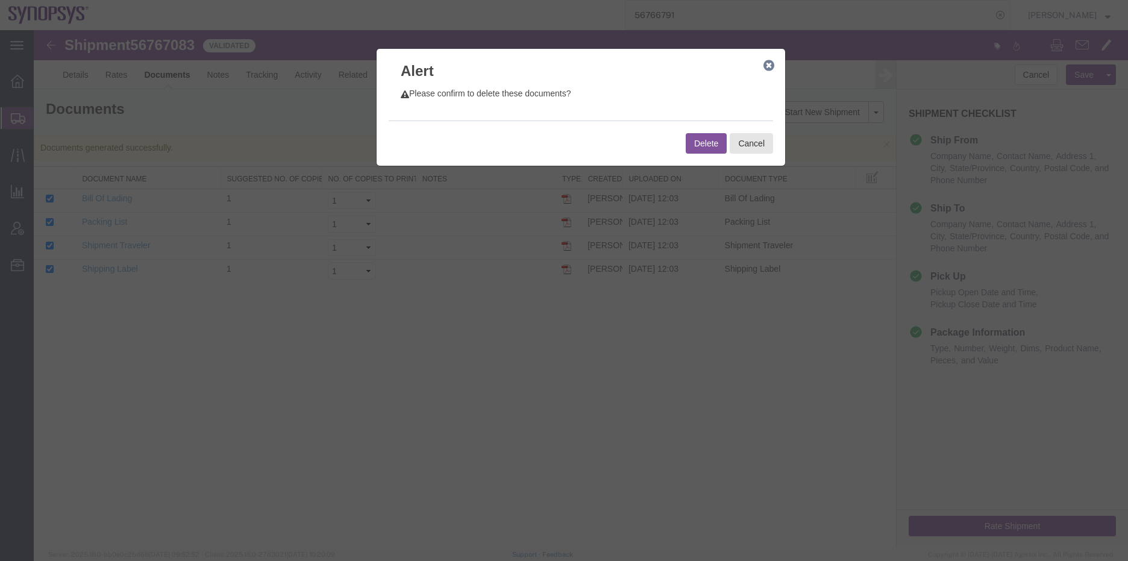
click at [703, 146] on button "Delete" at bounding box center [706, 143] width 41 height 20
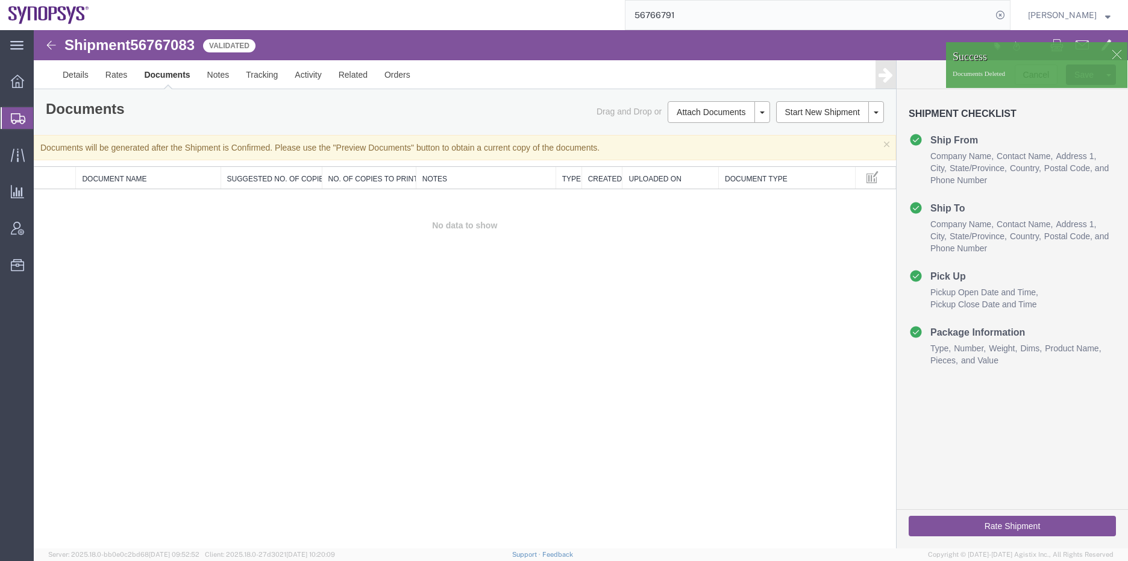
drag, startPoint x: 310, startPoint y: 302, endPoint x: 74, endPoint y: 140, distance: 287.3
click at [312, 302] on div "Shipment 56767083 0 of 0 Validated Details Rates Documents Notes Tracking Activ…" at bounding box center [581, 289] width 1094 height 518
click at [20, 122] on icon at bounding box center [18, 118] width 14 height 11
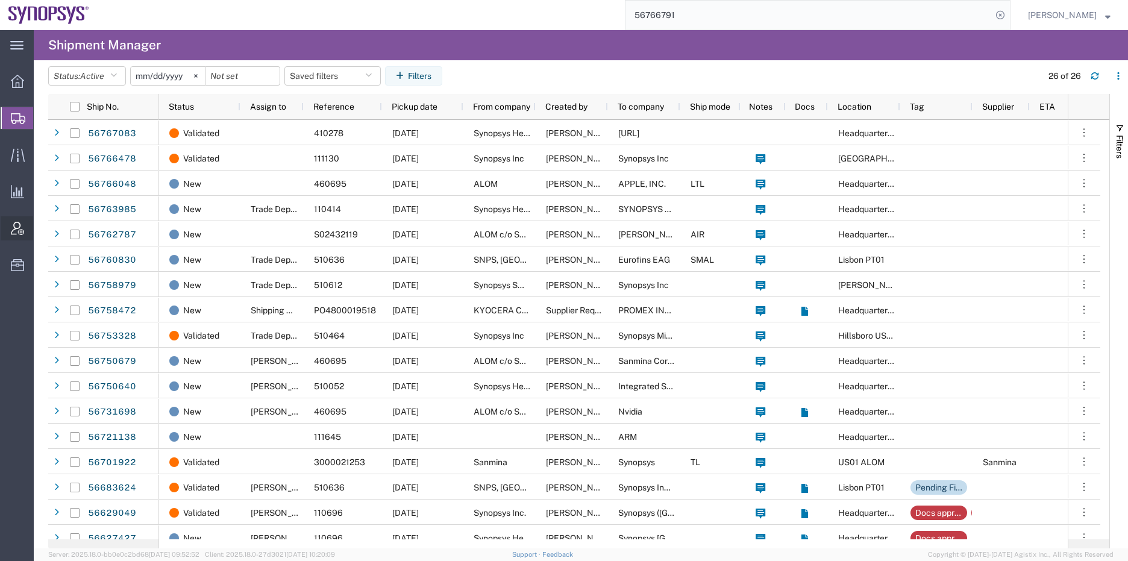
click at [42, 230] on span "Account Admin" at bounding box center [37, 228] width 8 height 24
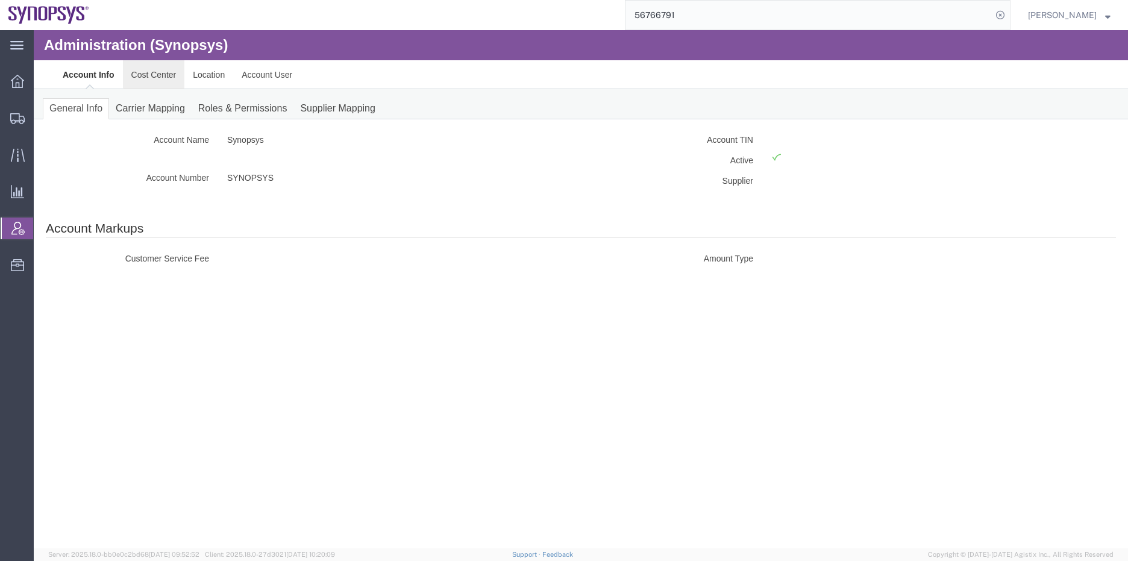
click at [151, 75] on link "Cost Center" at bounding box center [154, 74] width 62 height 29
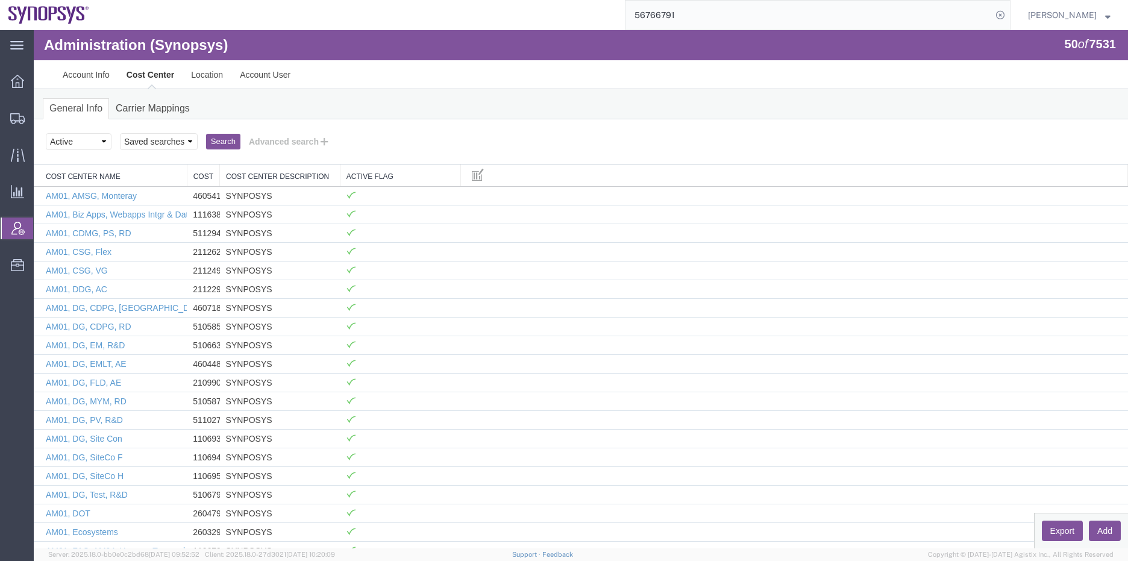
click at [218, 137] on button "Search" at bounding box center [223, 142] width 34 height 16
click at [282, 140] on button "Advanced search" at bounding box center [289, 141] width 98 height 20
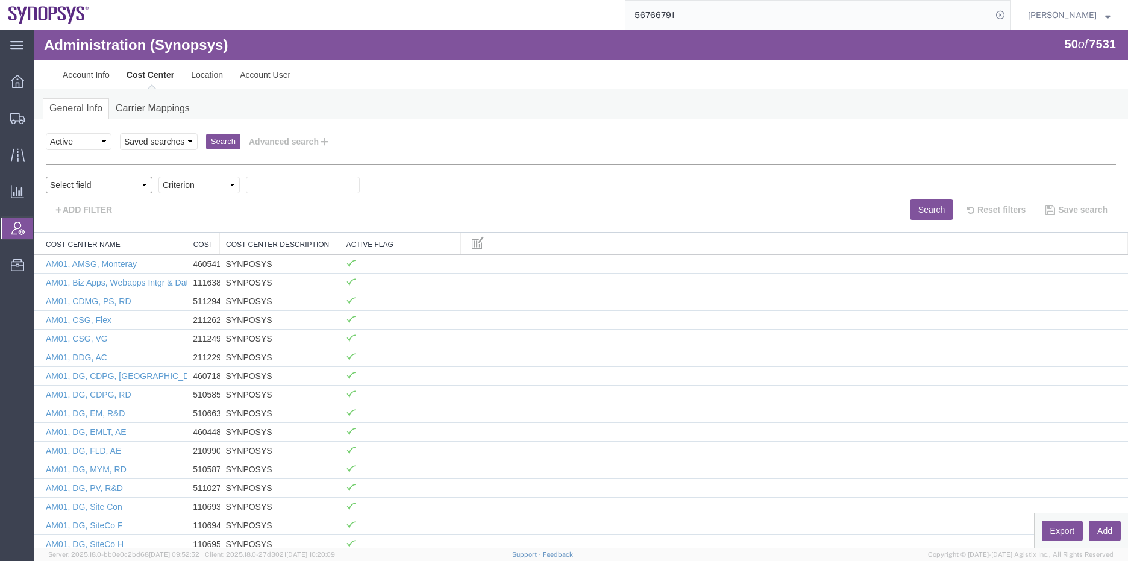
click at [143, 184] on select "Select field Cost Center Description Cost Center Name Cost Center Number" at bounding box center [99, 185] width 107 height 17
select select "costCenterNum"
click at [46, 177] on select "Select field Cost Center Description Cost Center Name Cost Center Number" at bounding box center [99, 185] width 107 height 17
click at [229, 184] on select "Criterion contains does not contain is is blank is not blank starts with" at bounding box center [198, 185] width 81 height 17
select select "contains"
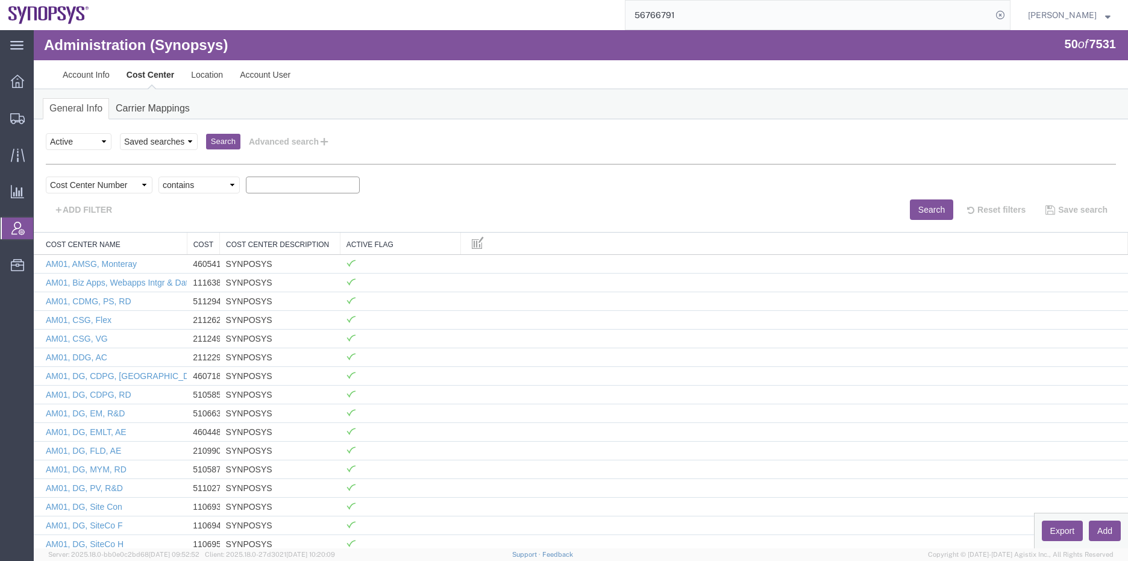
click at [158, 177] on select "Criterion contains does not contain is is blank is not blank starts with" at bounding box center [198, 185] width 81 height 17
click at [271, 186] on input "41" at bounding box center [303, 185] width 114 height 17
type input "410278"
click at [920, 210] on button "Search" at bounding box center [931, 209] width 43 height 20
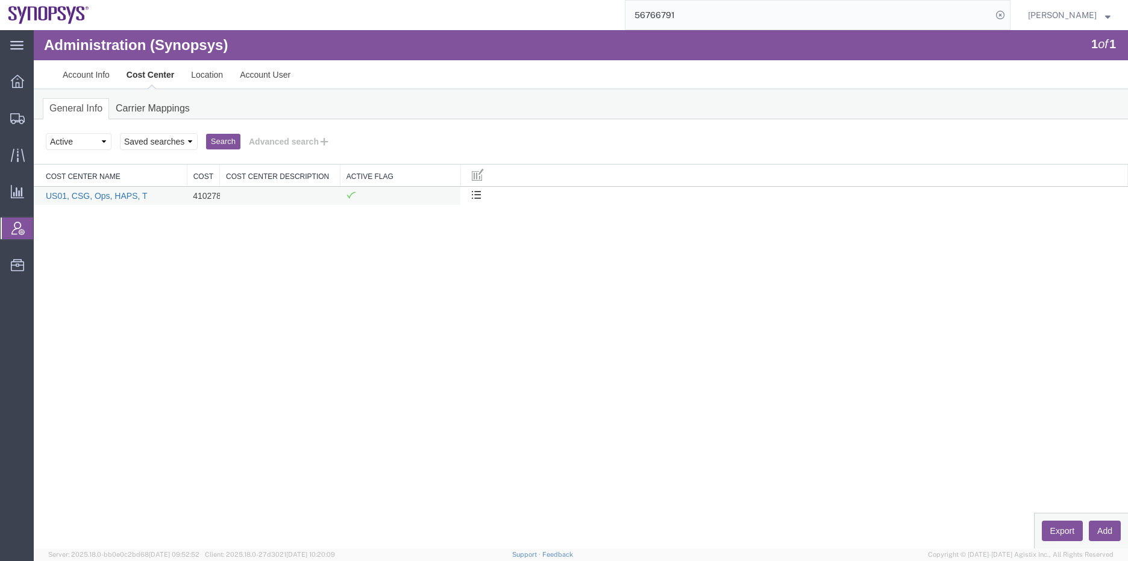
click at [112, 199] on link "US01, CSG, Ops, HAPS, T" at bounding box center [97, 196] width 102 height 10
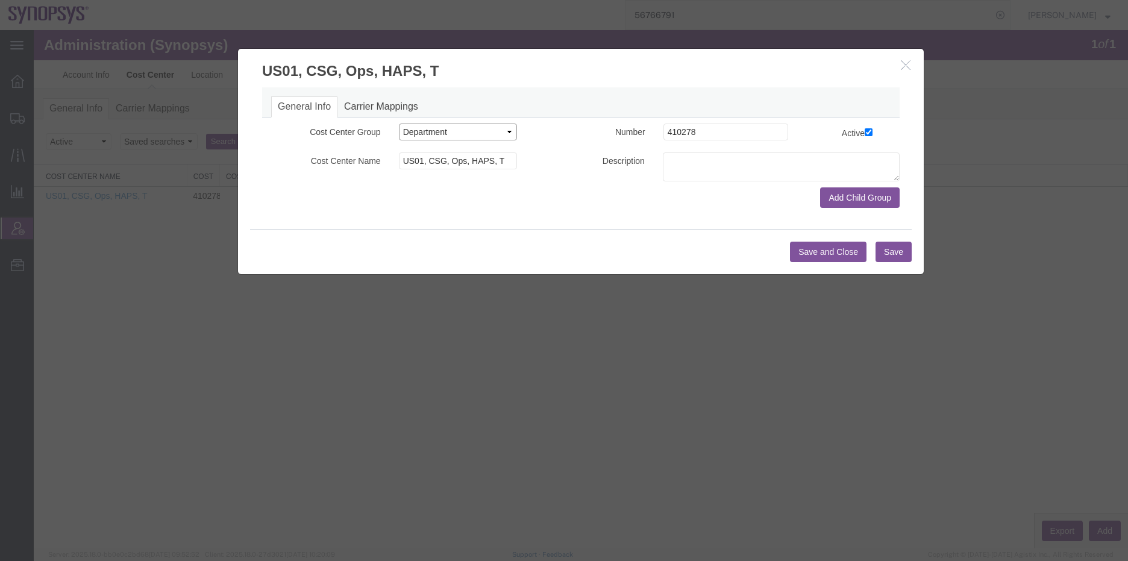
click at [462, 133] on select "Select Buyer Cost Center Department Operations Number Order Number Sales Person" at bounding box center [458, 132] width 119 height 17
select select "COSTCENTER"
click at [399, 124] on select "Select Buyer Cost Center Department Operations Number Order Number Sales Person" at bounding box center [458, 132] width 119 height 17
click at [826, 250] on button "Save and Close" at bounding box center [828, 252] width 77 height 20
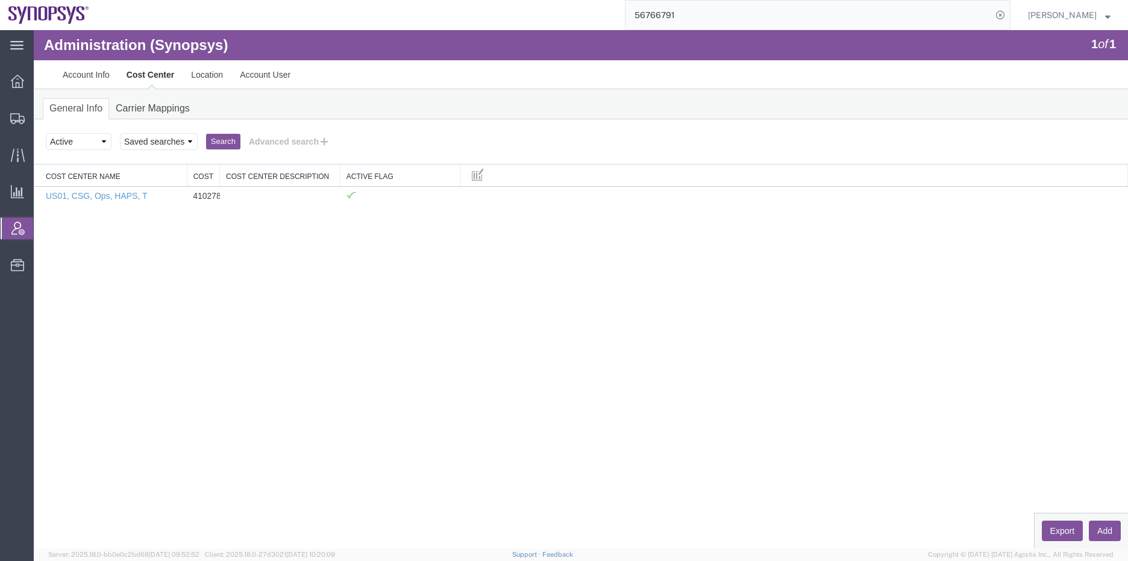
click at [156, 72] on link "Cost Center" at bounding box center [150, 74] width 64 height 29
click at [98, 72] on link "Account Info" at bounding box center [86, 74] width 64 height 29
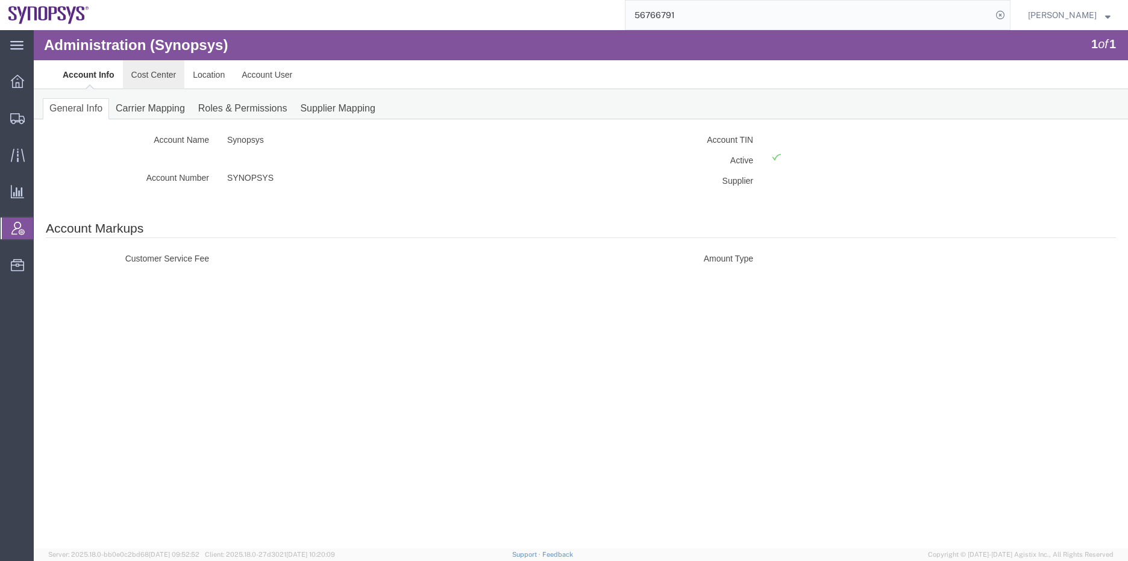
click at [154, 74] on link "Cost Center" at bounding box center [154, 74] width 62 height 29
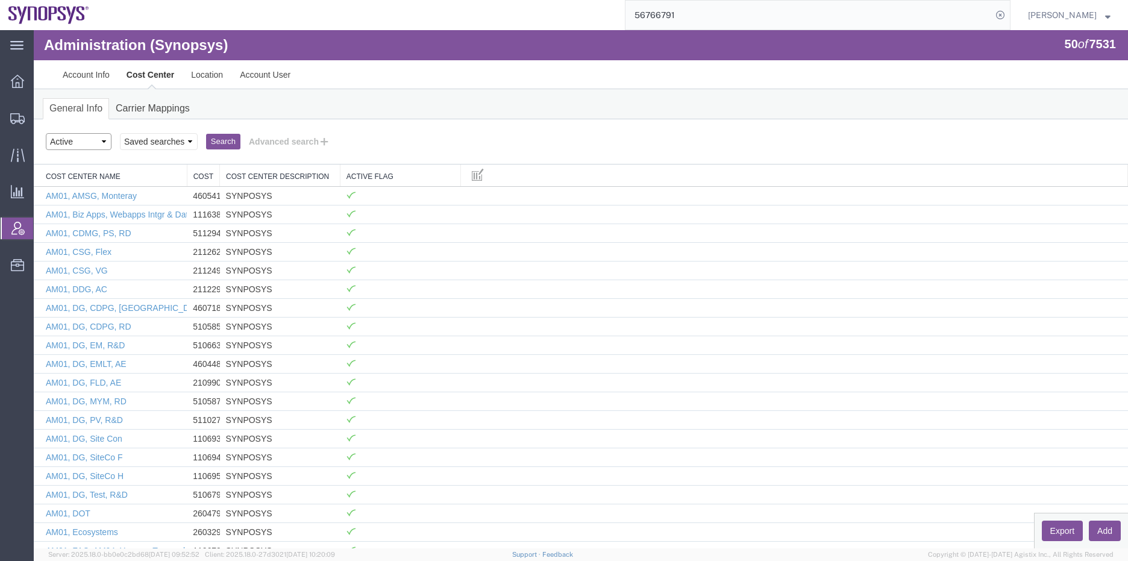
click at [100, 140] on select "Select status Active All Inactive" at bounding box center [79, 141] width 66 height 17
click at [274, 137] on button "Advanced search" at bounding box center [289, 141] width 98 height 20
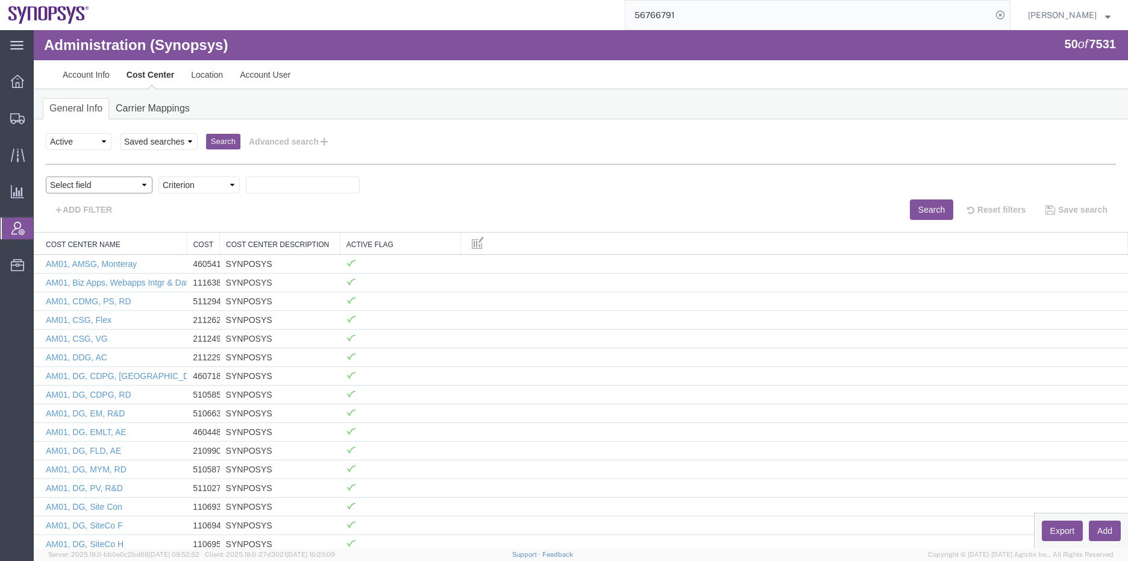
click at [144, 185] on select "Select field Cost Center Description Cost Center Name Cost Center Number" at bounding box center [99, 185] width 107 height 17
select select "costCenterNum"
click at [46, 177] on select "Select field Cost Center Description Cost Center Name Cost Center Number" at bounding box center [99, 185] width 107 height 17
click at [236, 185] on select "Criterion contains does not contain is is blank is not blank starts with" at bounding box center [198, 185] width 81 height 17
select select "contains"
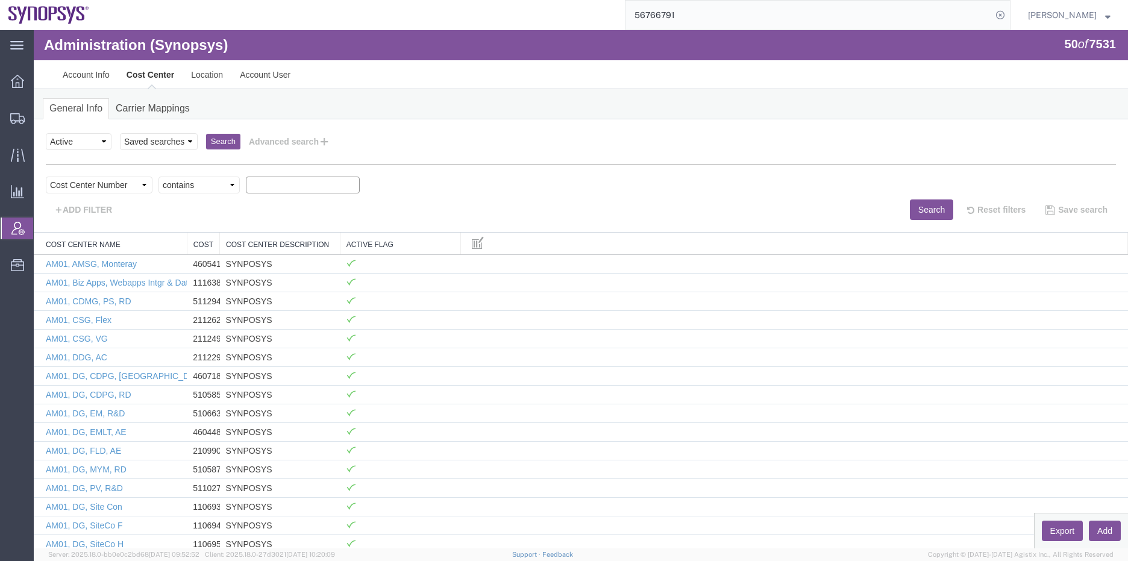
click at [158, 177] on select "Criterion contains does not contain is is blank is not blank starts with" at bounding box center [198, 185] width 81 height 17
click at [264, 188] on input "text" at bounding box center [303, 185] width 114 height 17
type input "410278"
click at [910, 209] on button "Search" at bounding box center [931, 209] width 43 height 20
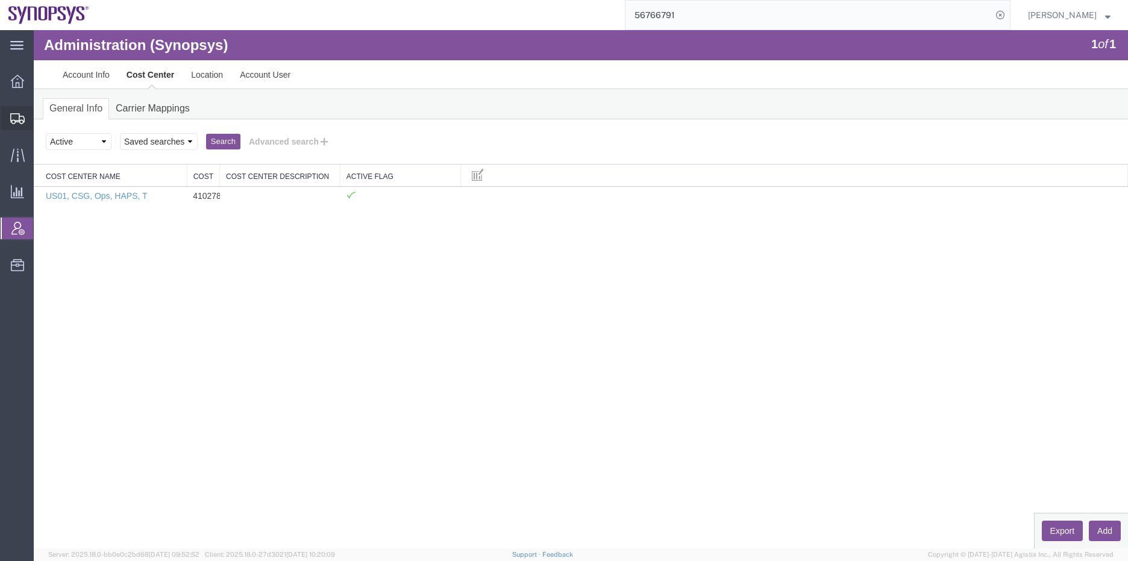
click at [22, 121] on icon at bounding box center [17, 118] width 14 height 11
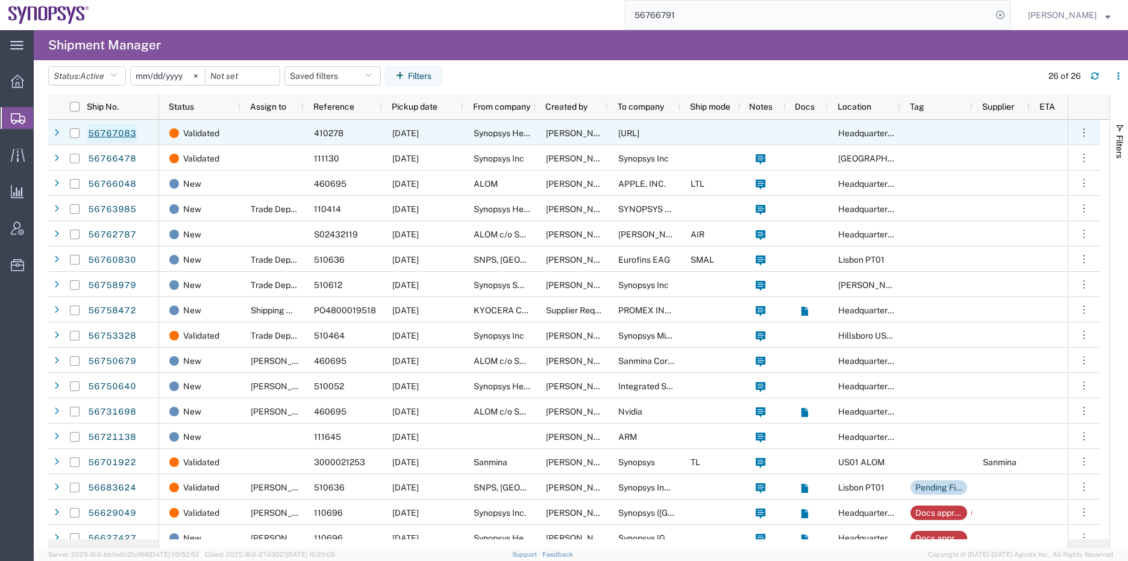
click at [104, 132] on link "56767083" at bounding box center [111, 133] width 49 height 19
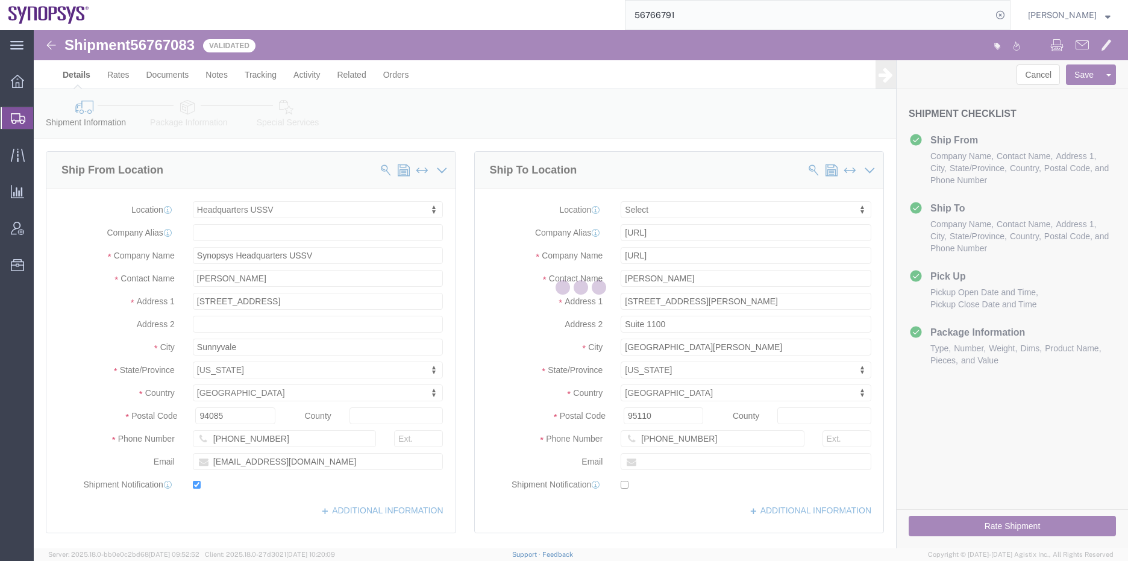
select select "63204"
select select
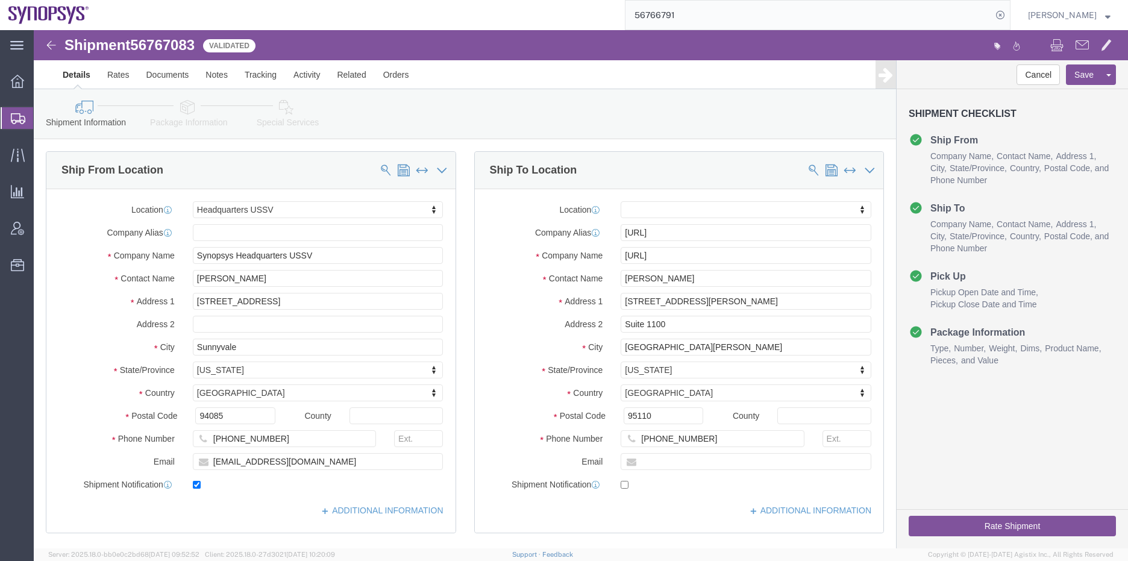
click icon
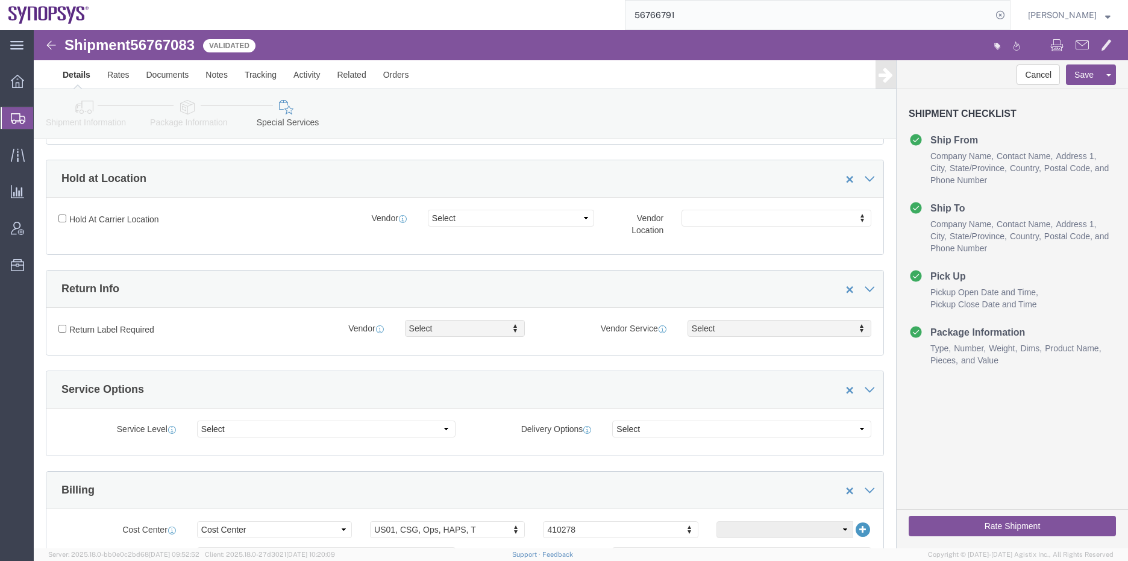
scroll to position [422, 0]
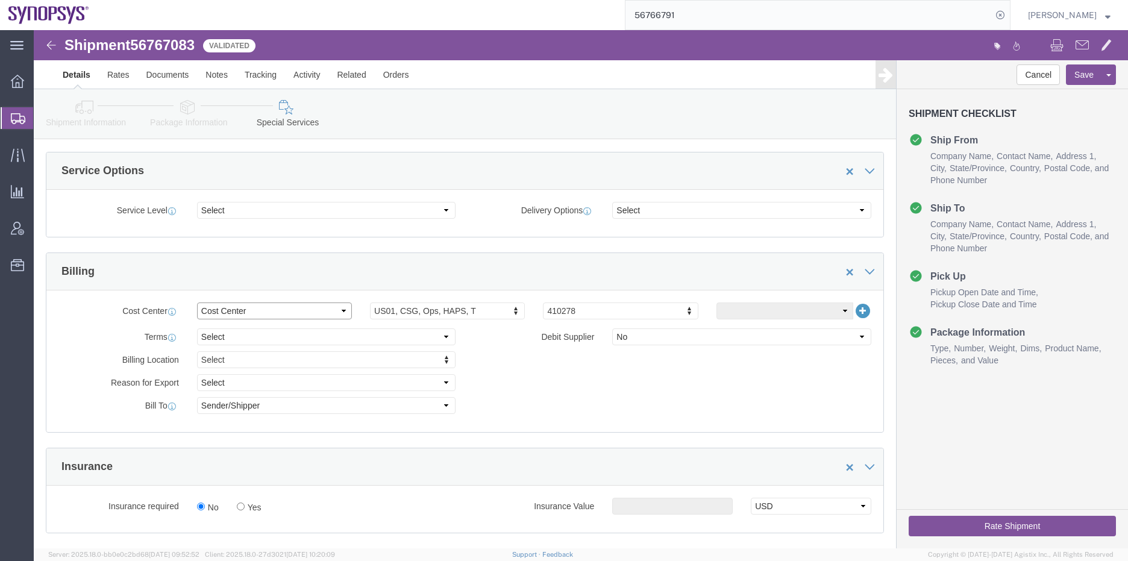
click select "Select Buyer Cost Center Department Operations Number Order Number Sales Person"
type input "s"
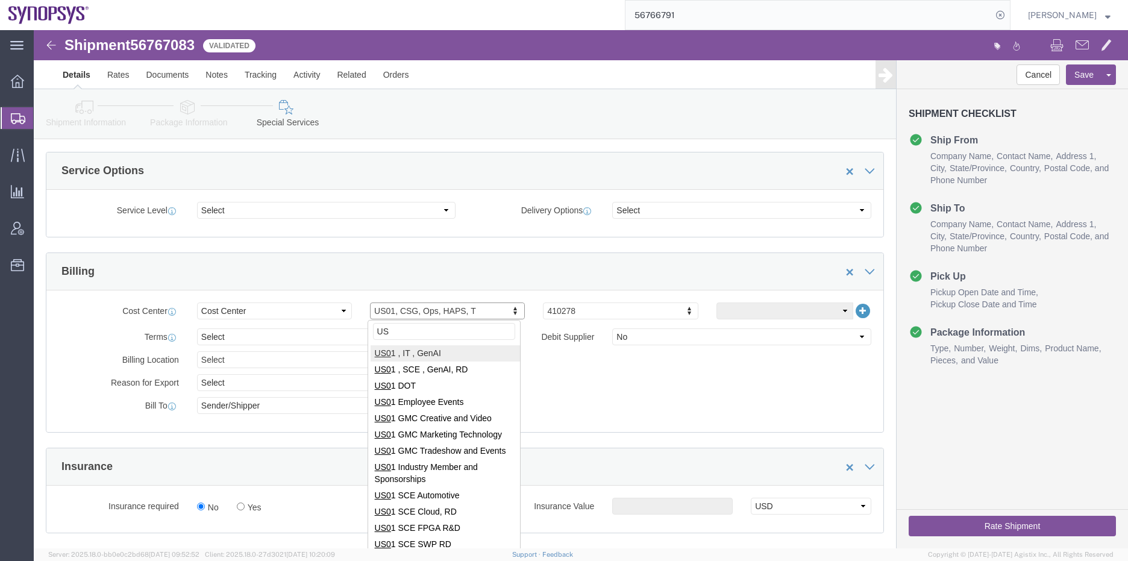
type input "U"
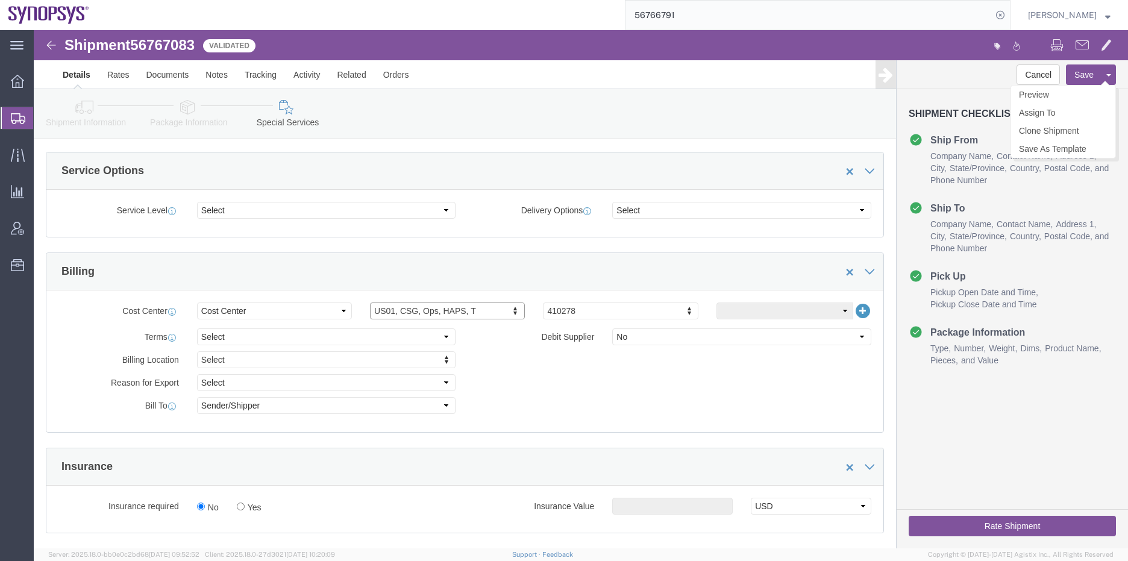
click button "Save"
click div "Shipment Information Package Information Special Services"
click at [25, 118] on div at bounding box center [18, 118] width 34 height 22
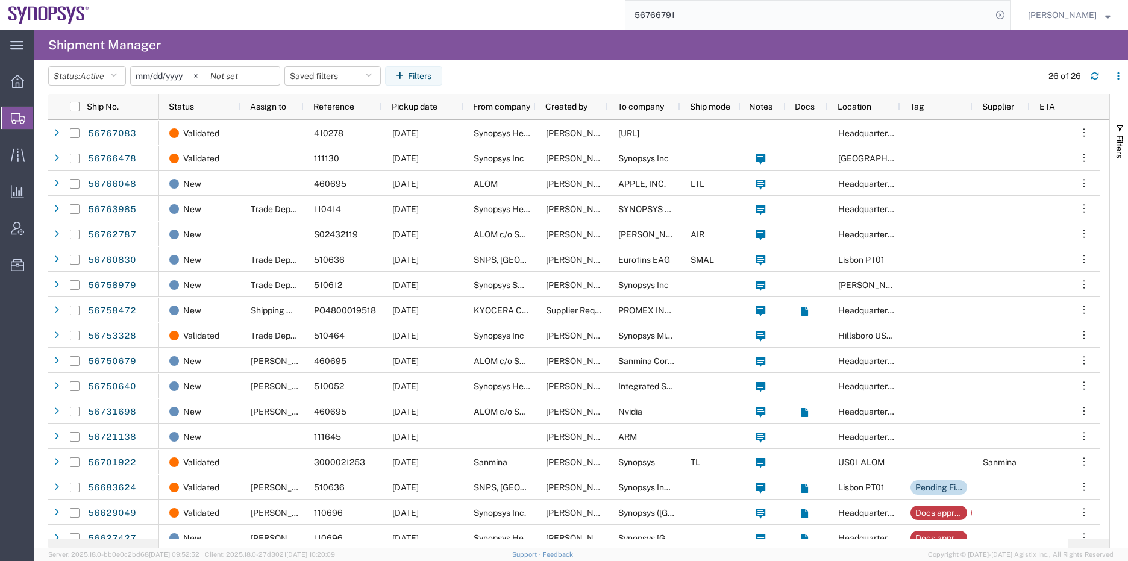
click at [22, 119] on icon at bounding box center [18, 118] width 14 height 11
click at [14, 119] on icon at bounding box center [18, 118] width 14 height 11
